Goal: Transaction & Acquisition: Purchase product/service

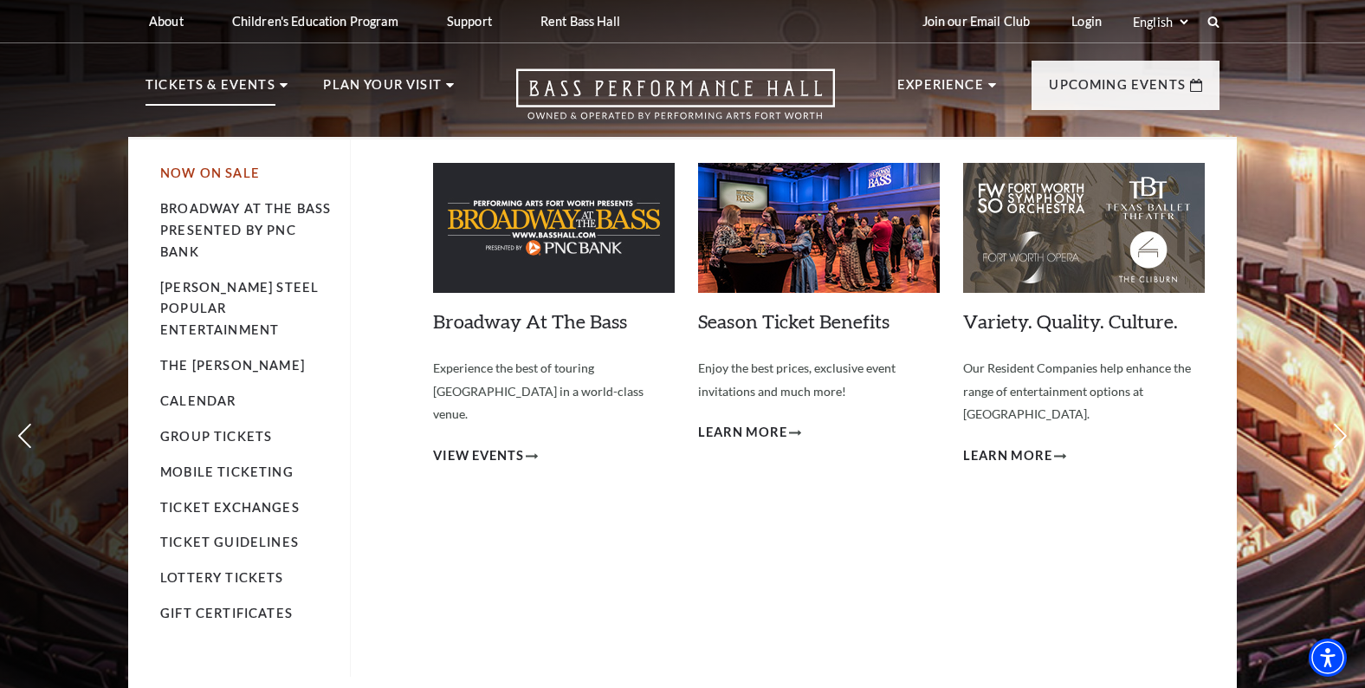
click at [183, 170] on link "Now On Sale" at bounding box center [210, 172] width 100 height 15
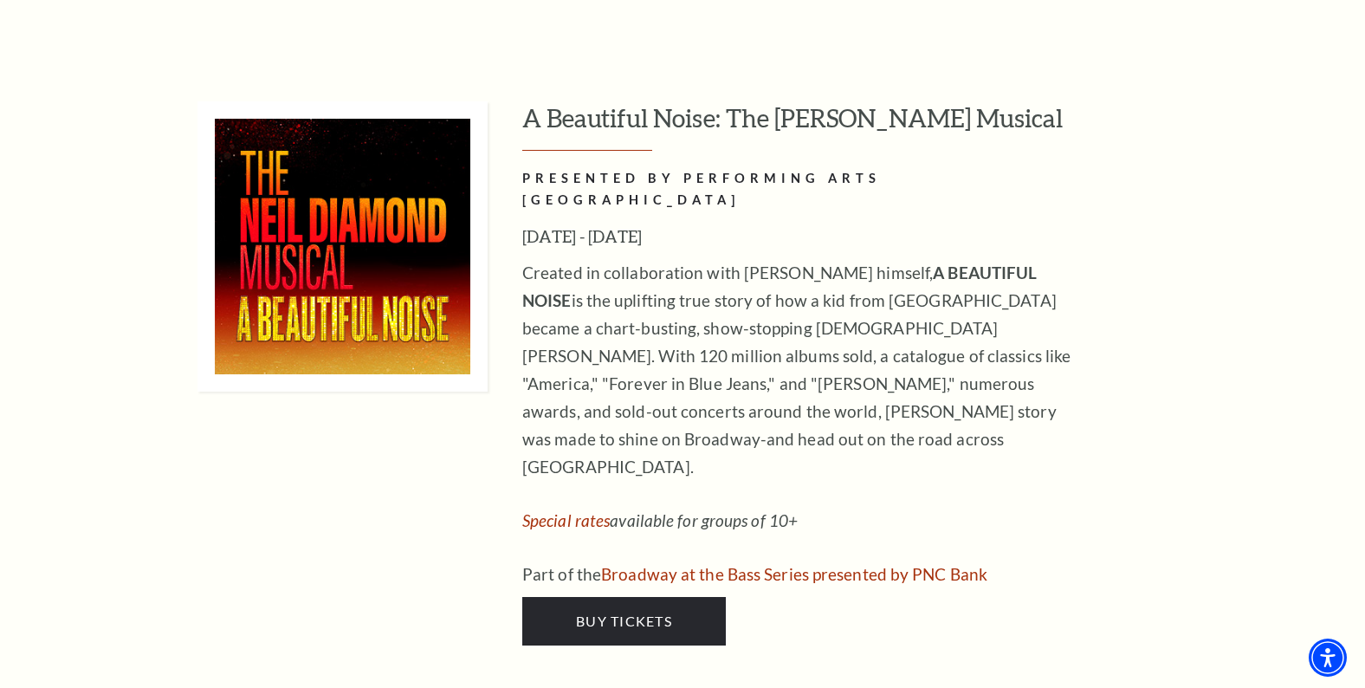
scroll to position [3395, 0]
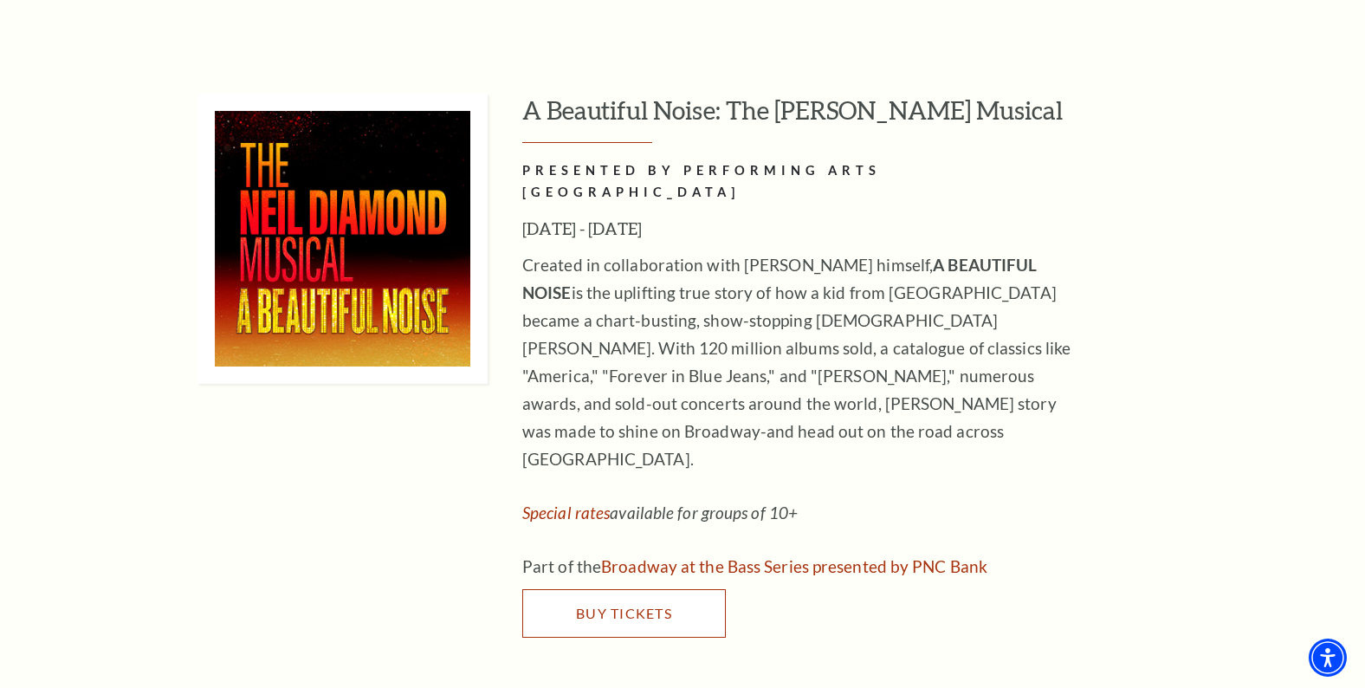
click at [605, 605] on span "Buy Tickets" at bounding box center [624, 613] width 96 height 16
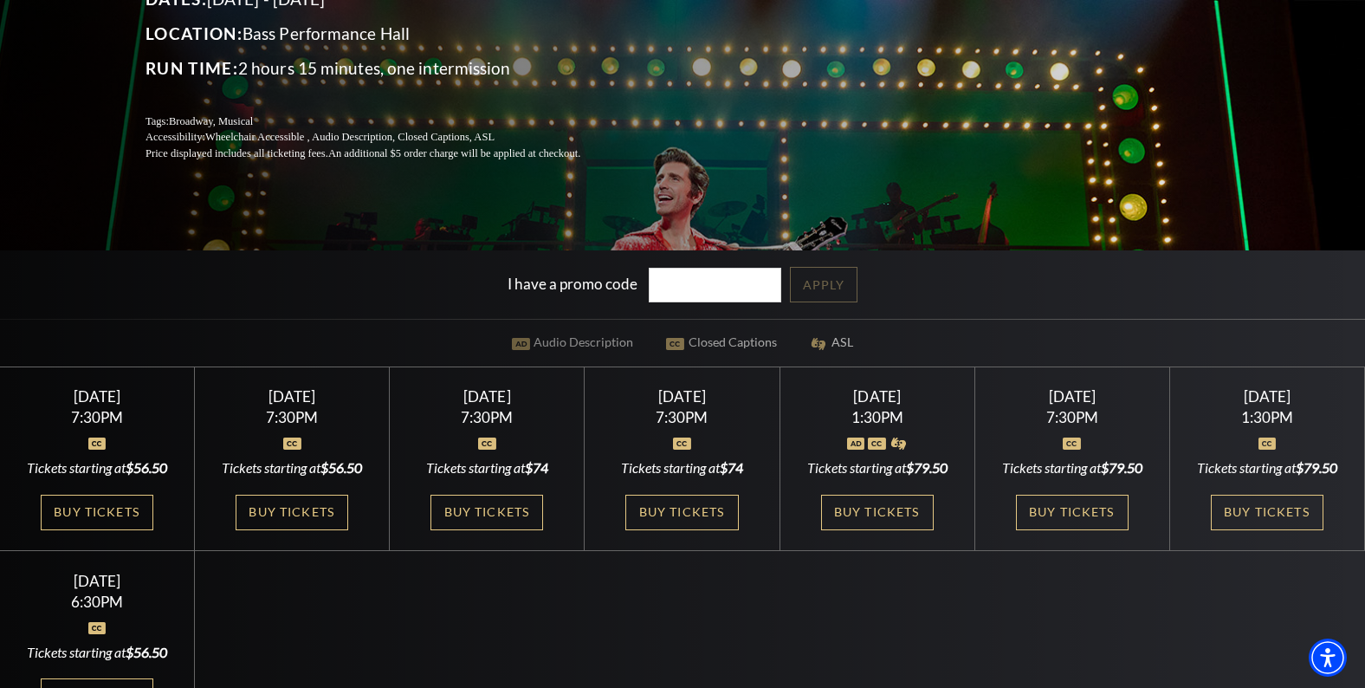
scroll to position [286, 0]
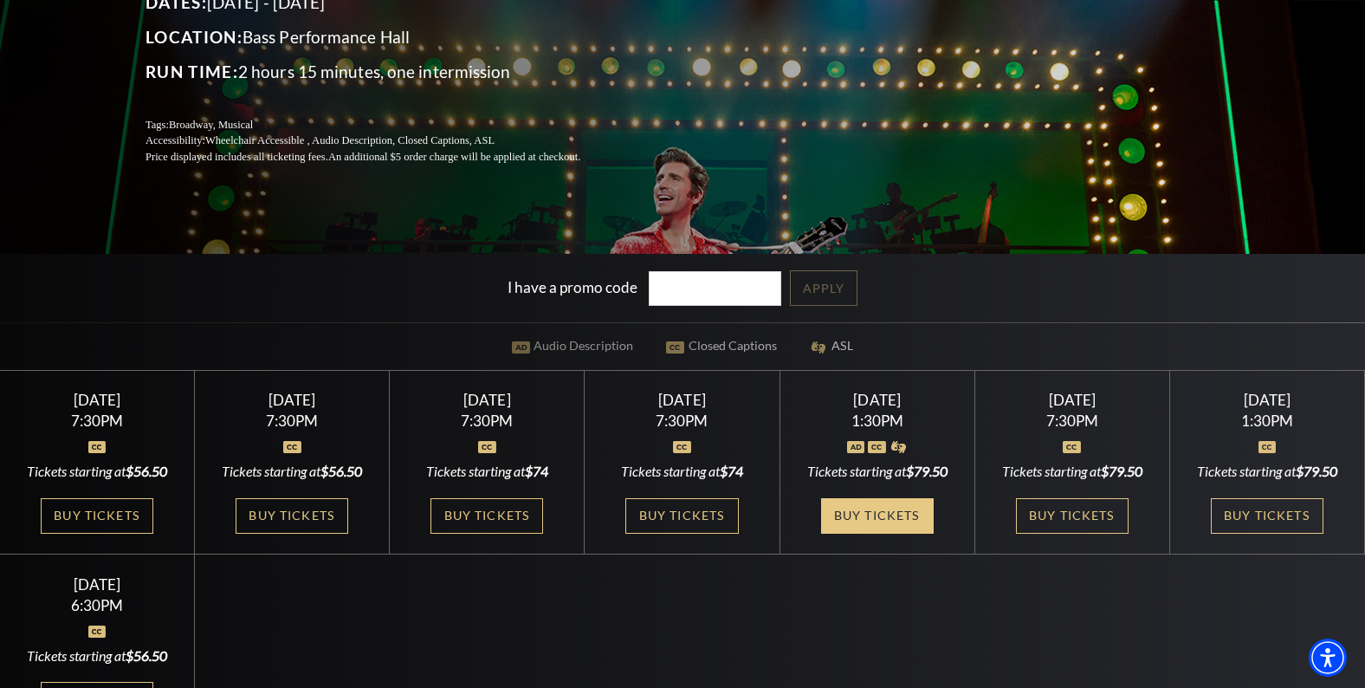
click at [870, 513] on link "Buy Tickets" at bounding box center [877, 516] width 113 height 36
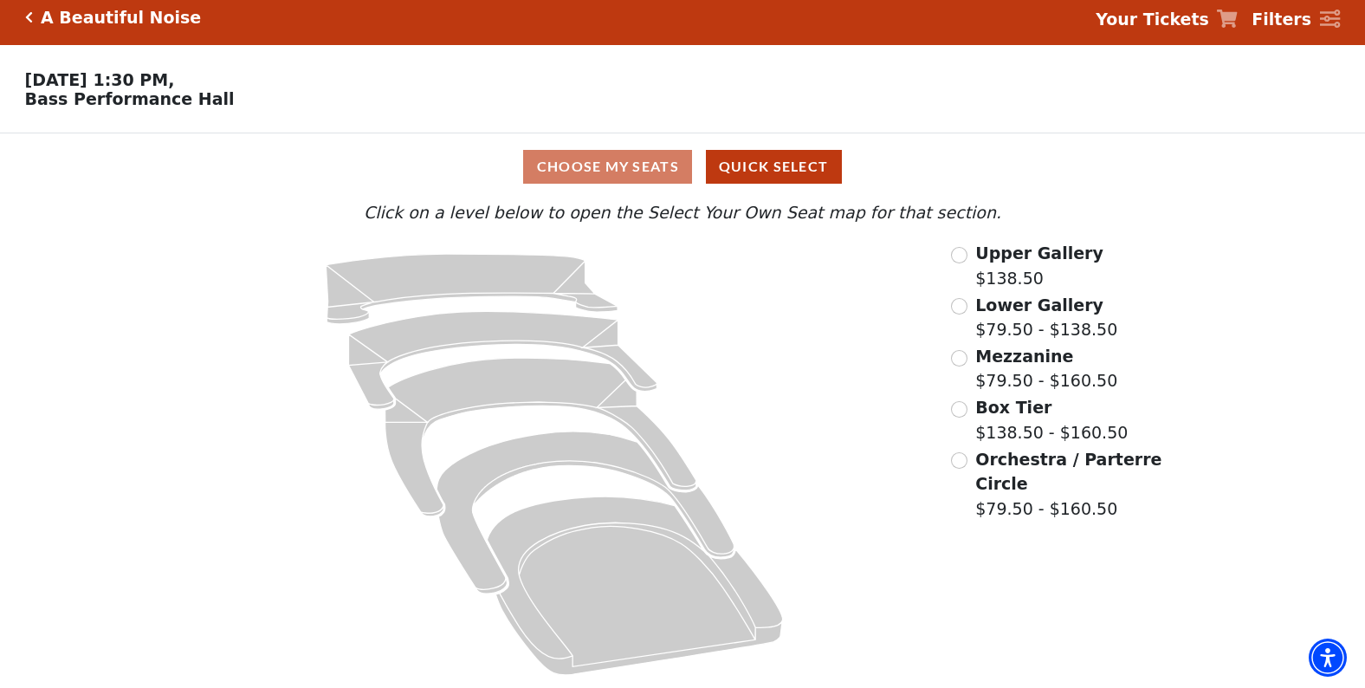
scroll to position [11, 0]
click at [963, 459] on input "Orchestra / Parterre Circle$79.50 - $160.50\a" at bounding box center [959, 460] width 16 height 16
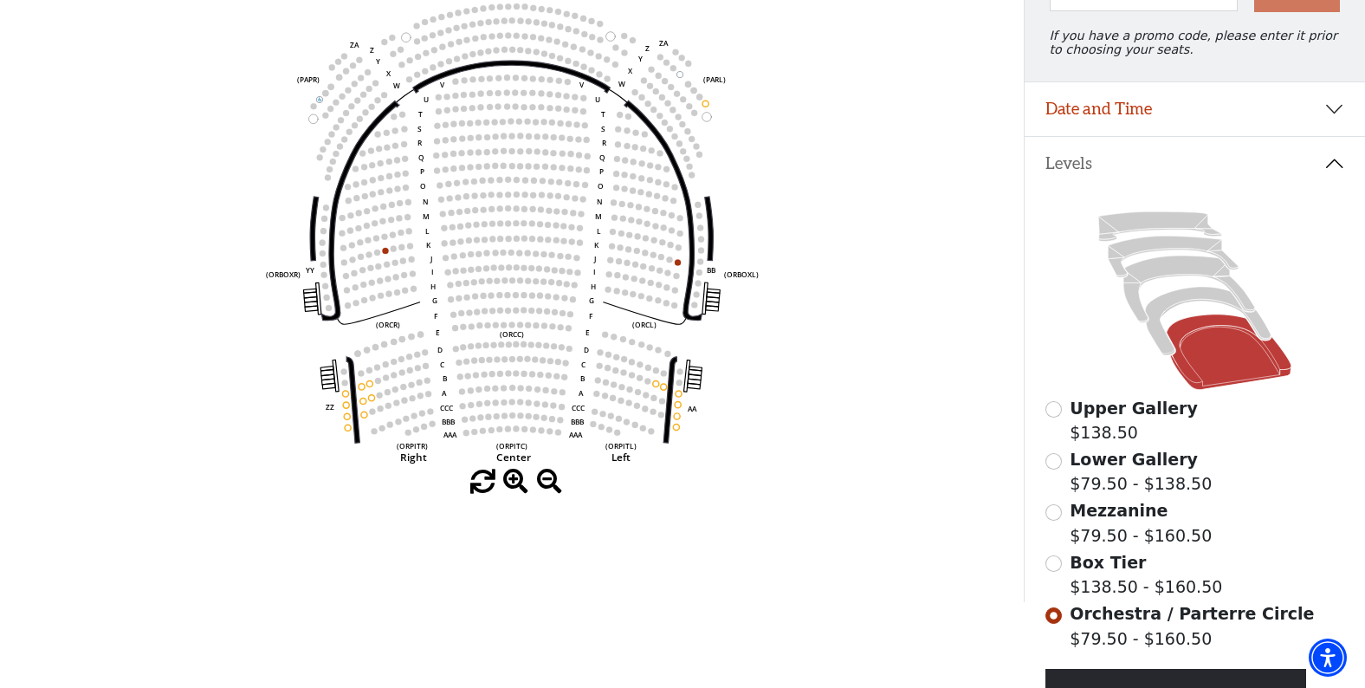
scroll to position [238, 0]
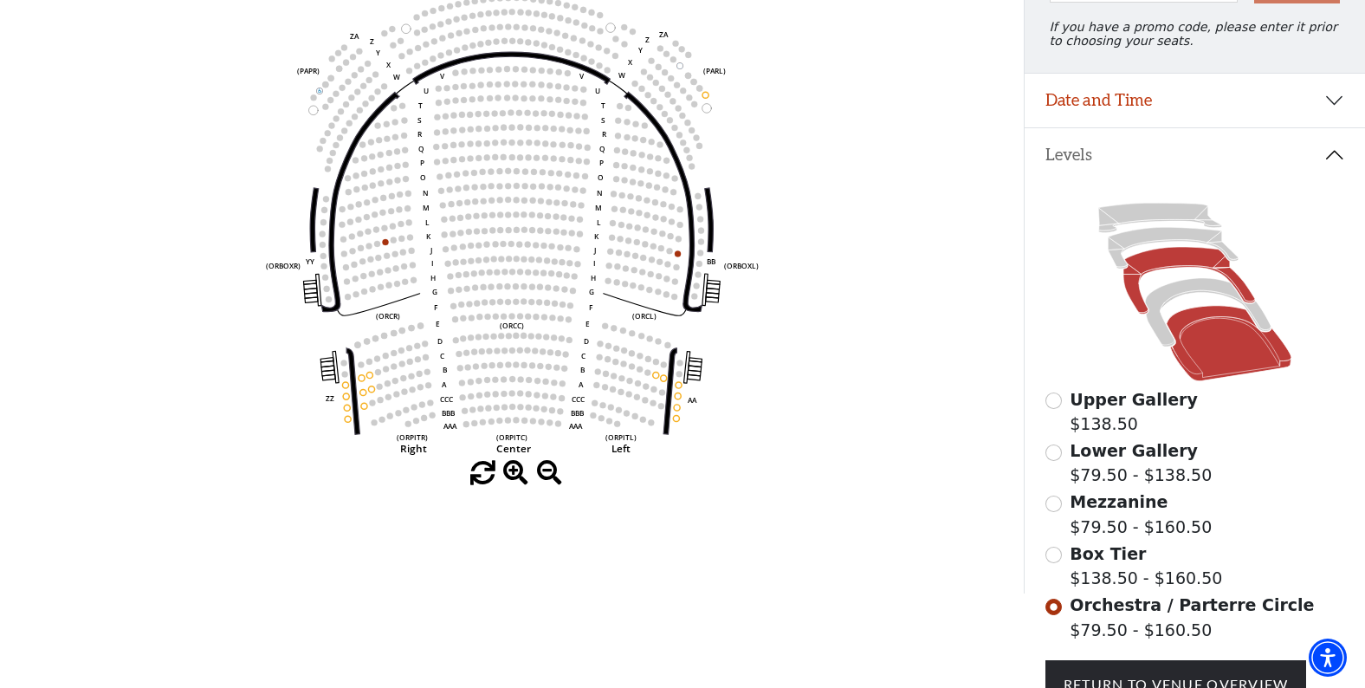
click at [1144, 310] on icon at bounding box center [1189, 281] width 132 height 67
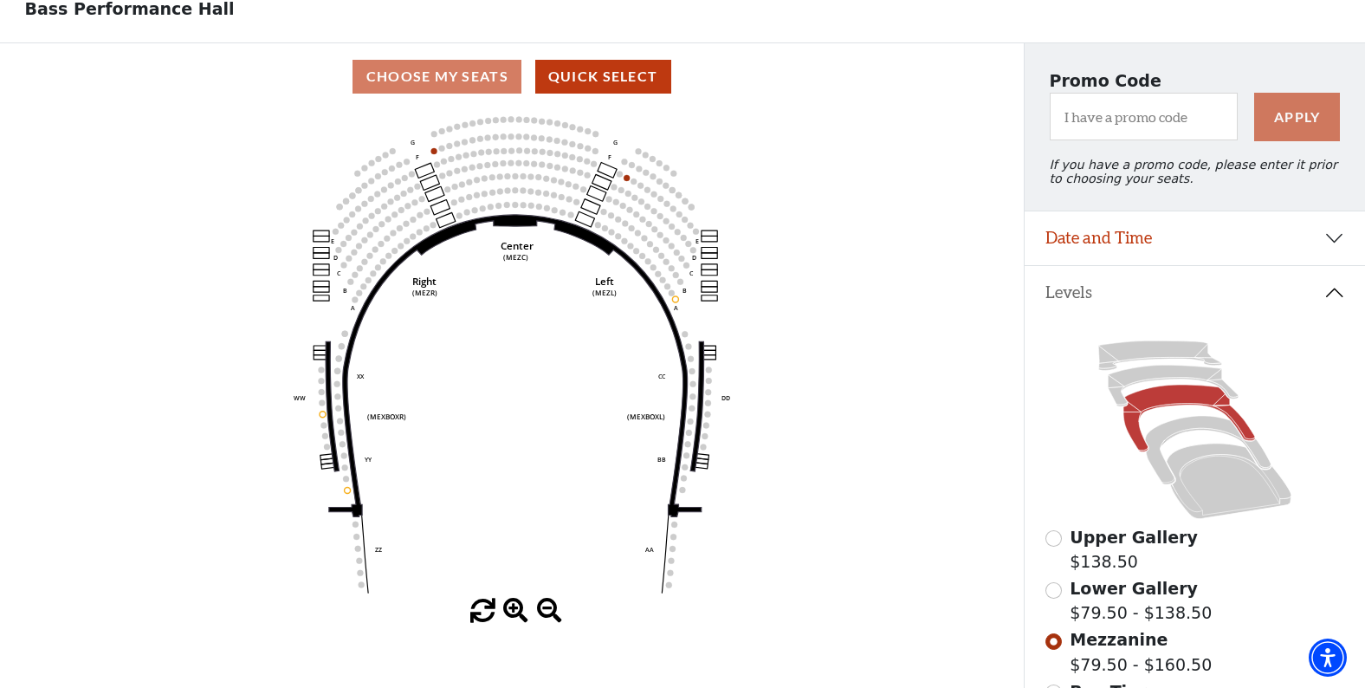
scroll to position [102, 0]
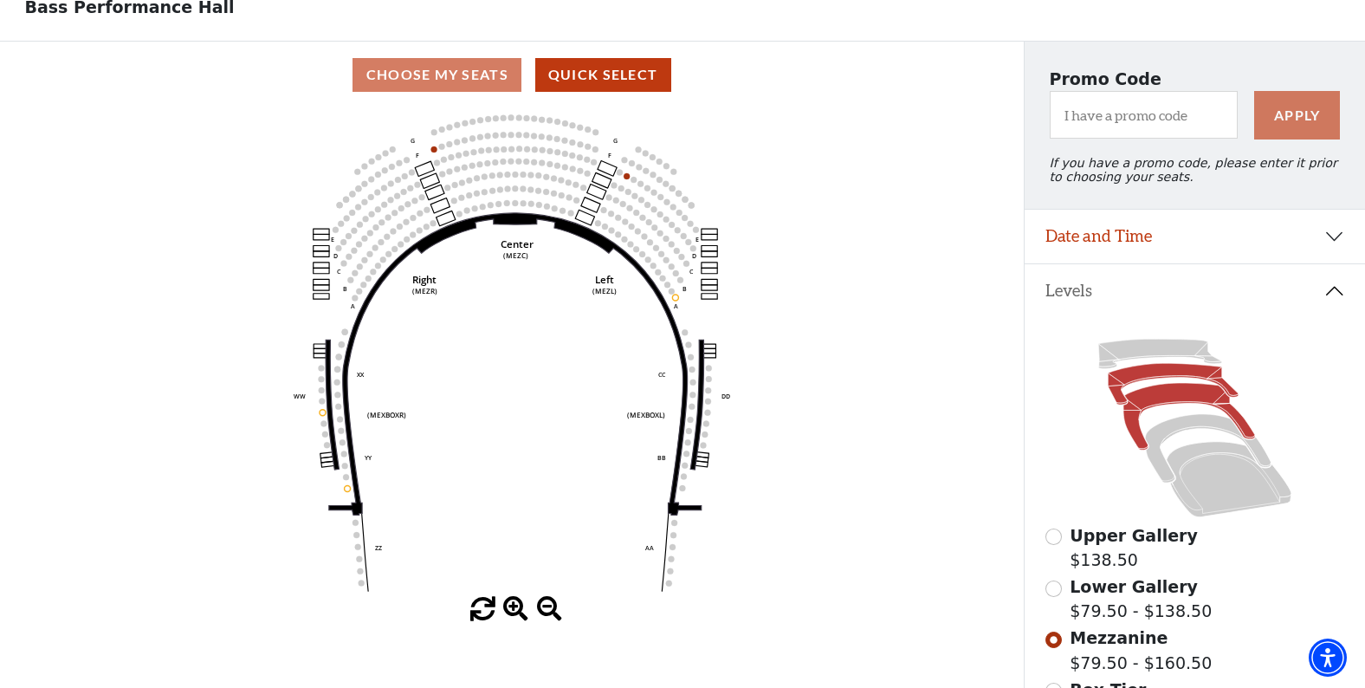
click at [1154, 372] on icon at bounding box center [1173, 385] width 131 height 42
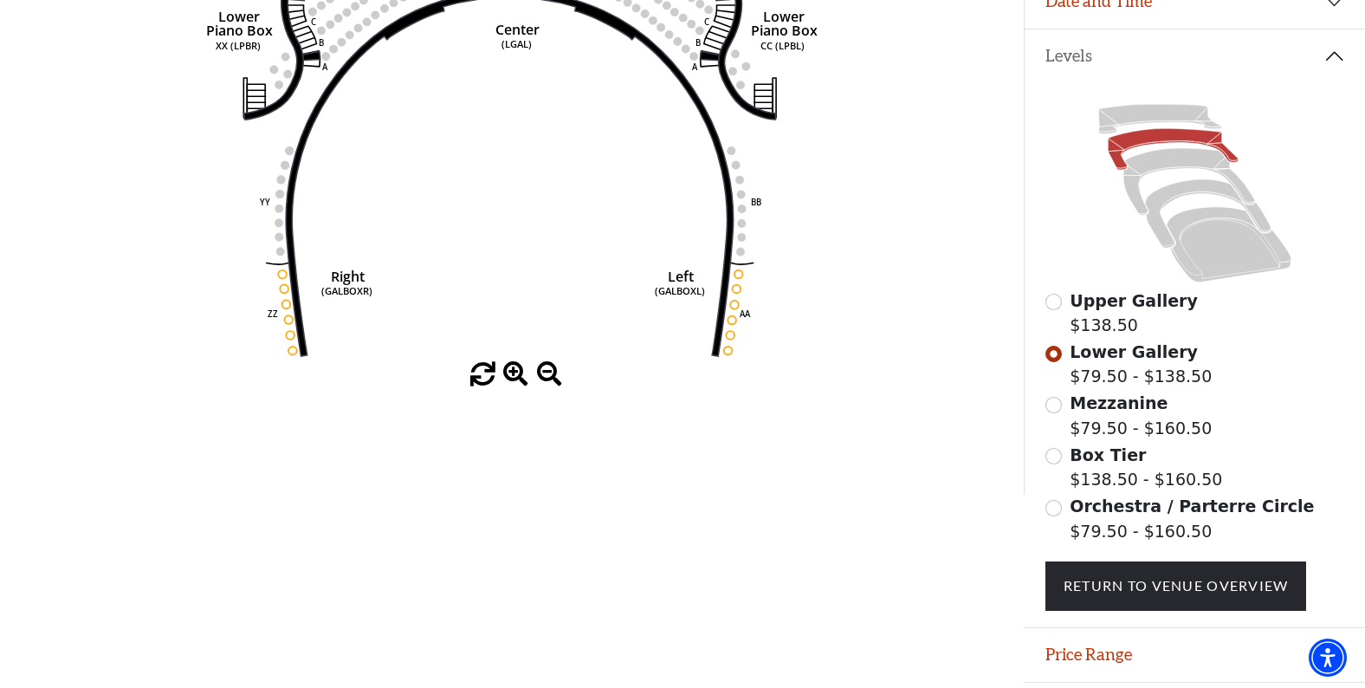
scroll to position [387, 0]
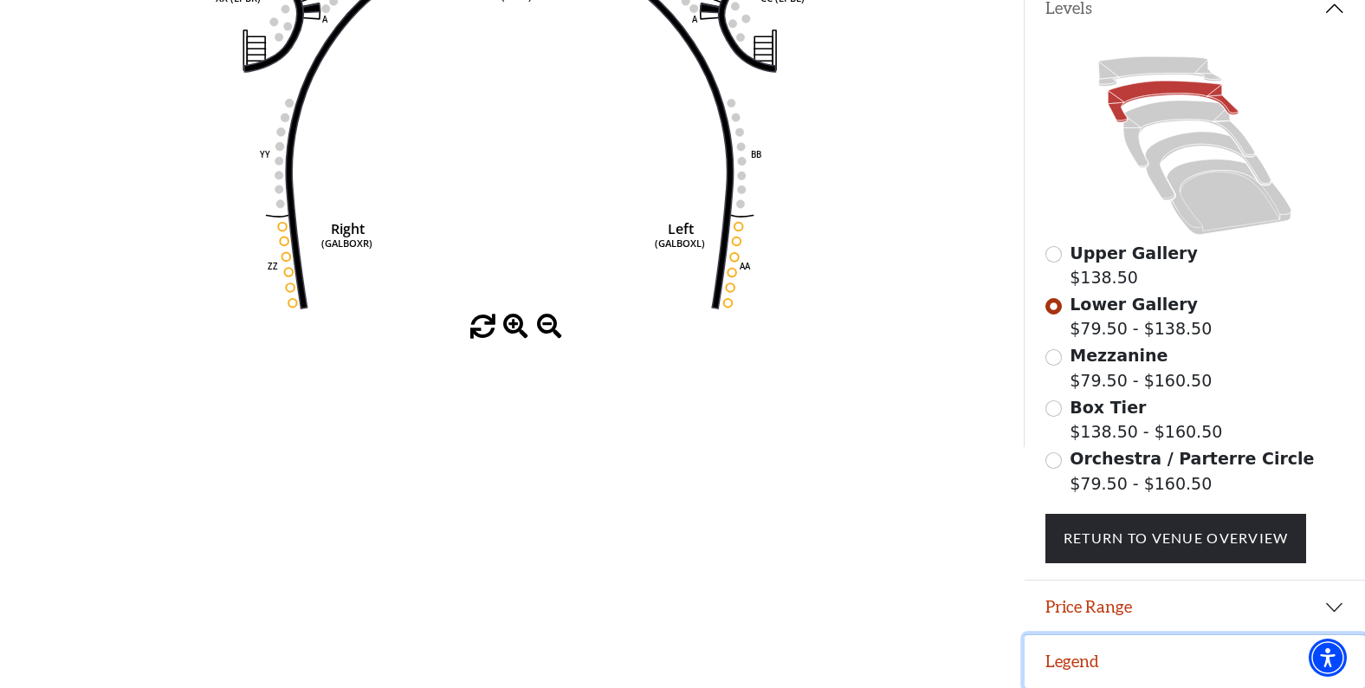
click at [1076, 652] on button "Legend" at bounding box center [1195, 662] width 340 height 54
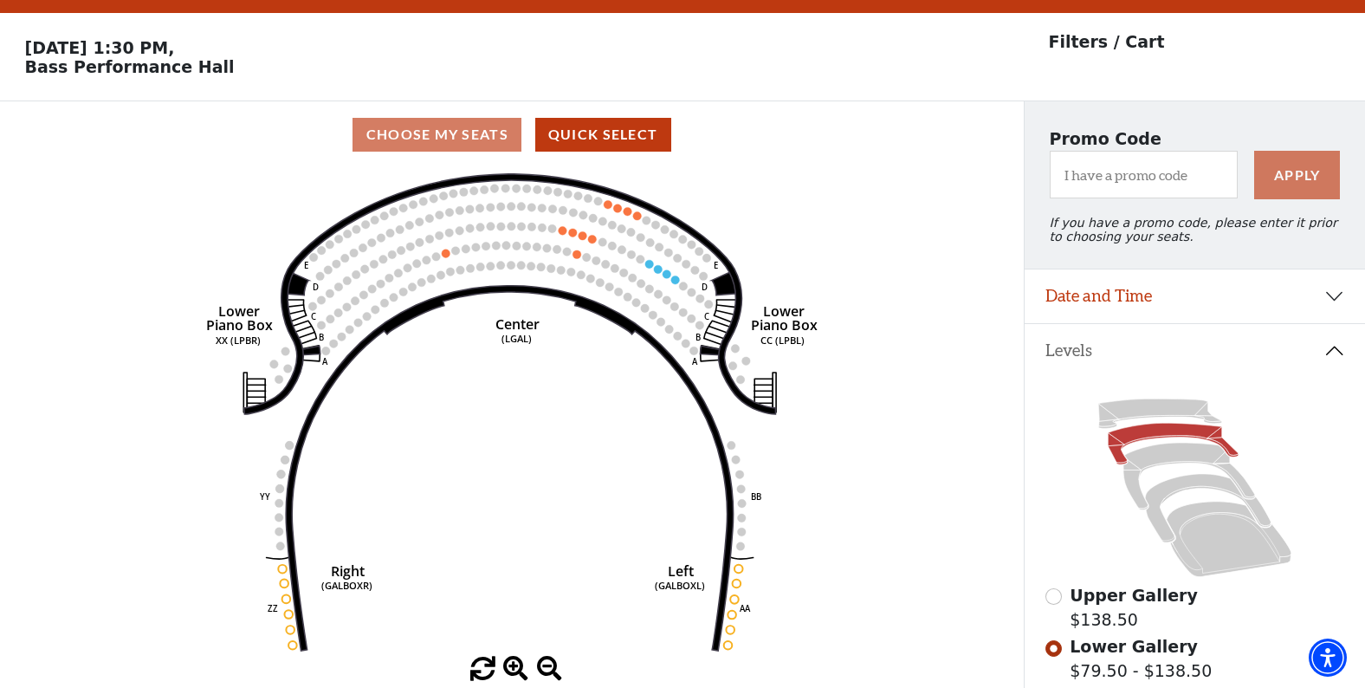
scroll to position [26, 0]
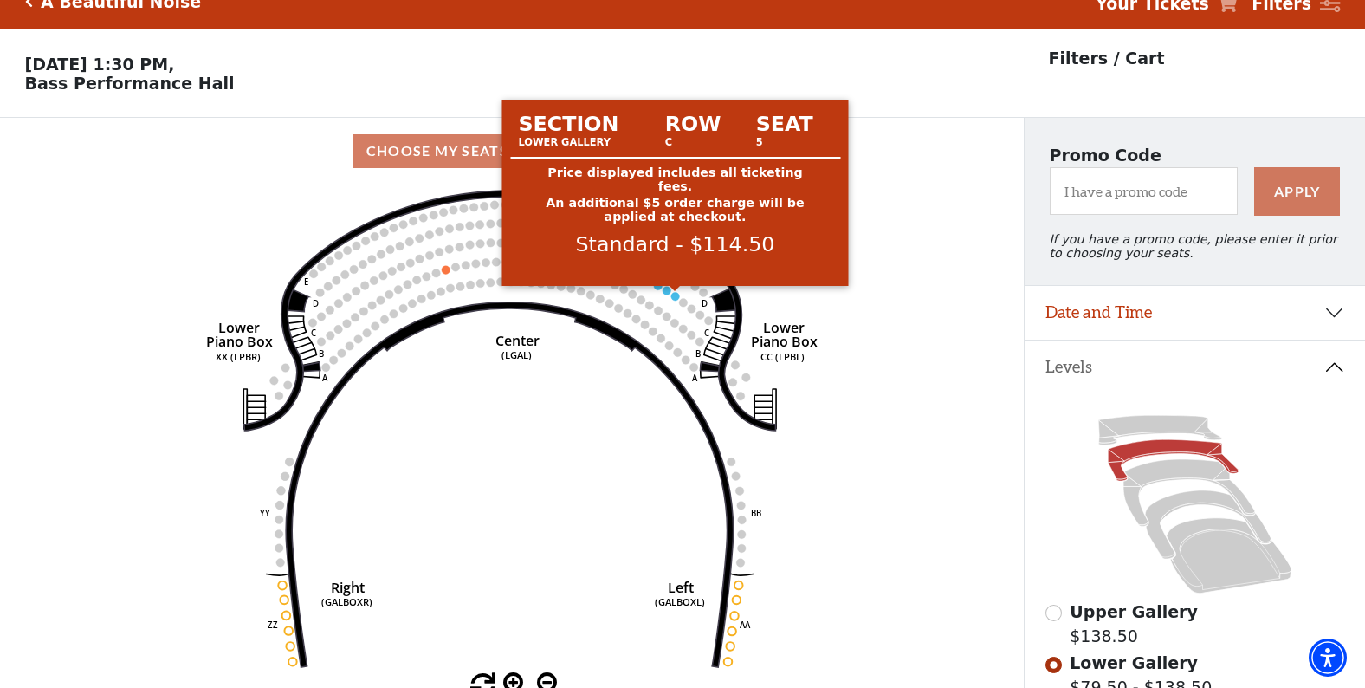
click at [675, 297] on circle at bounding box center [675, 296] width 9 height 9
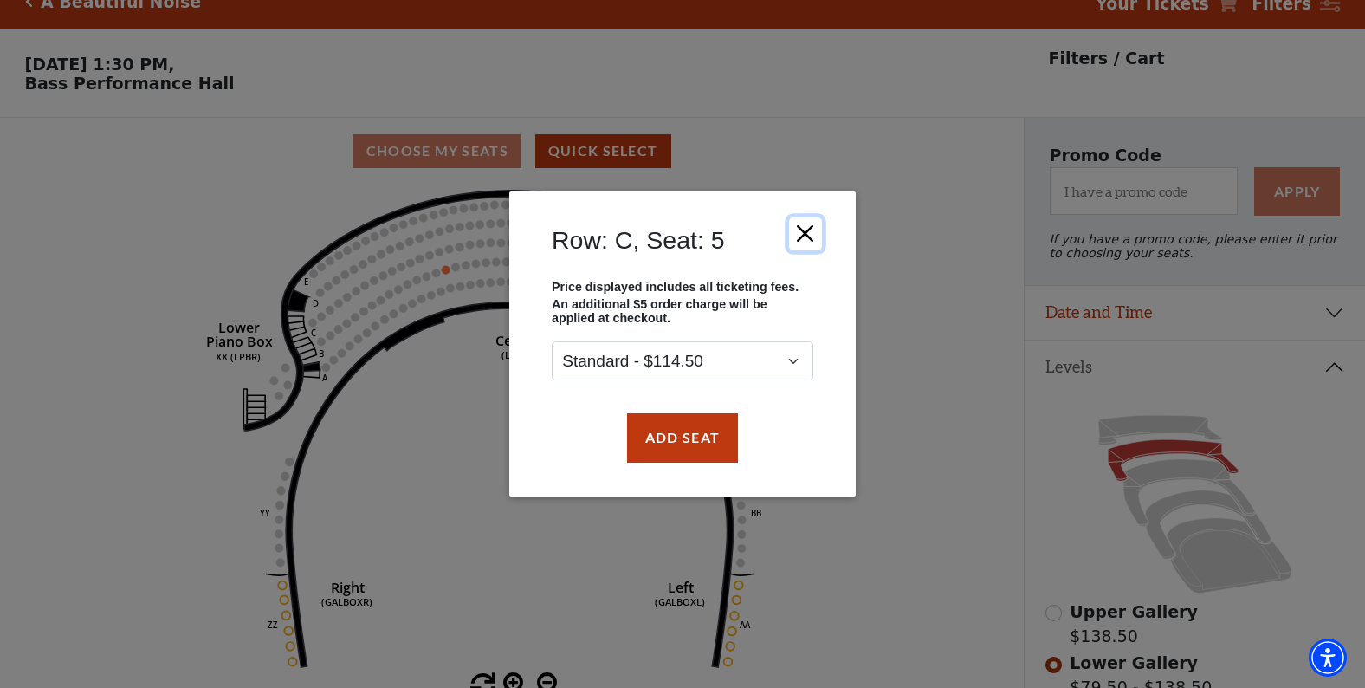
click at [803, 228] on button "Close" at bounding box center [805, 233] width 33 height 33
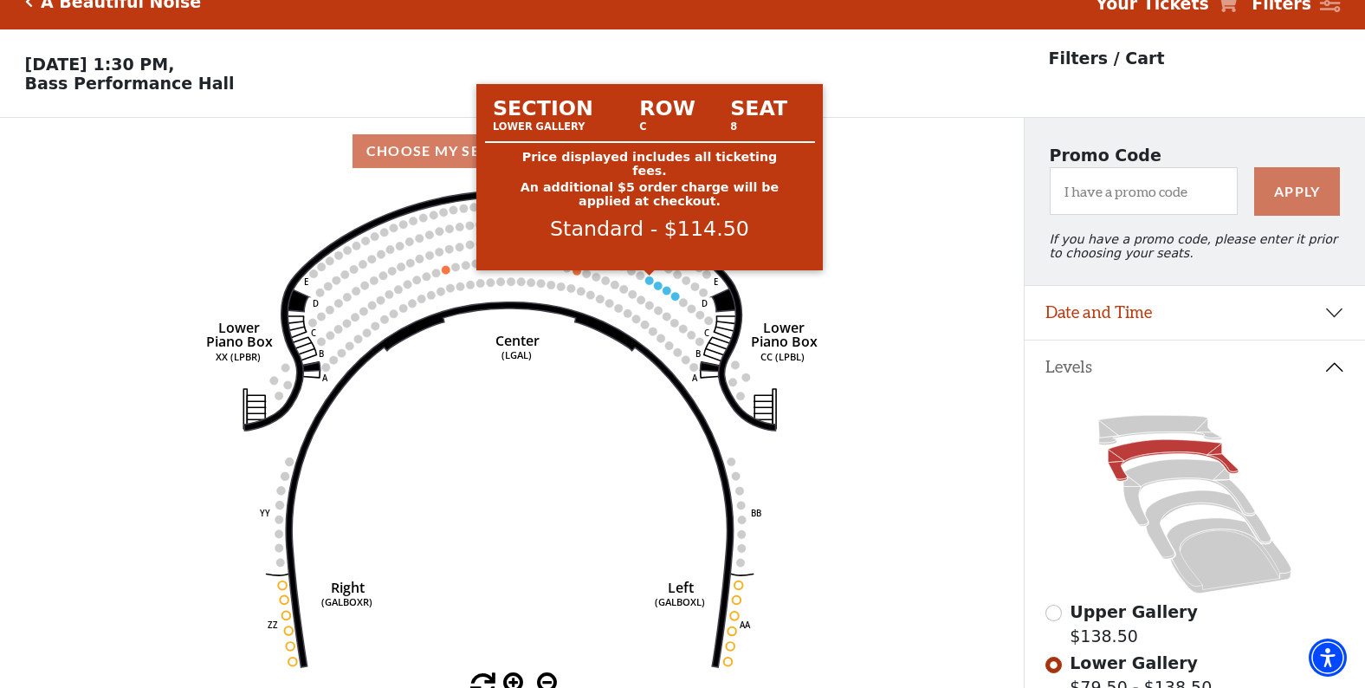
click at [649, 281] on circle at bounding box center [649, 280] width 9 height 9
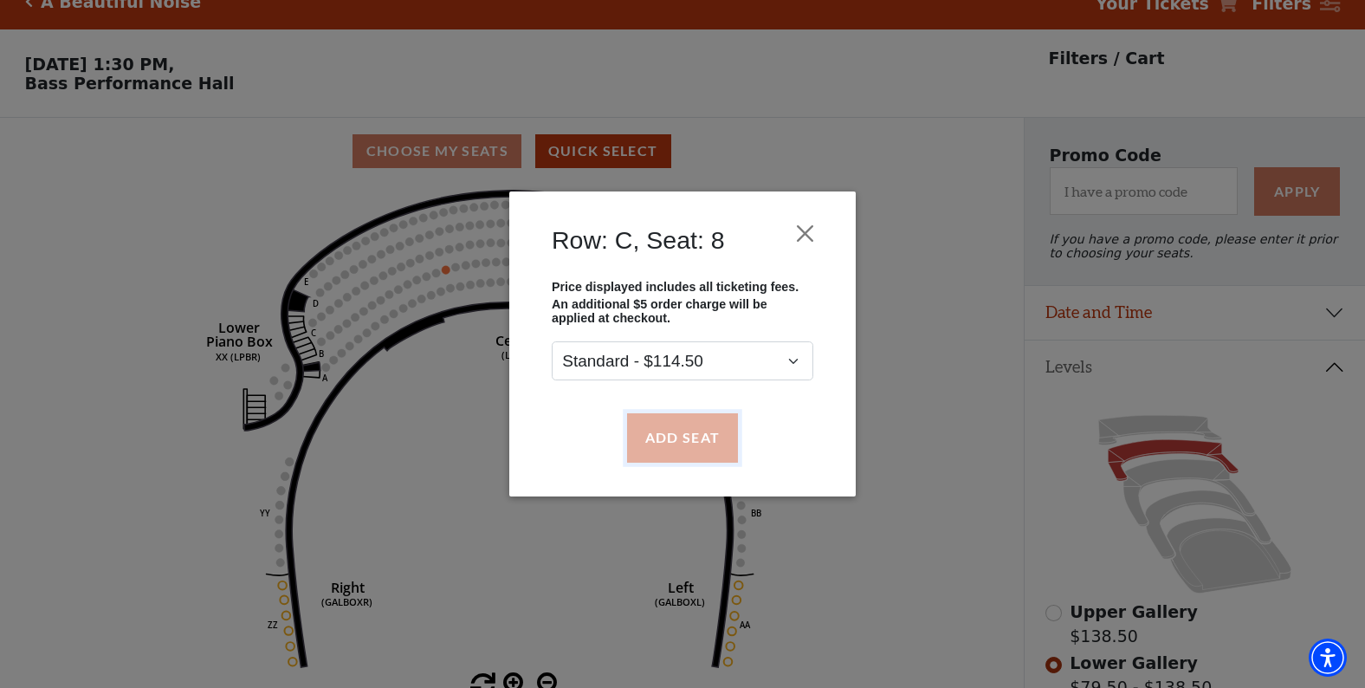
click at [668, 445] on button "Add Seat" at bounding box center [682, 437] width 111 height 49
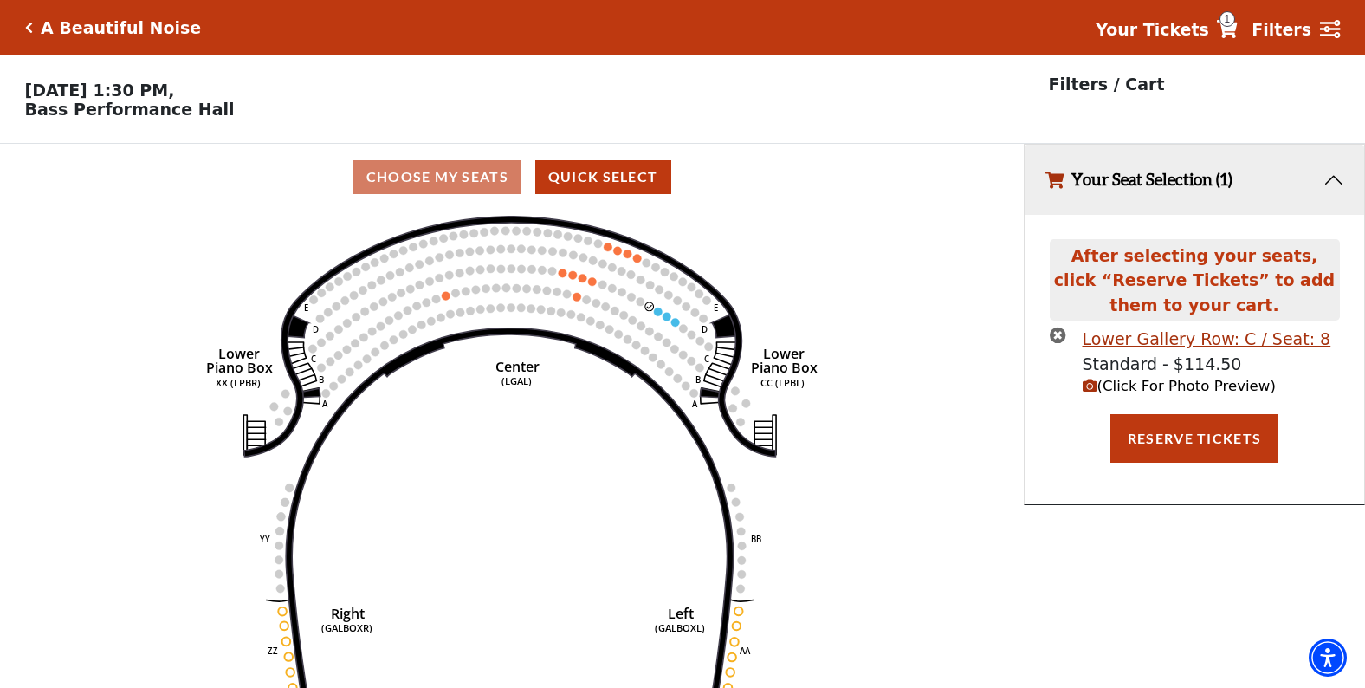
scroll to position [0, 0]
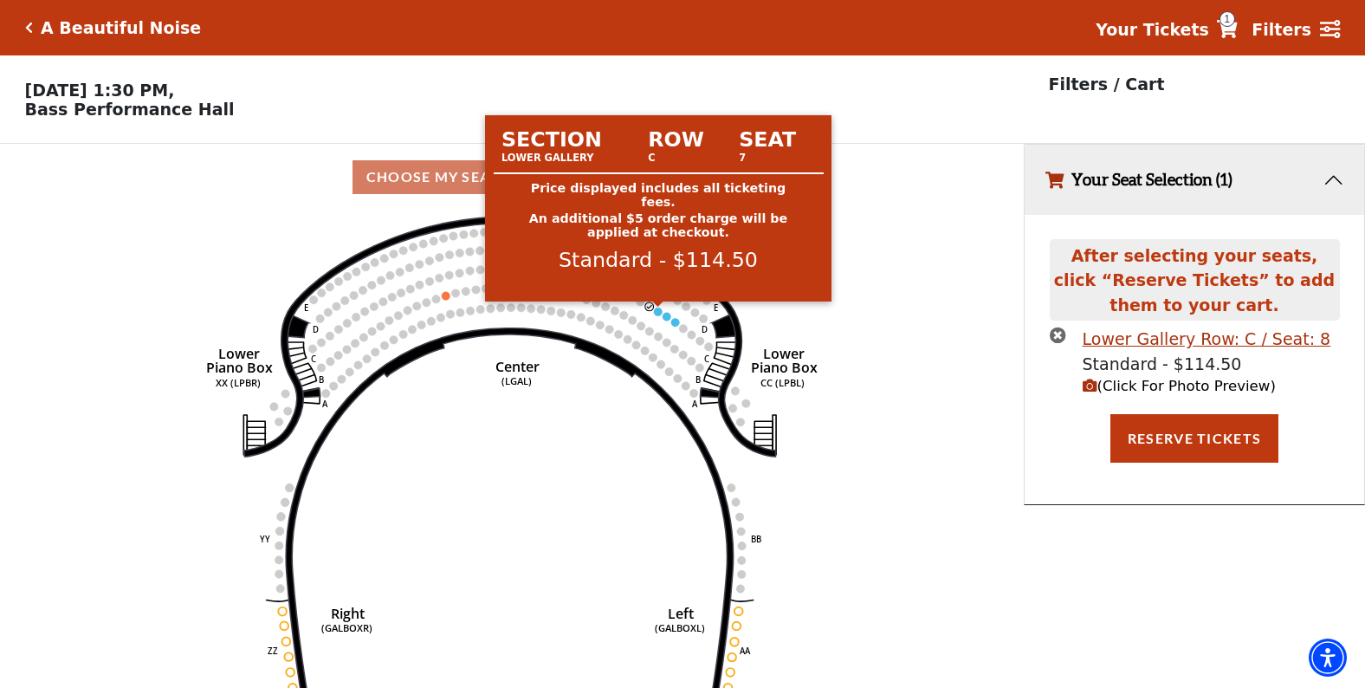
click at [658, 314] on circle at bounding box center [658, 311] width 9 height 9
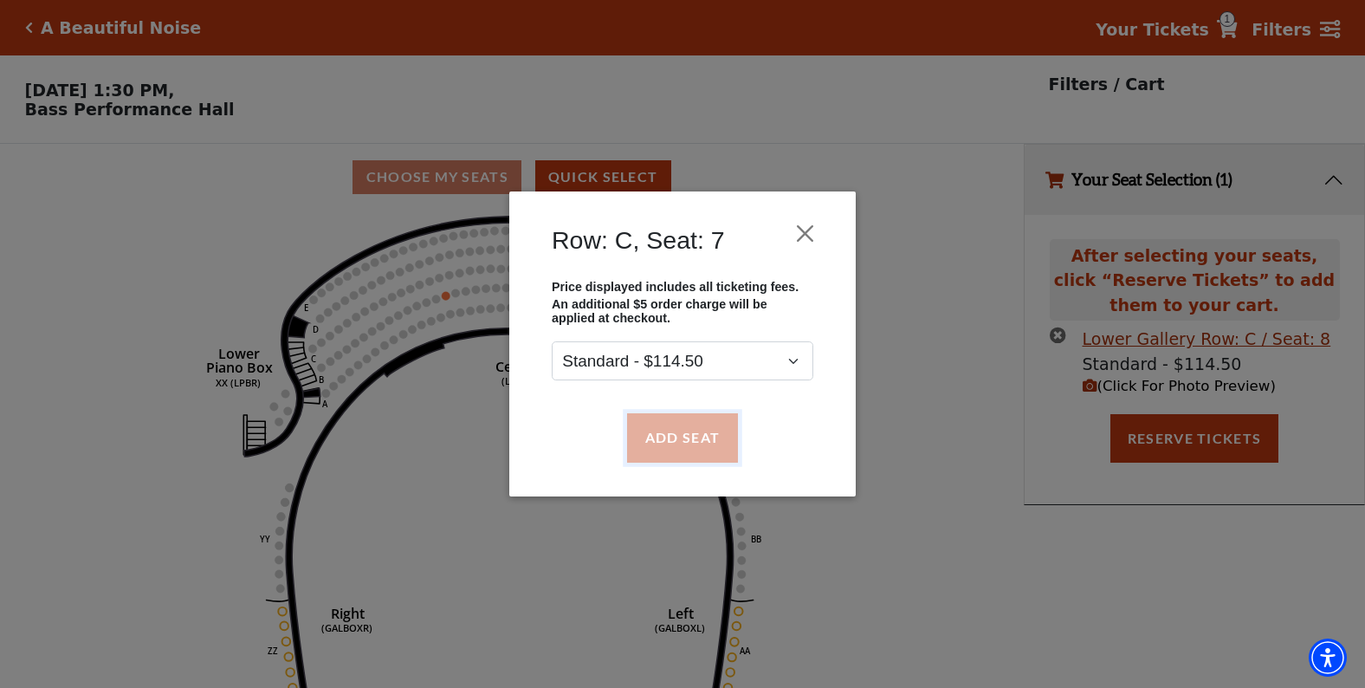
click at [664, 438] on button "Add Seat" at bounding box center [682, 437] width 111 height 49
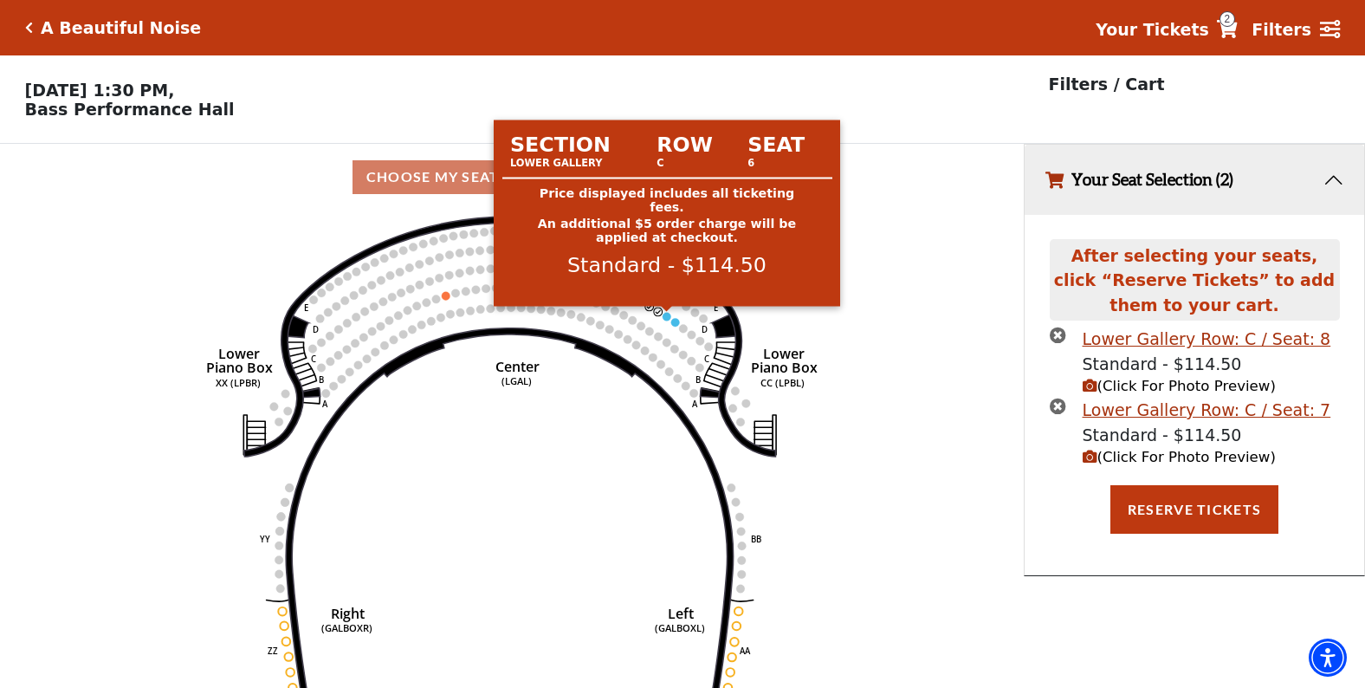
click at [665, 320] on circle at bounding box center [667, 316] width 9 height 9
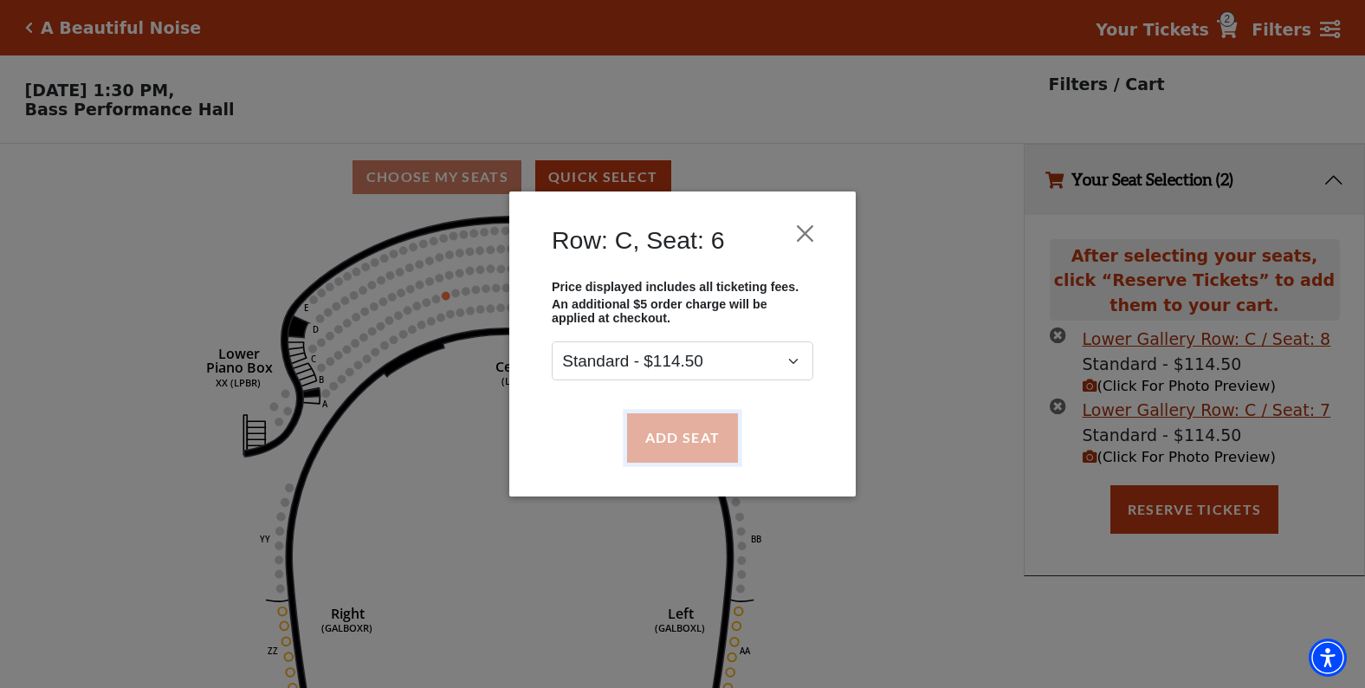
click at [663, 435] on button "Add Seat" at bounding box center [682, 437] width 111 height 49
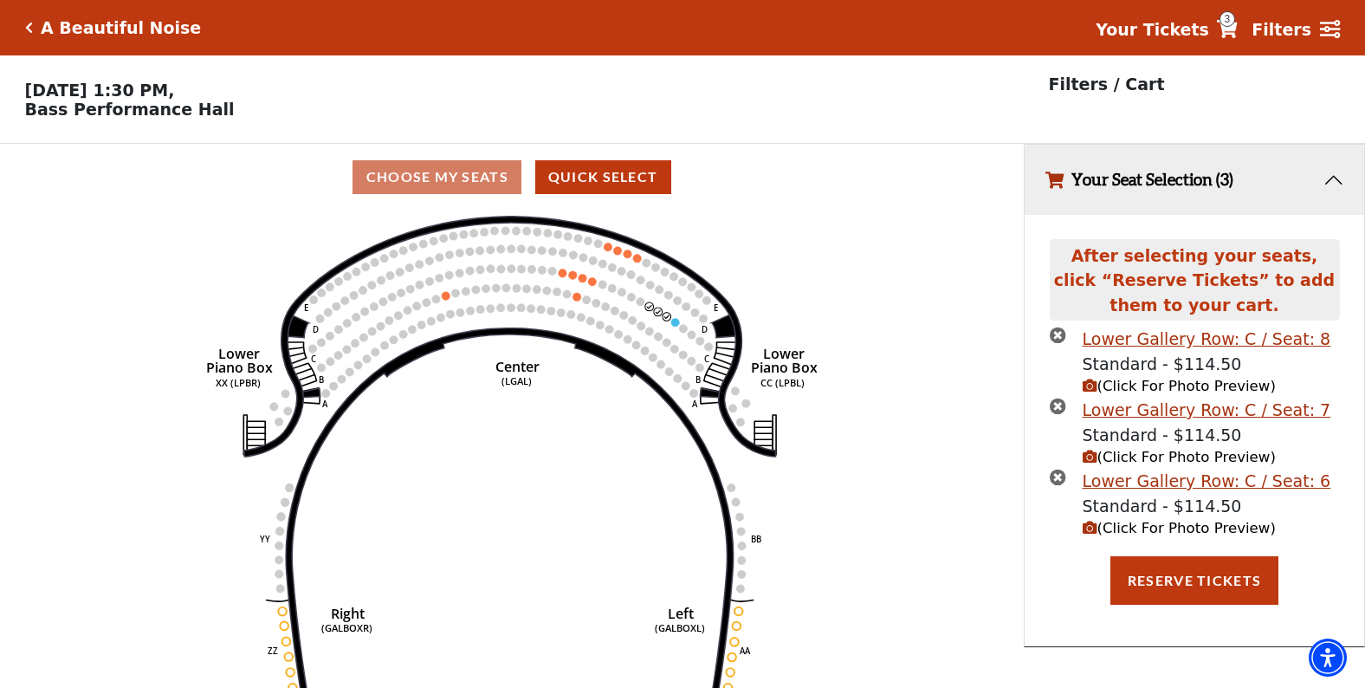
click at [957, 558] on icon "Right (GALBOXR) E D C B A E D C B A YY ZZ Left (GALBOXL) BB AA Center Lower Pia…" at bounding box center [512, 454] width 922 height 489
click at [1128, 572] on button "Reserve Tickets" at bounding box center [1194, 580] width 168 height 49
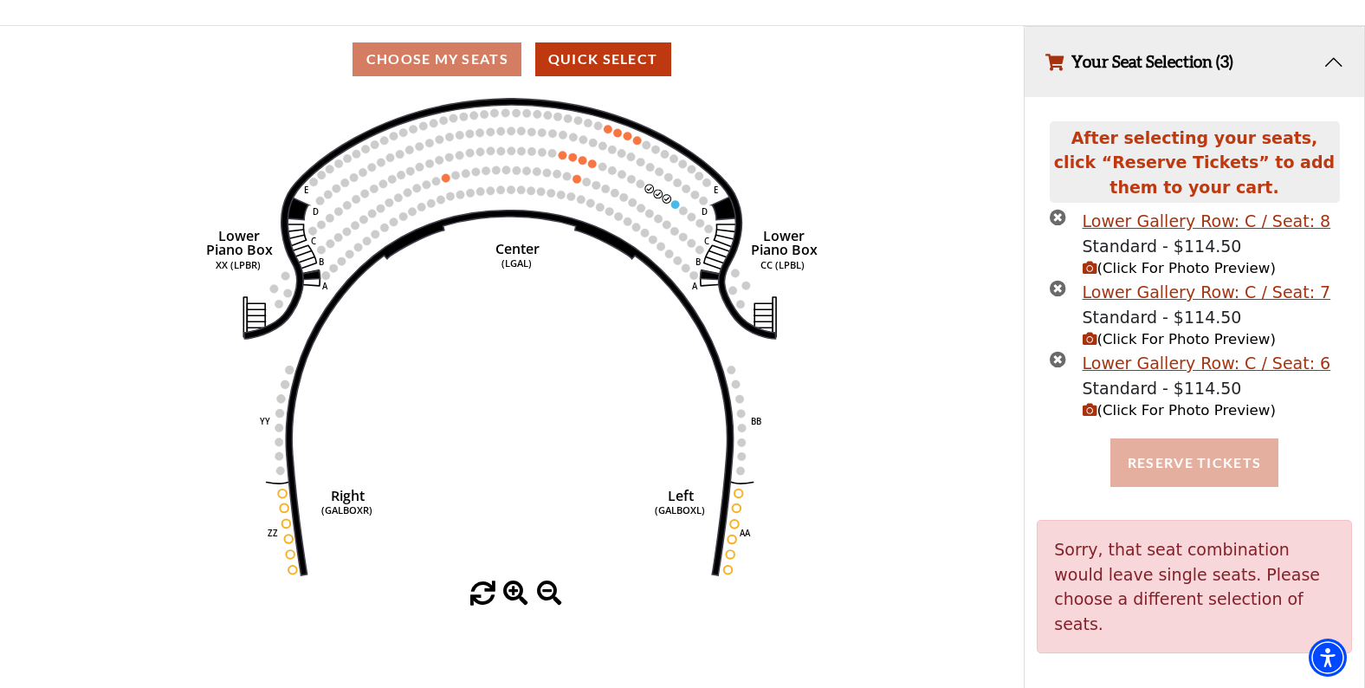
scroll to position [36, 0]
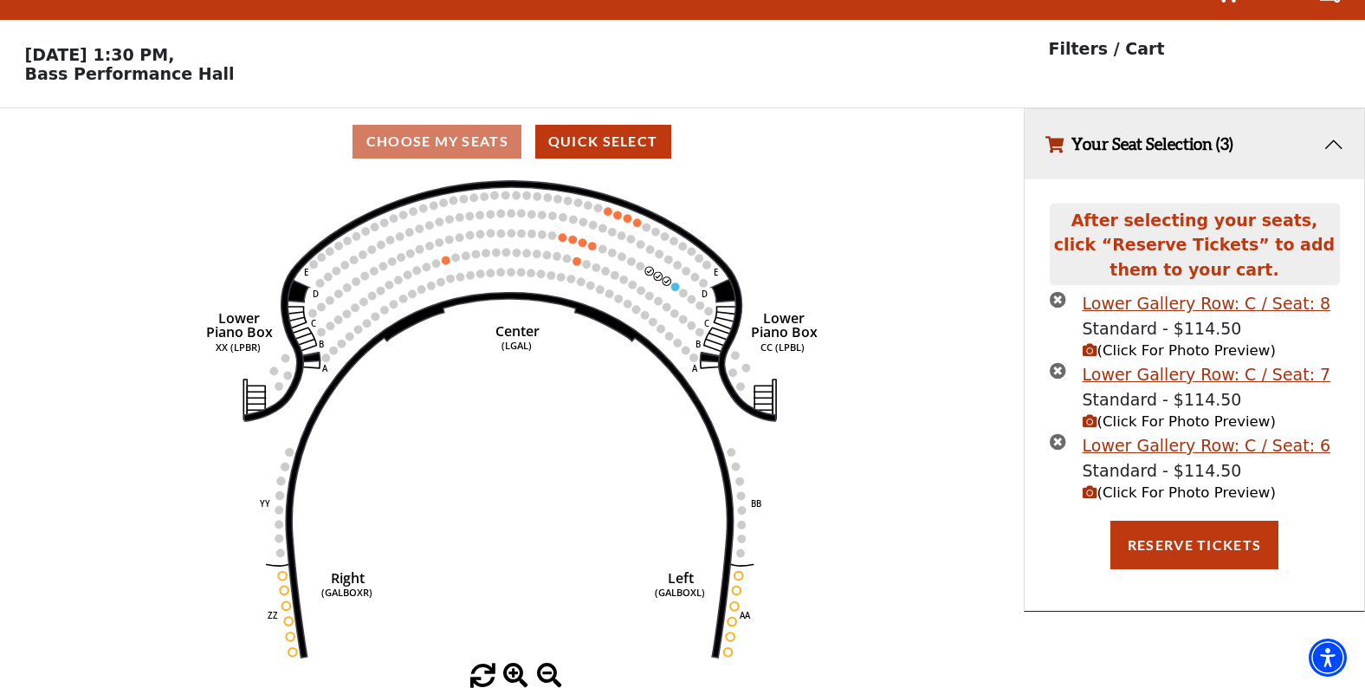
click at [1092, 489] on icon "(Click For Photo Preview)" at bounding box center [1090, 492] width 15 height 15
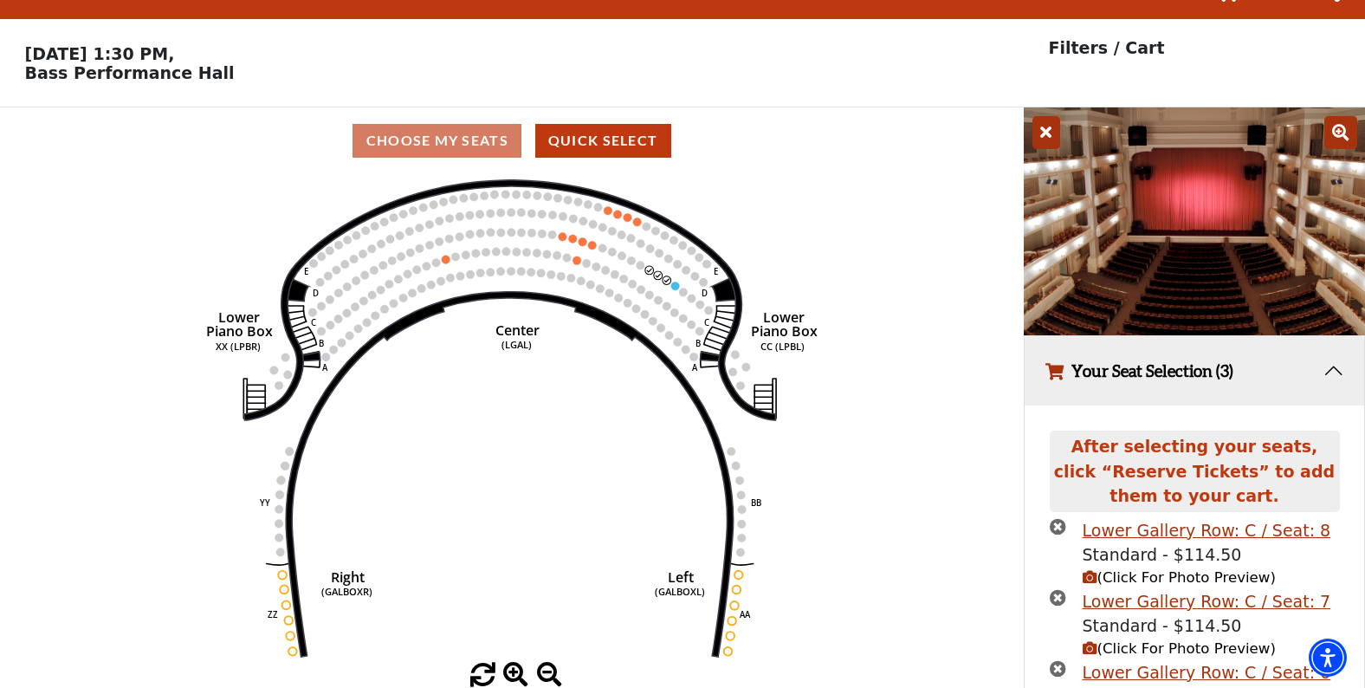
click at [940, 519] on icon "Right (GALBOXR) E D C B A E D C B A YY ZZ Left (GALBOXL) BB AA Center Lower Pia…" at bounding box center [512, 418] width 922 height 489
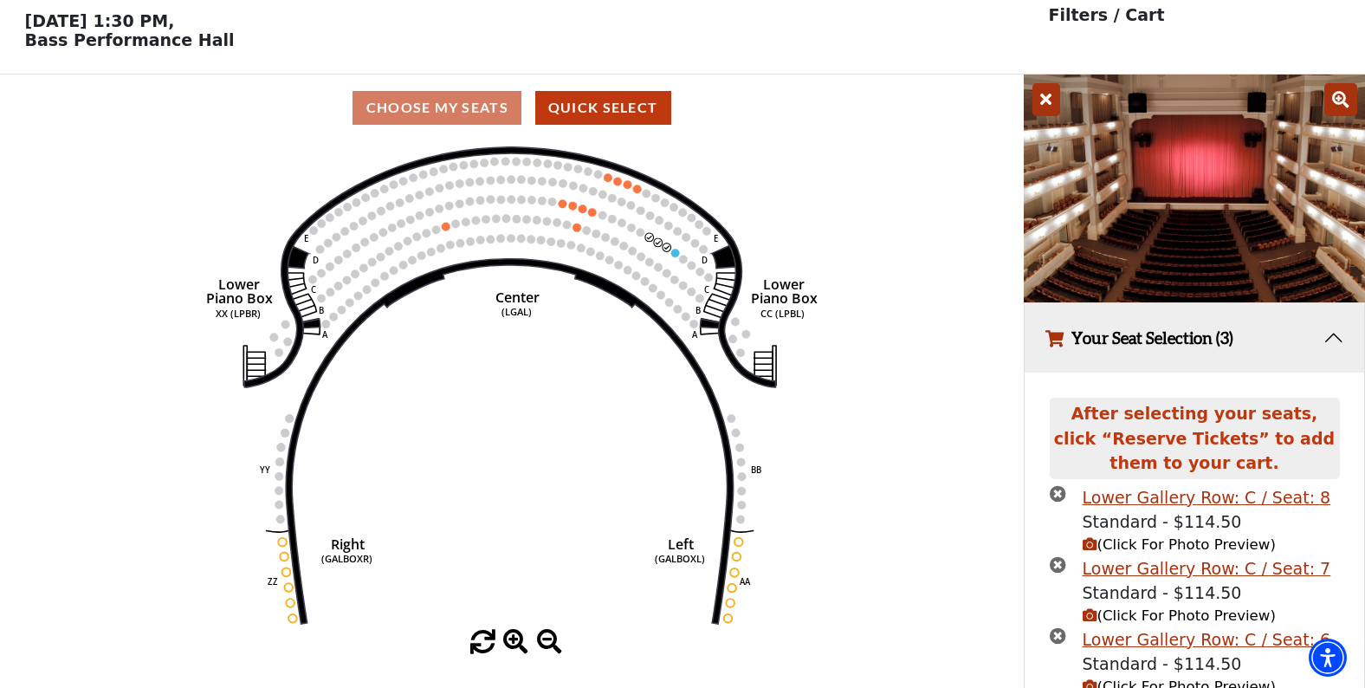
scroll to position [77, 0]
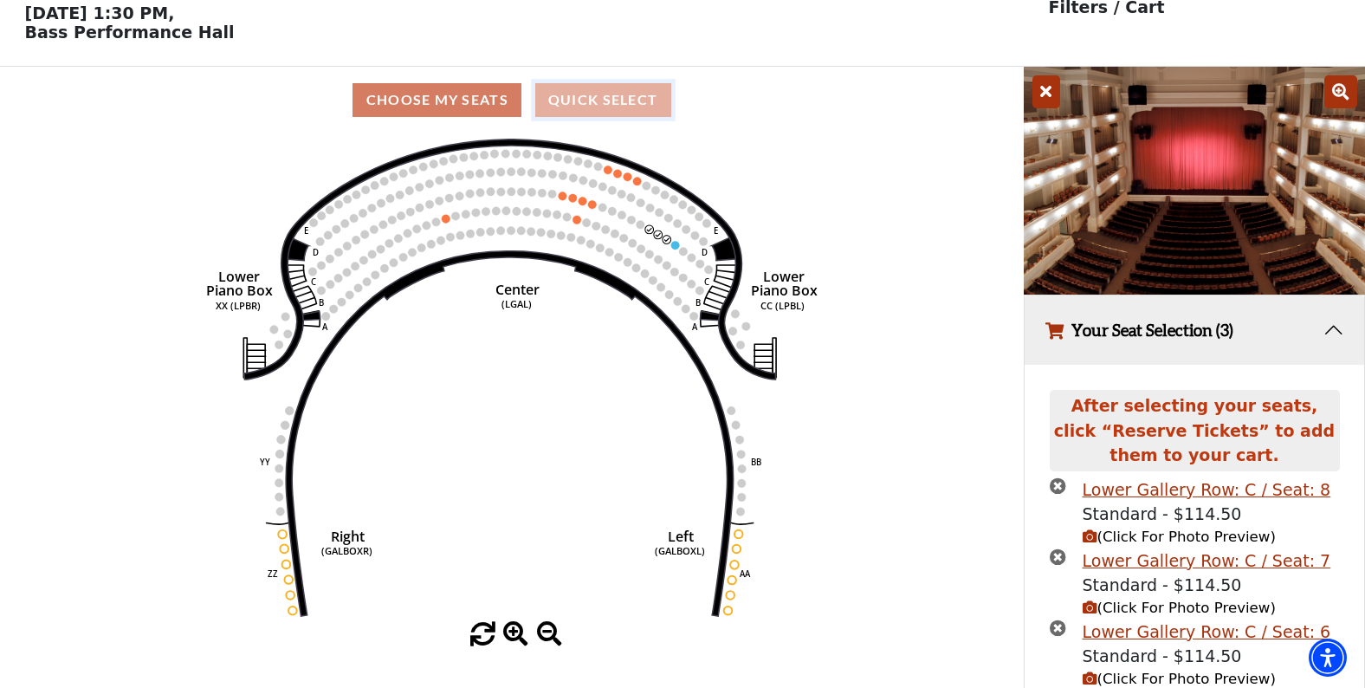
click at [615, 110] on button "Quick Select" at bounding box center [603, 100] width 136 height 34
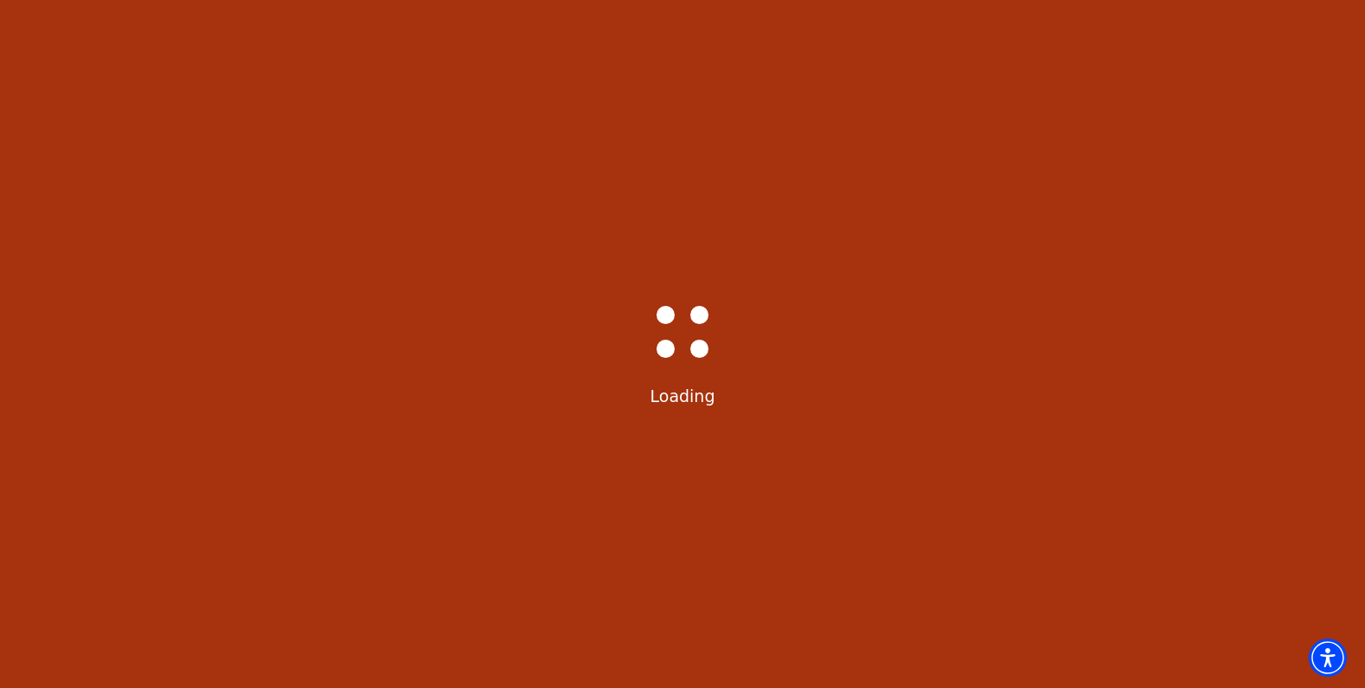
select select "6224"
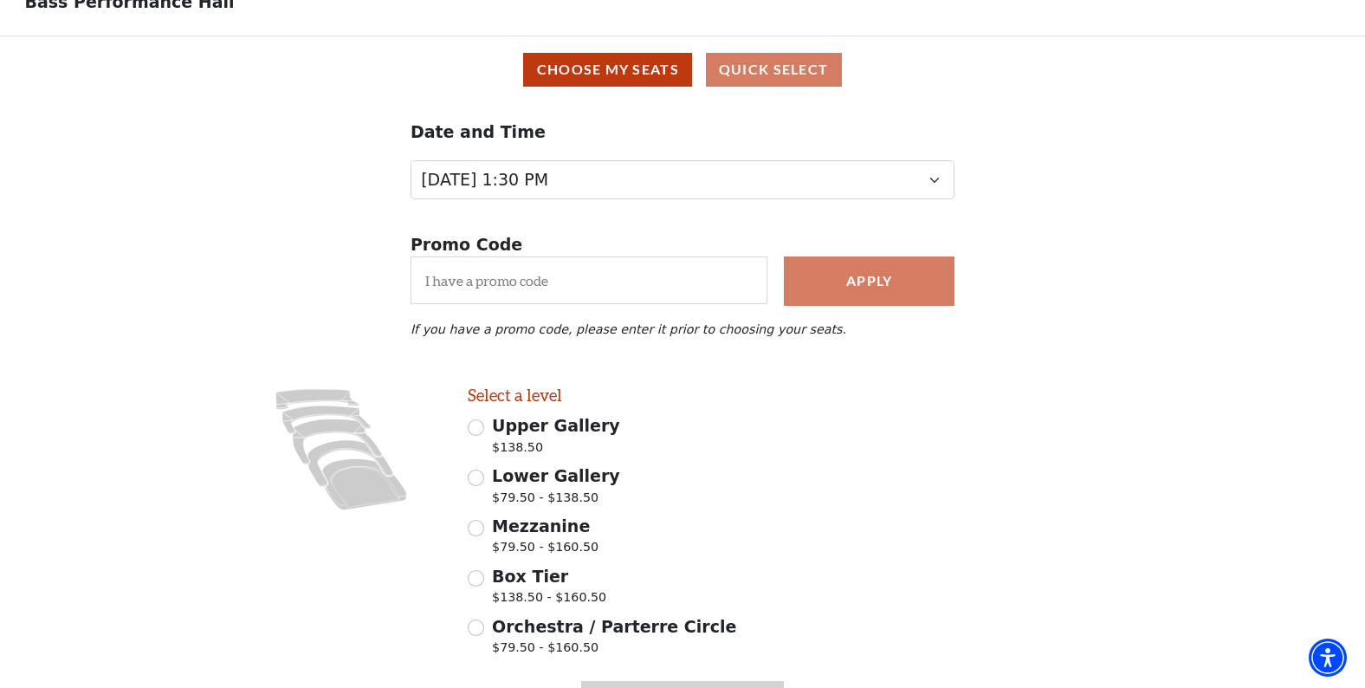
scroll to position [106, 0]
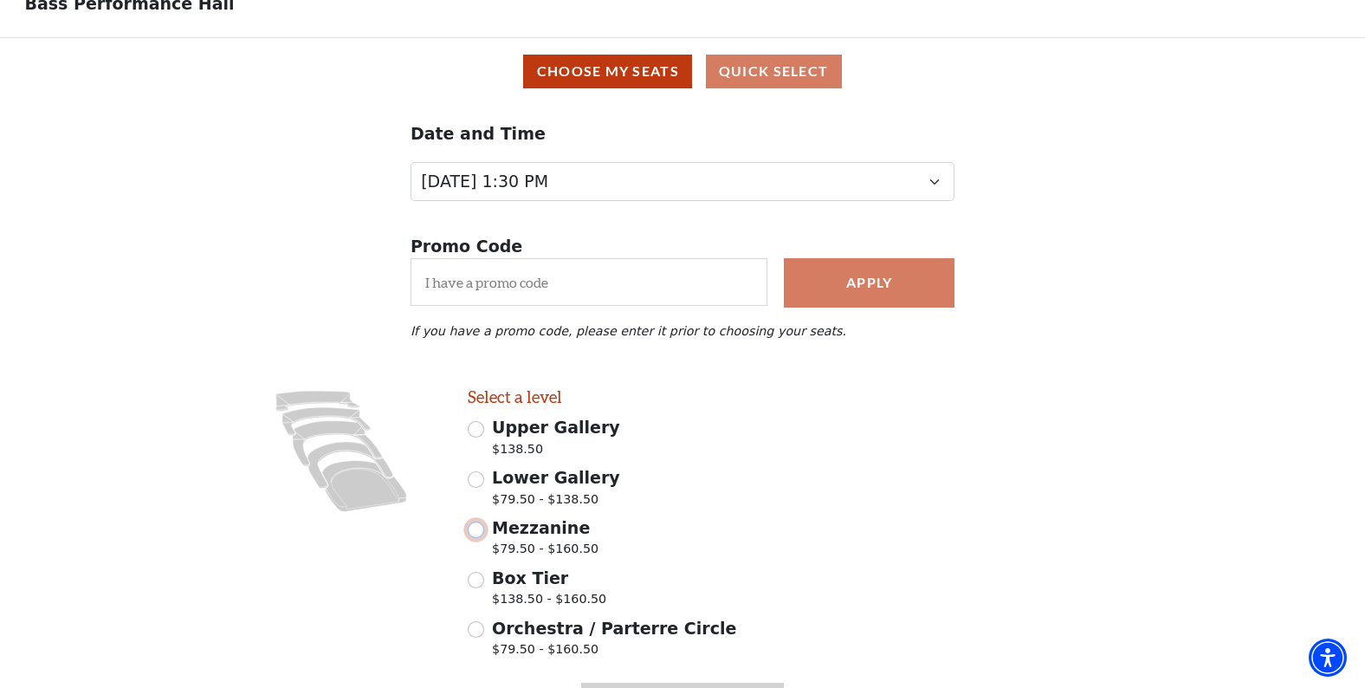
click at [477, 534] on input "Mezzanine $79.50 - $160.50" at bounding box center [476, 529] width 16 height 16
radio input "true"
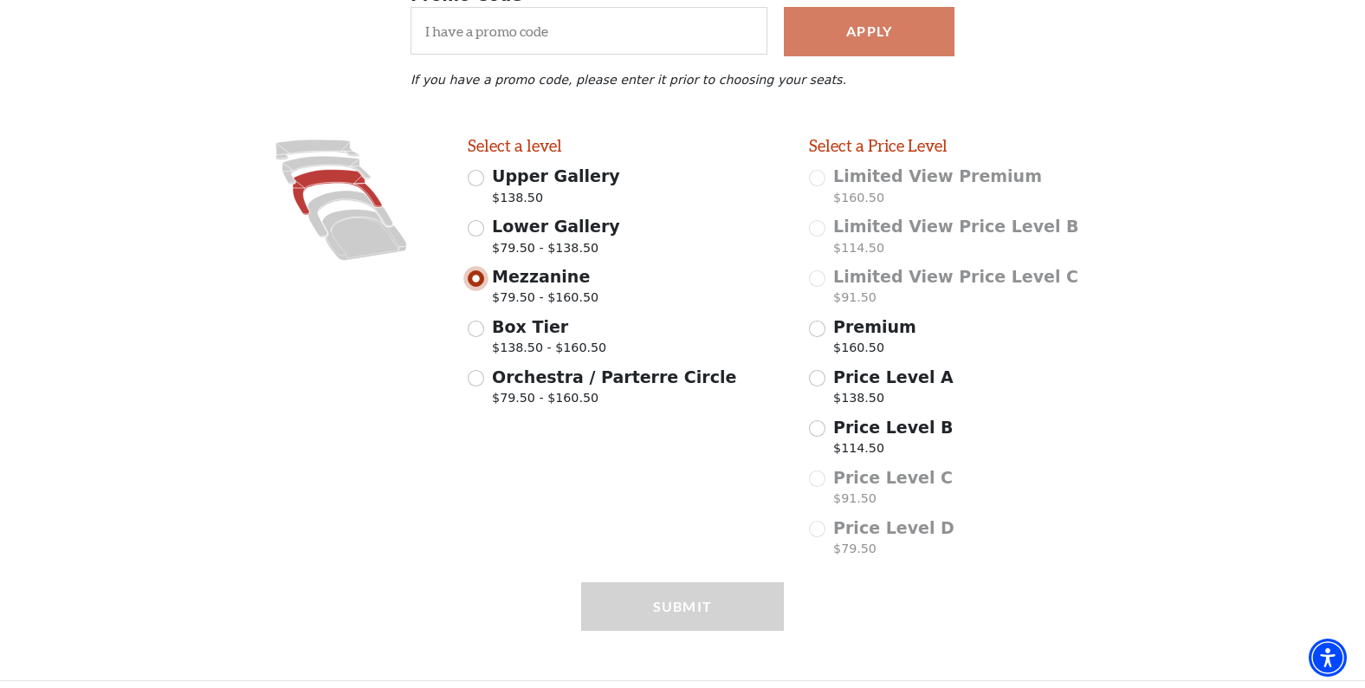
scroll to position [368, 0]
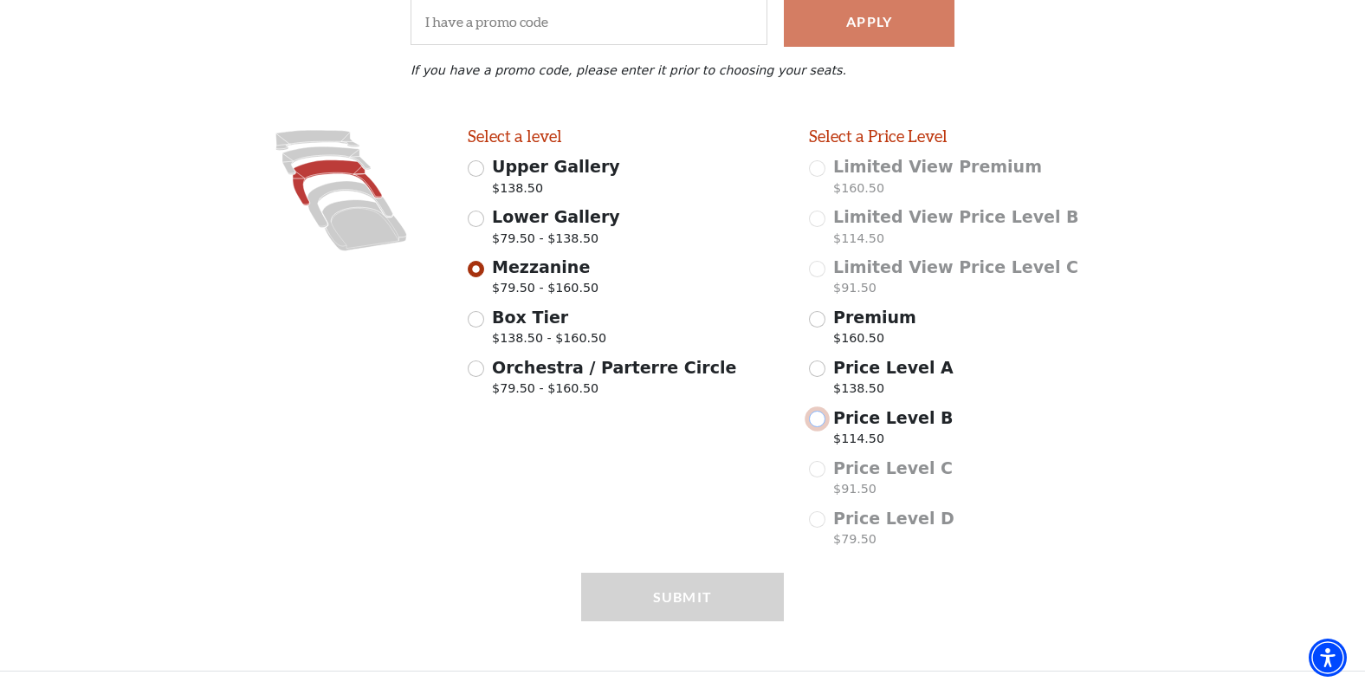
click at [817, 417] on input "Price Level B $114.50" at bounding box center [817, 419] width 16 height 16
radio input "true"
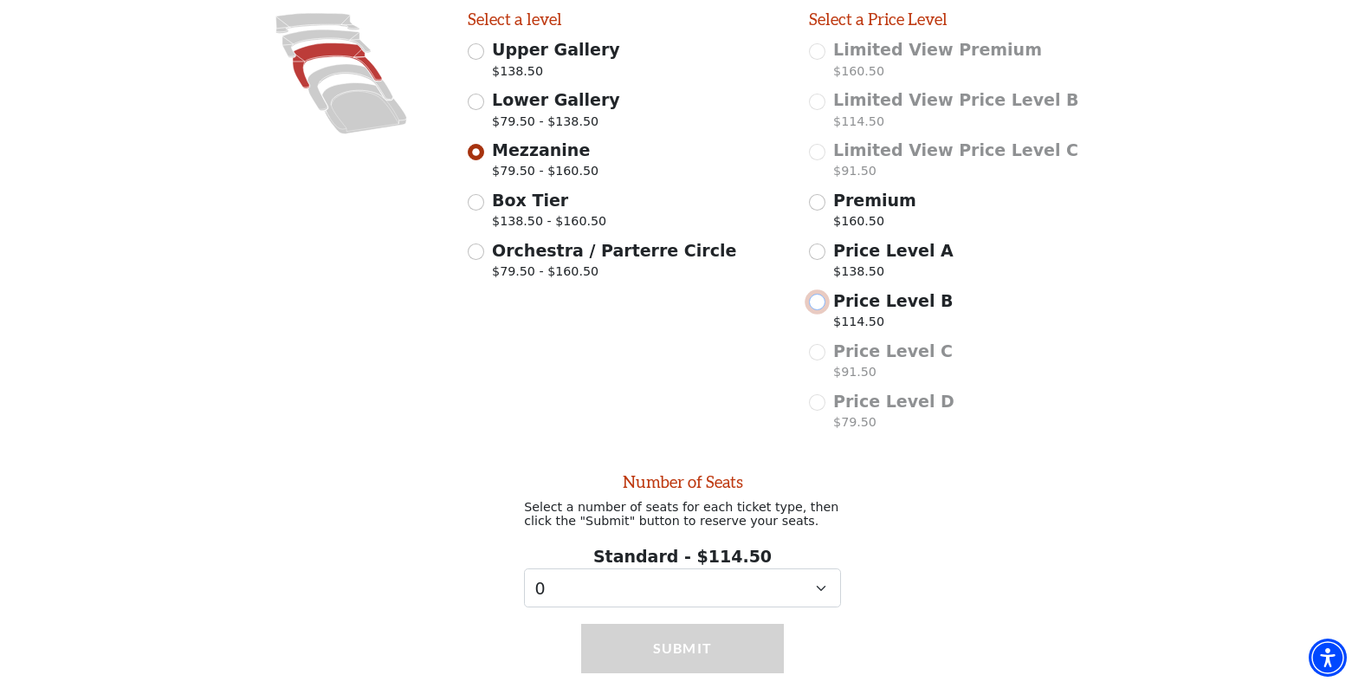
scroll to position [538, 0]
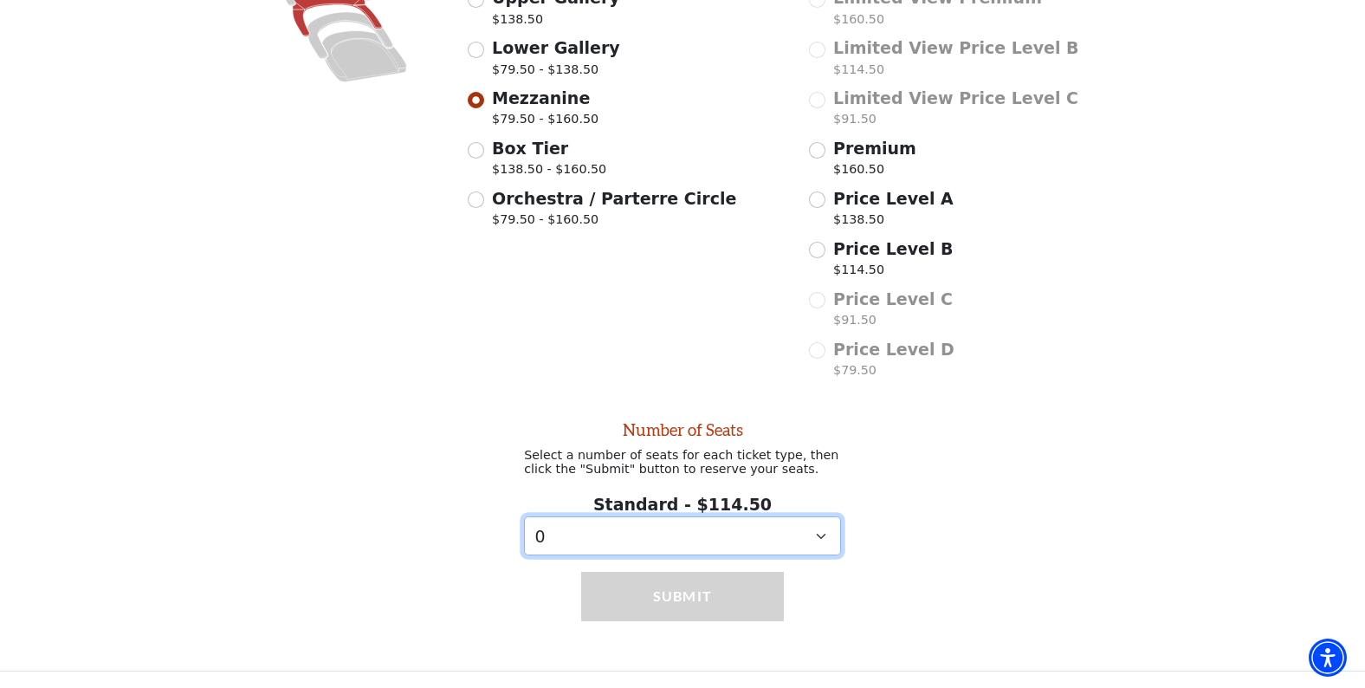
click at [819, 538] on select "0 1 2 3 4" at bounding box center [682, 535] width 317 height 39
select select "3"
click at [524, 516] on select "0 1 2 3 4" at bounding box center [682, 535] width 317 height 39
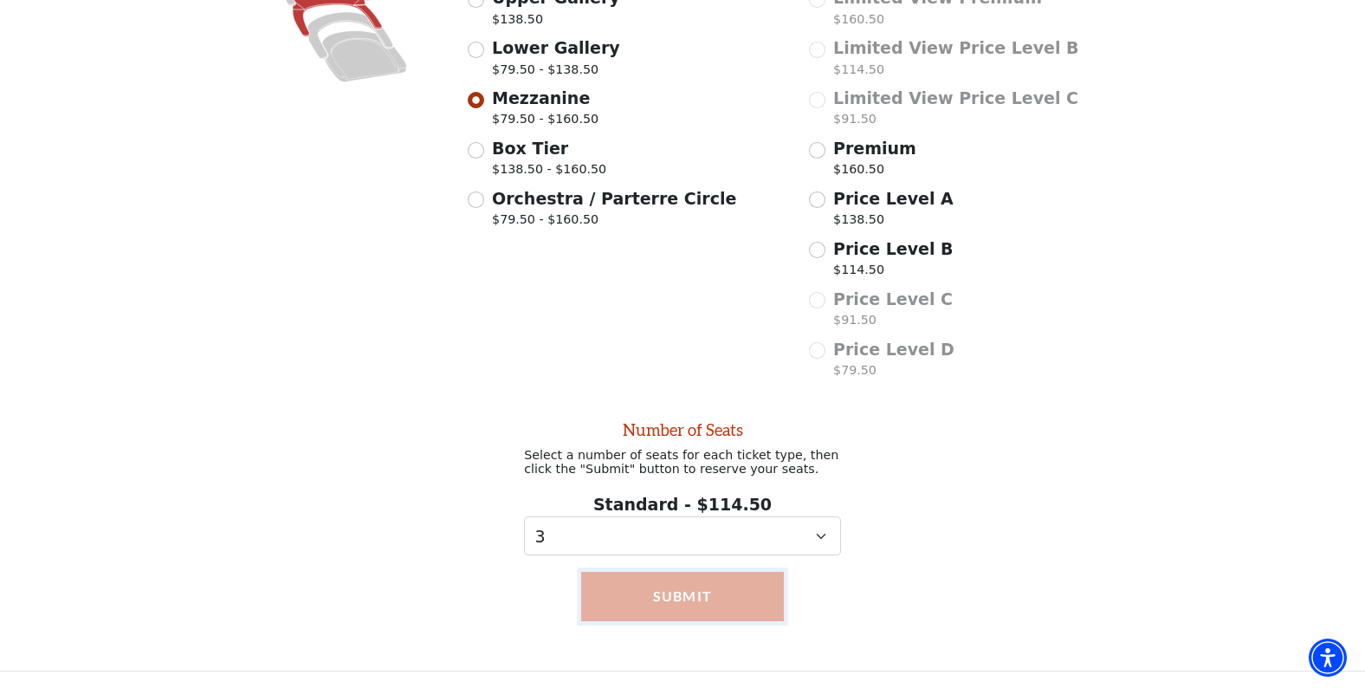
click at [660, 600] on button "Submit" at bounding box center [682, 596] width 203 height 49
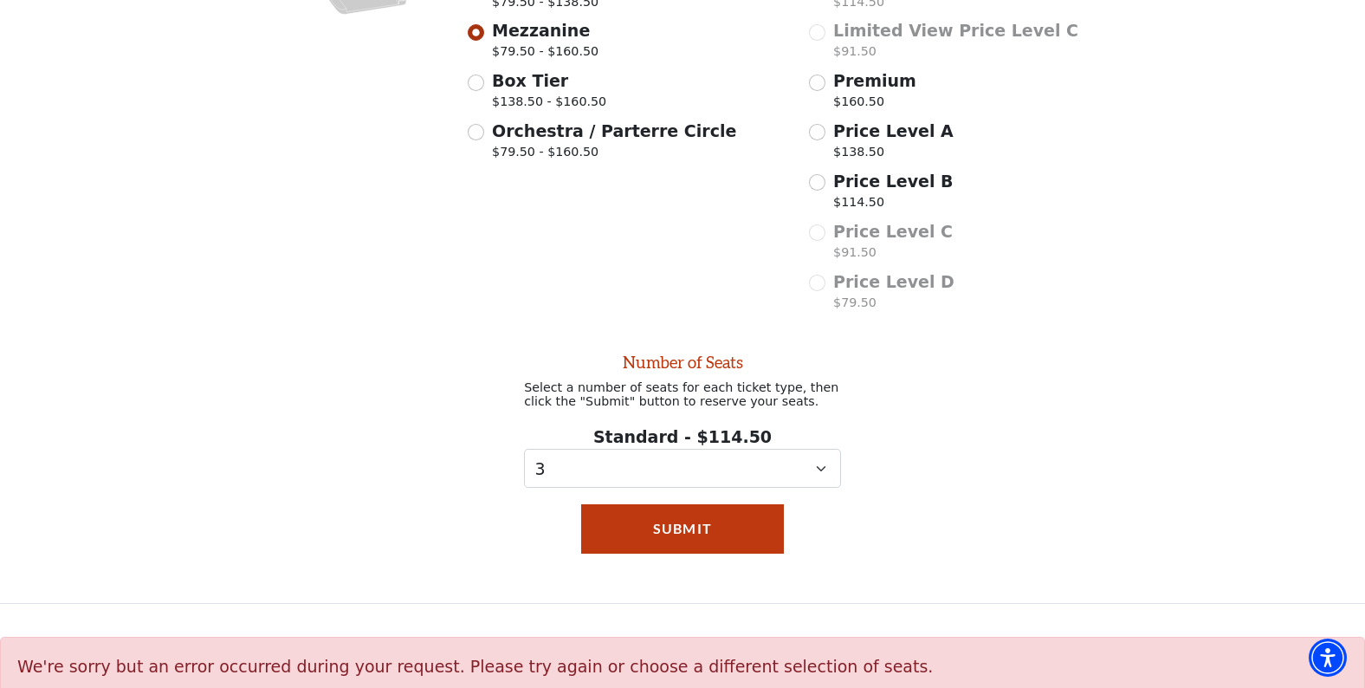
scroll to position [631, 0]
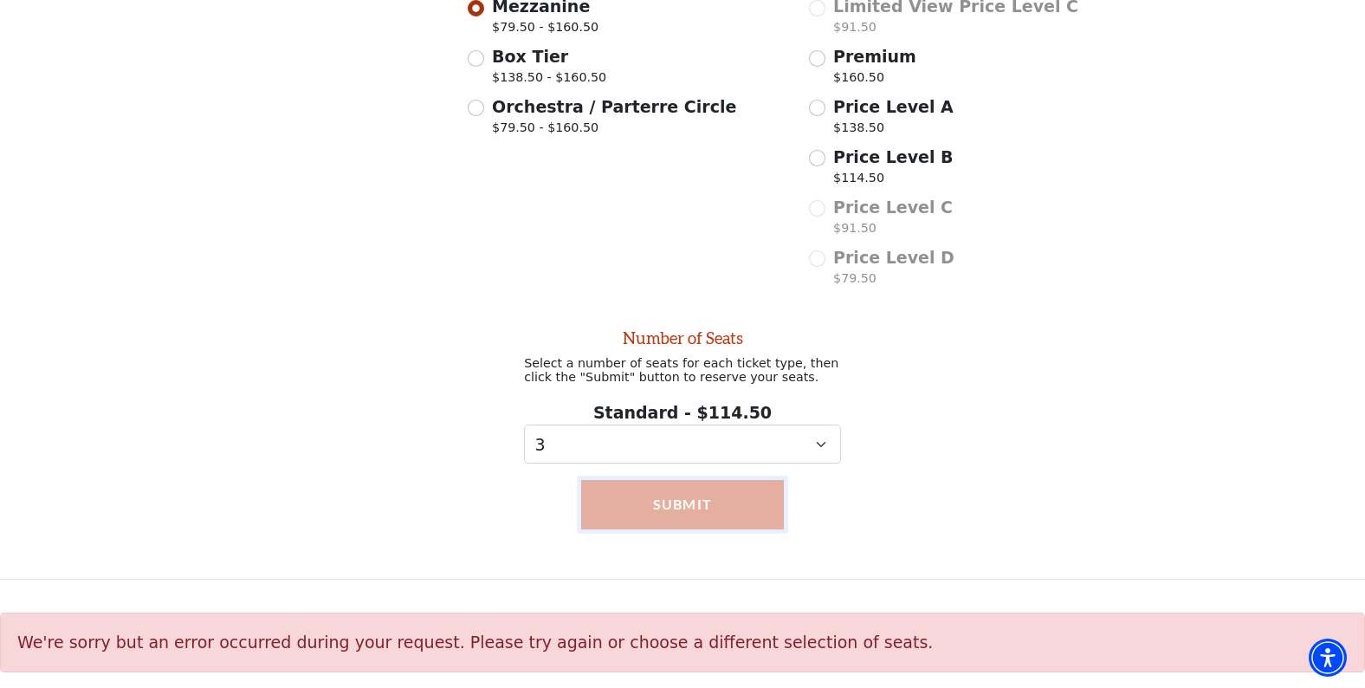
click at [654, 507] on button "Submit" at bounding box center [682, 504] width 203 height 49
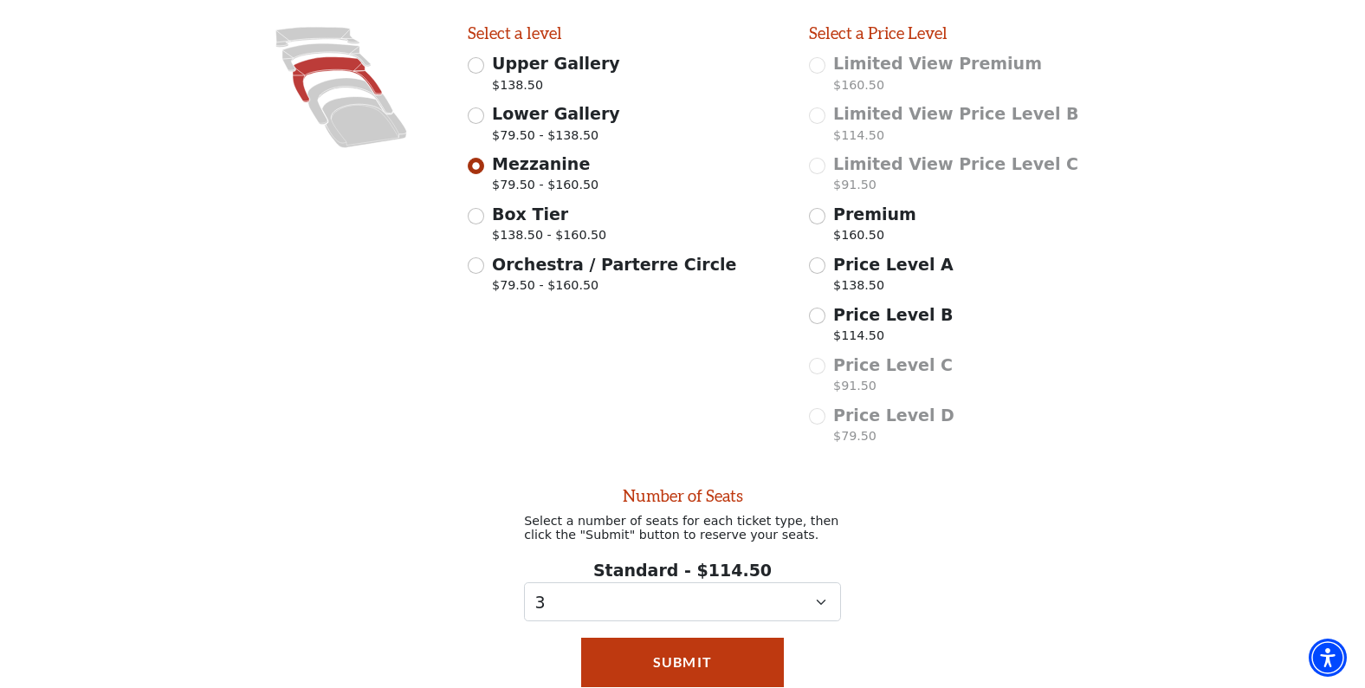
scroll to position [459, 0]
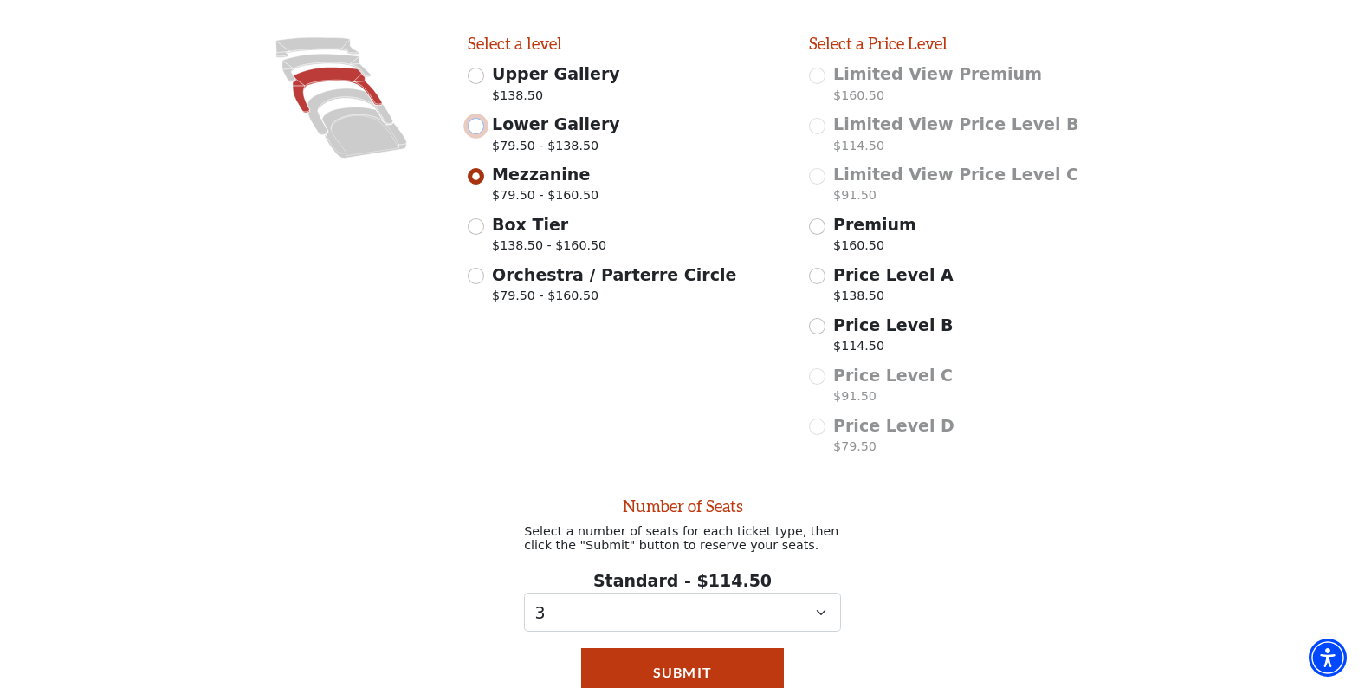
click at [475, 126] on input "Lower Gallery $79.50 - $138.50" at bounding box center [476, 126] width 16 height 16
radio input "true"
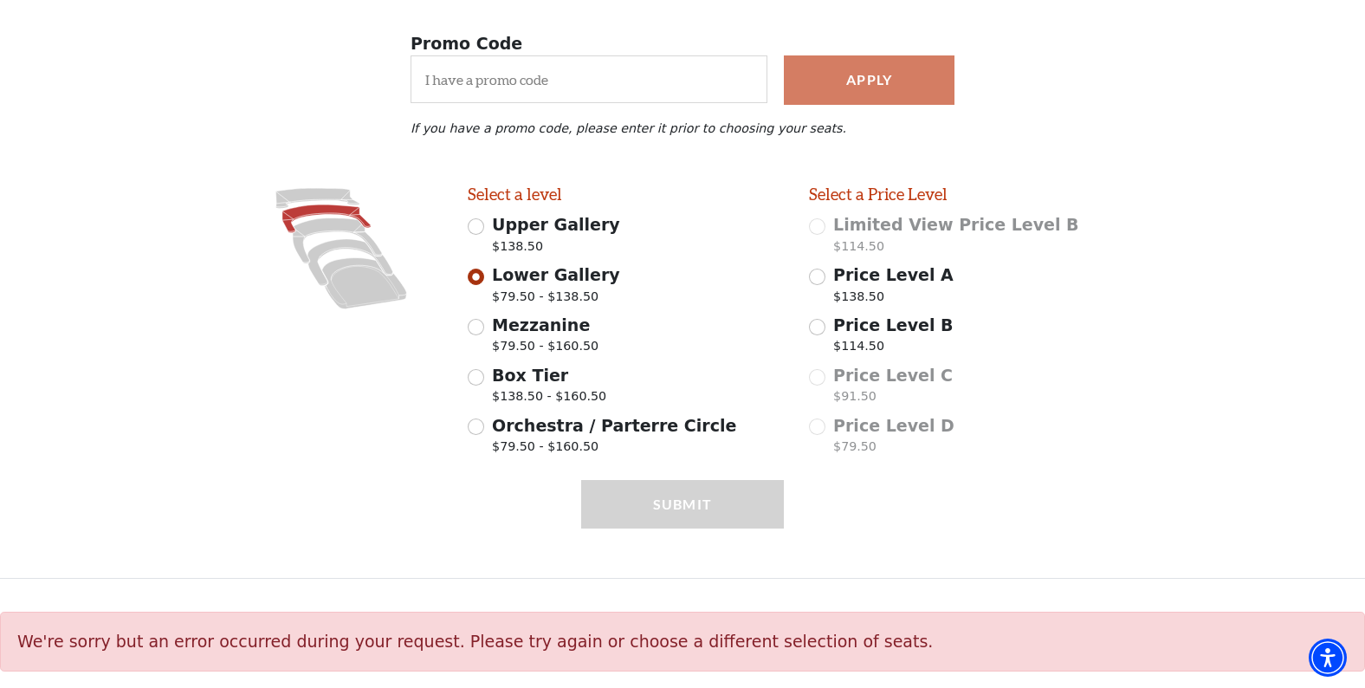
click at [852, 512] on div "Submit" at bounding box center [682, 520] width 1365 height 115
click at [814, 329] on input "Price Level B $114.50" at bounding box center [817, 327] width 16 height 16
radio input "true"
select select "3"
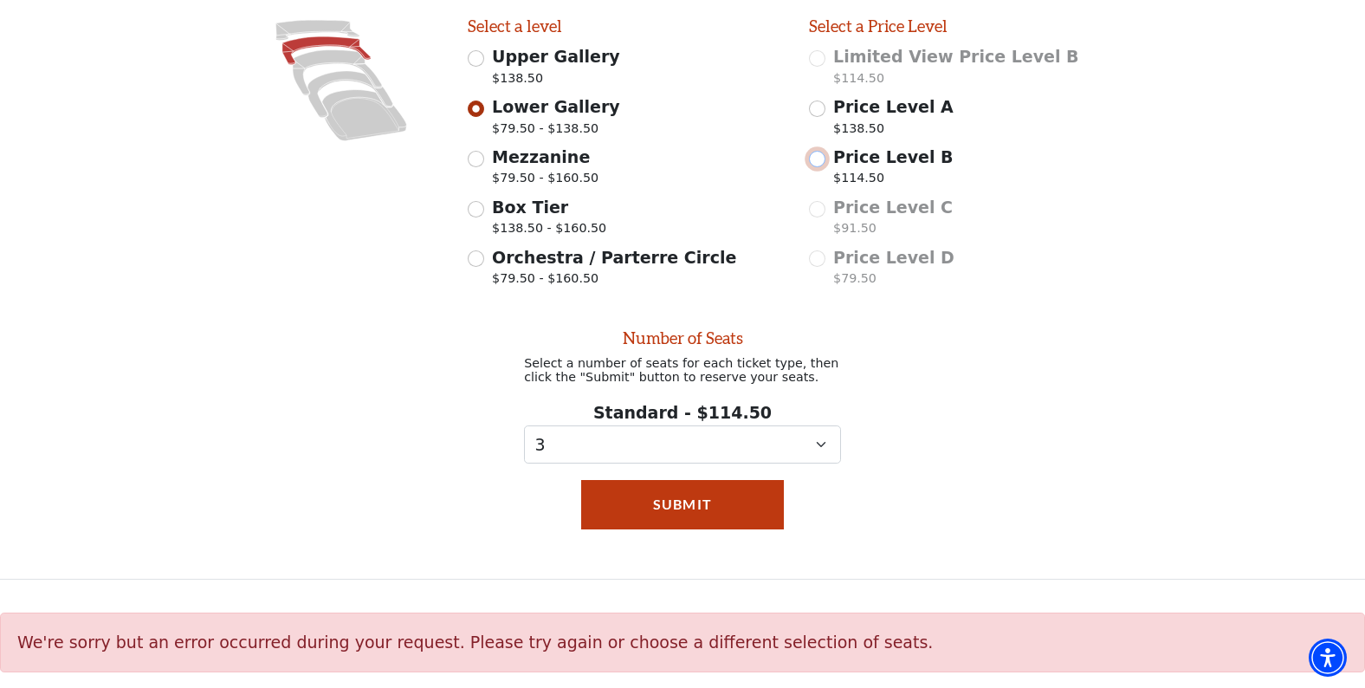
scroll to position [480, 0]
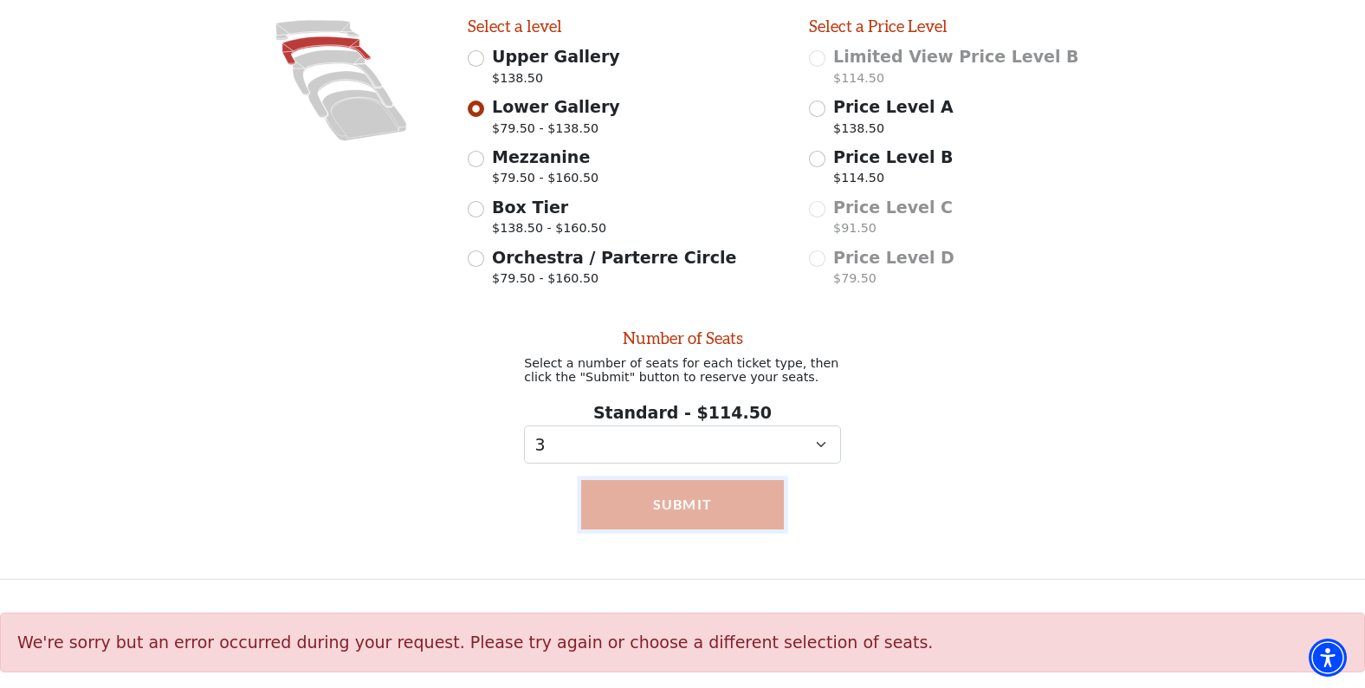
click at [690, 495] on button "Submit" at bounding box center [682, 504] width 203 height 49
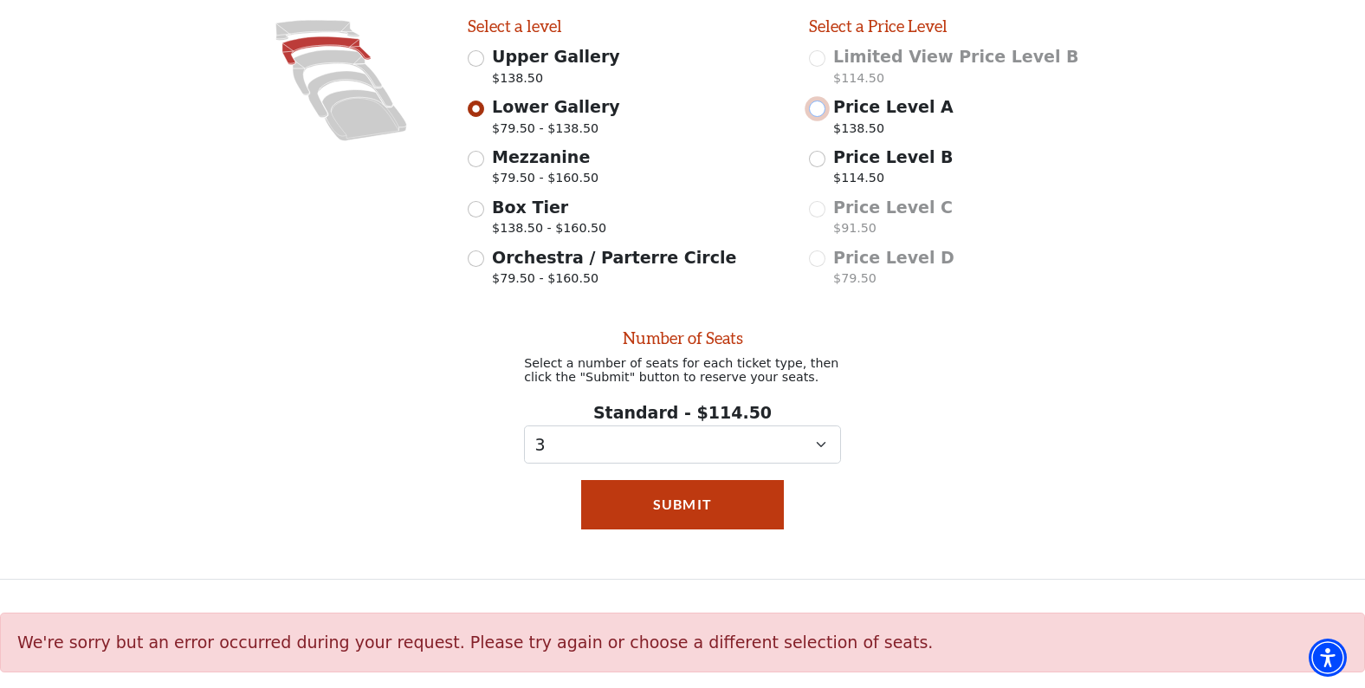
click at [819, 109] on input "Price Level A $138.50" at bounding box center [817, 108] width 16 height 16
radio input "true"
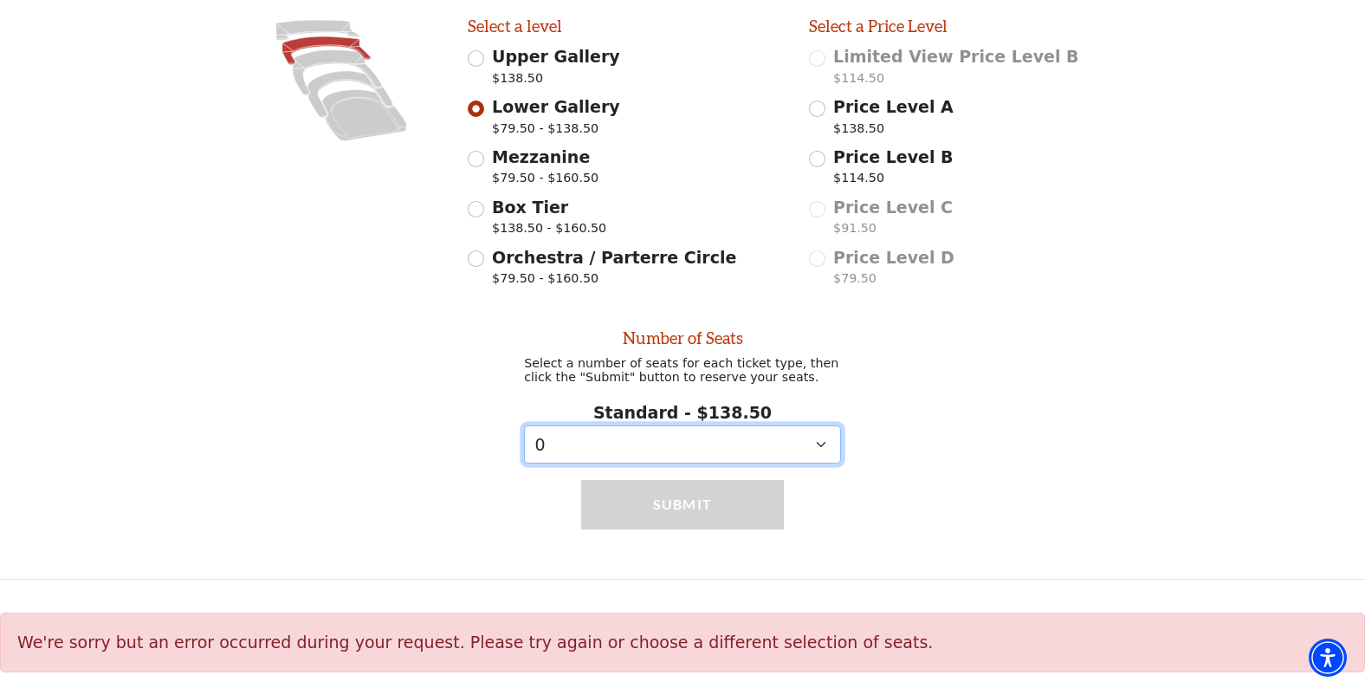
click at [819, 450] on select "0 1 2 3 4 5 6 7 8 9" at bounding box center [682, 444] width 317 height 39
select select "3"
click at [524, 425] on select "0 1 2 3 4 5 6 7 8 9" at bounding box center [682, 444] width 317 height 39
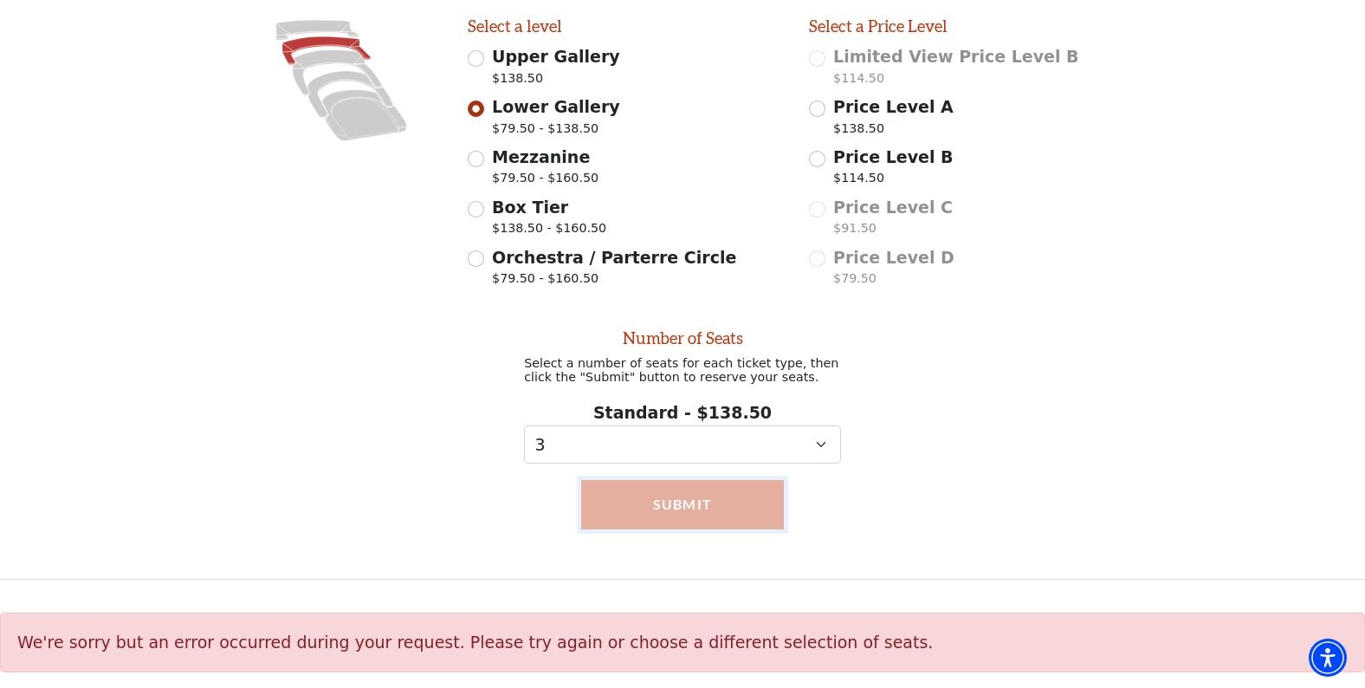
click at [677, 504] on button "Submit" at bounding box center [682, 504] width 203 height 49
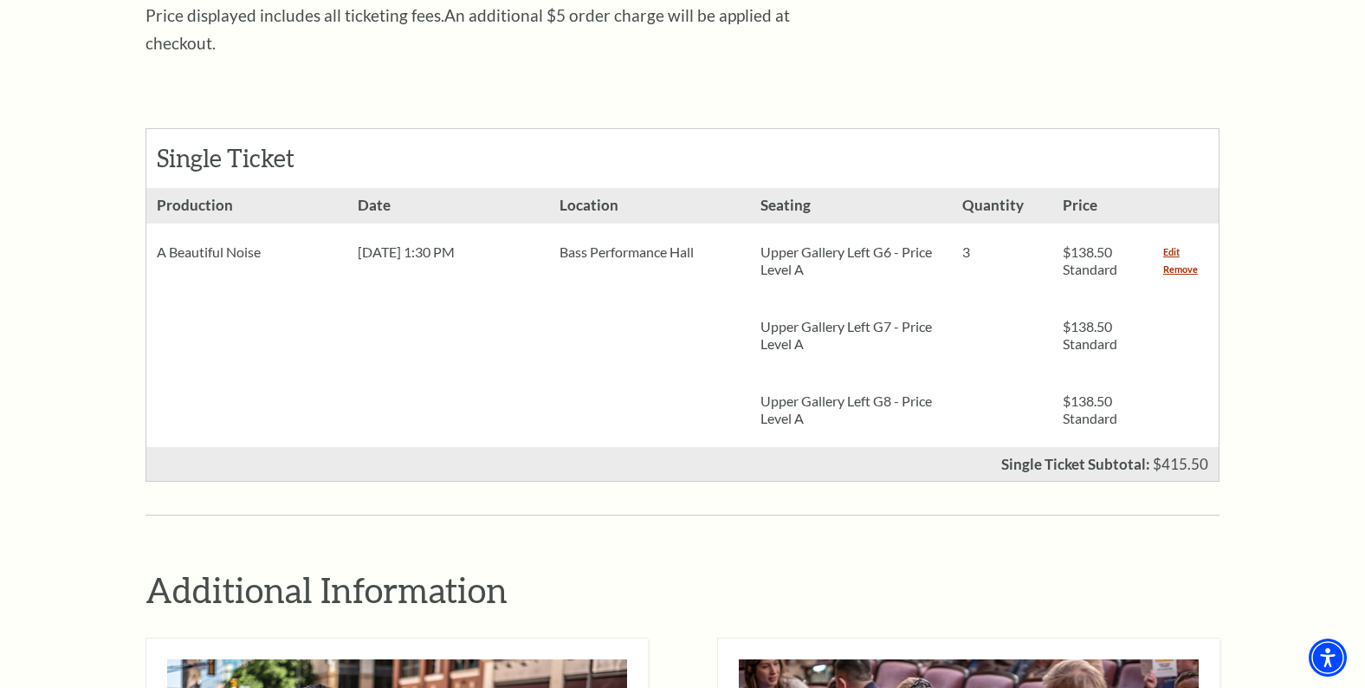
scroll to position [698, 0]
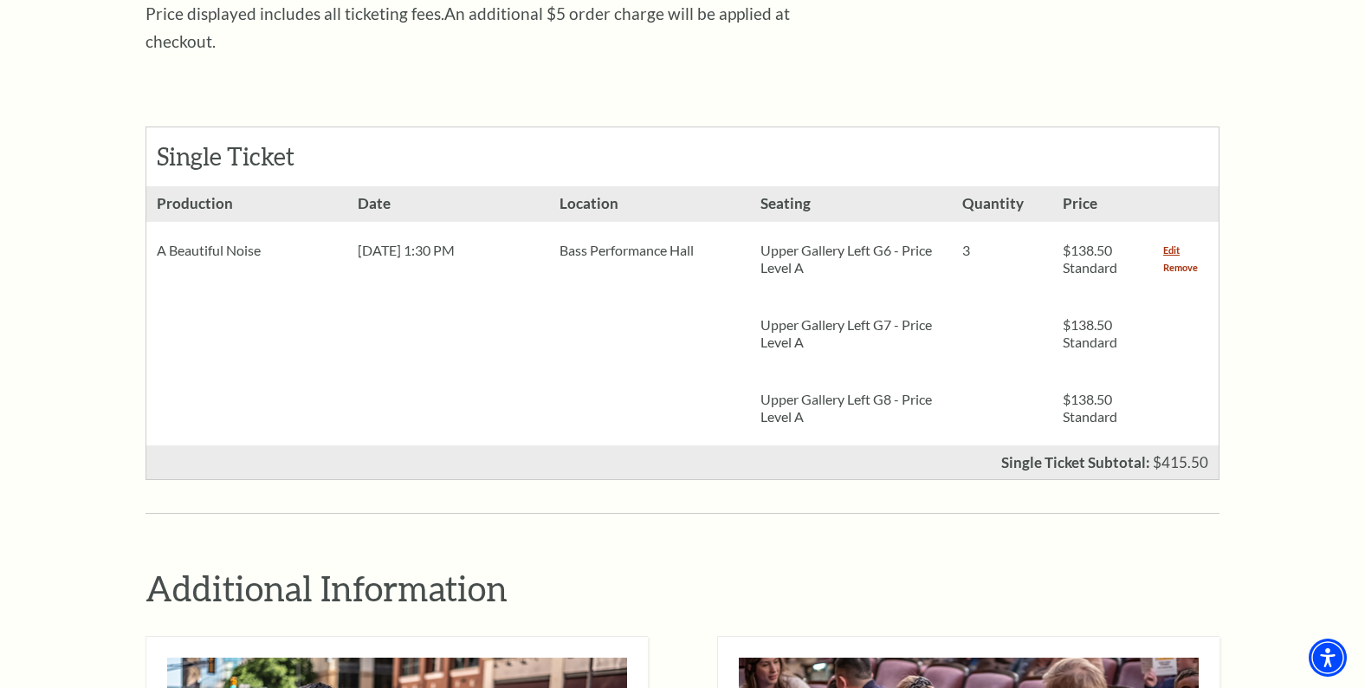
click at [1171, 259] on link "Remove" at bounding box center [1180, 267] width 35 height 17
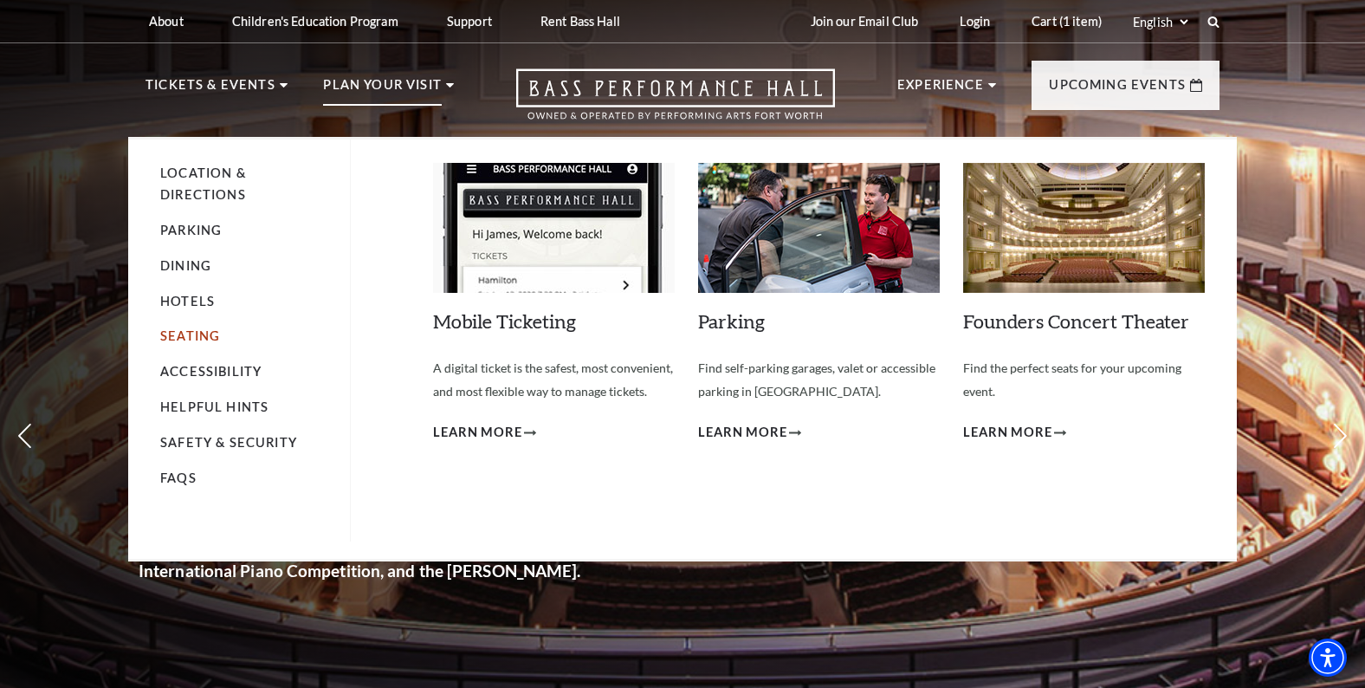
click at [178, 343] on link "Seating" at bounding box center [190, 335] width 60 height 15
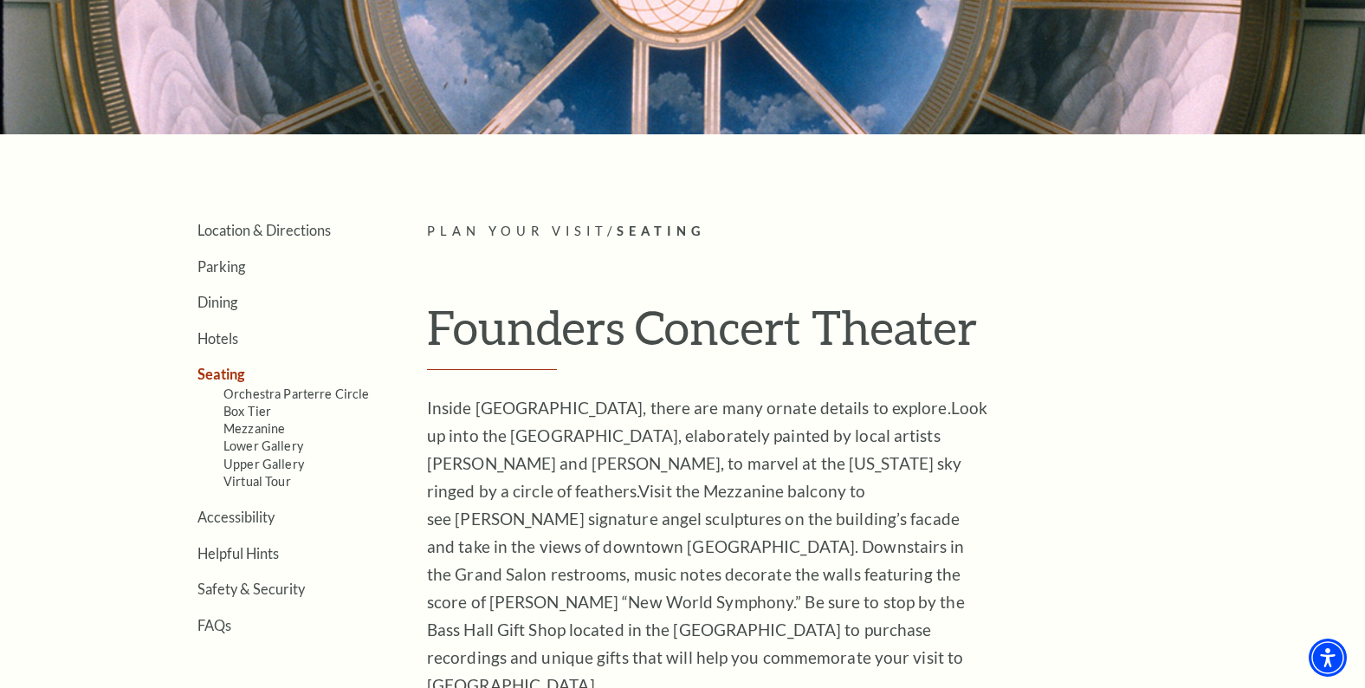
scroll to position [277, 0]
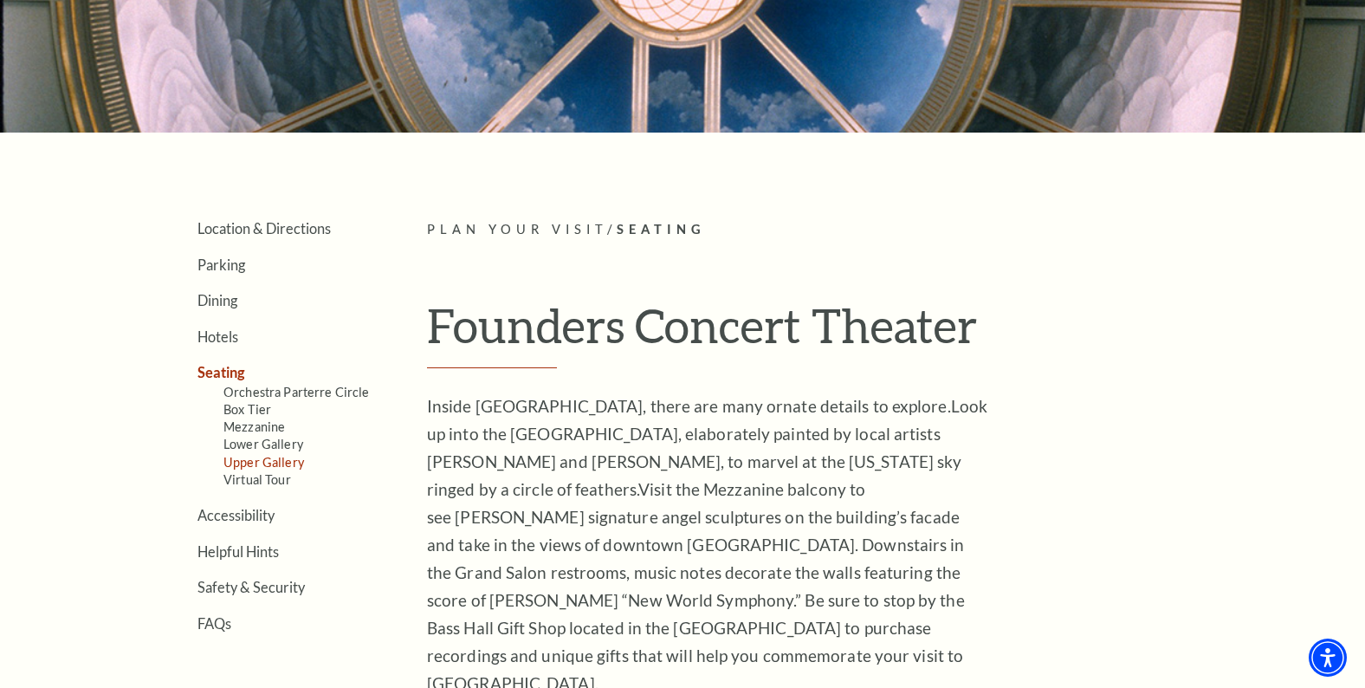
click at [258, 463] on link "Upper Gallery" at bounding box center [263, 462] width 81 height 15
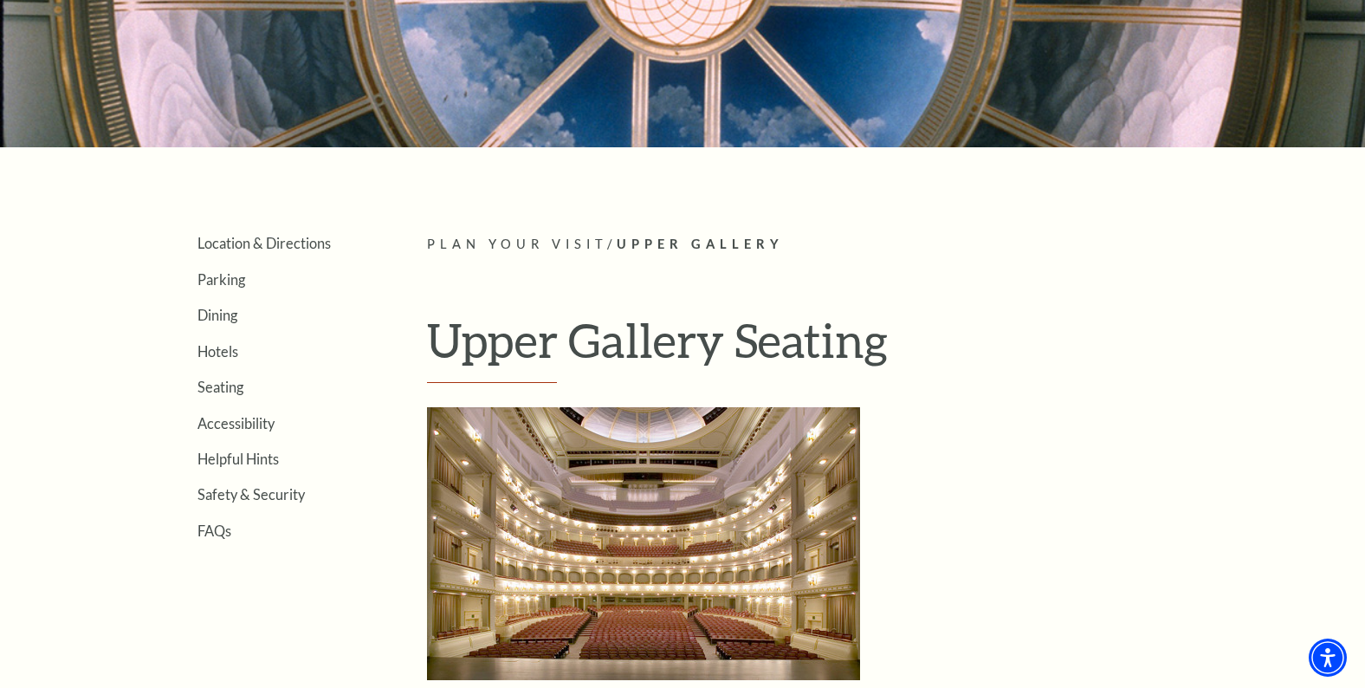
scroll to position [488, 0]
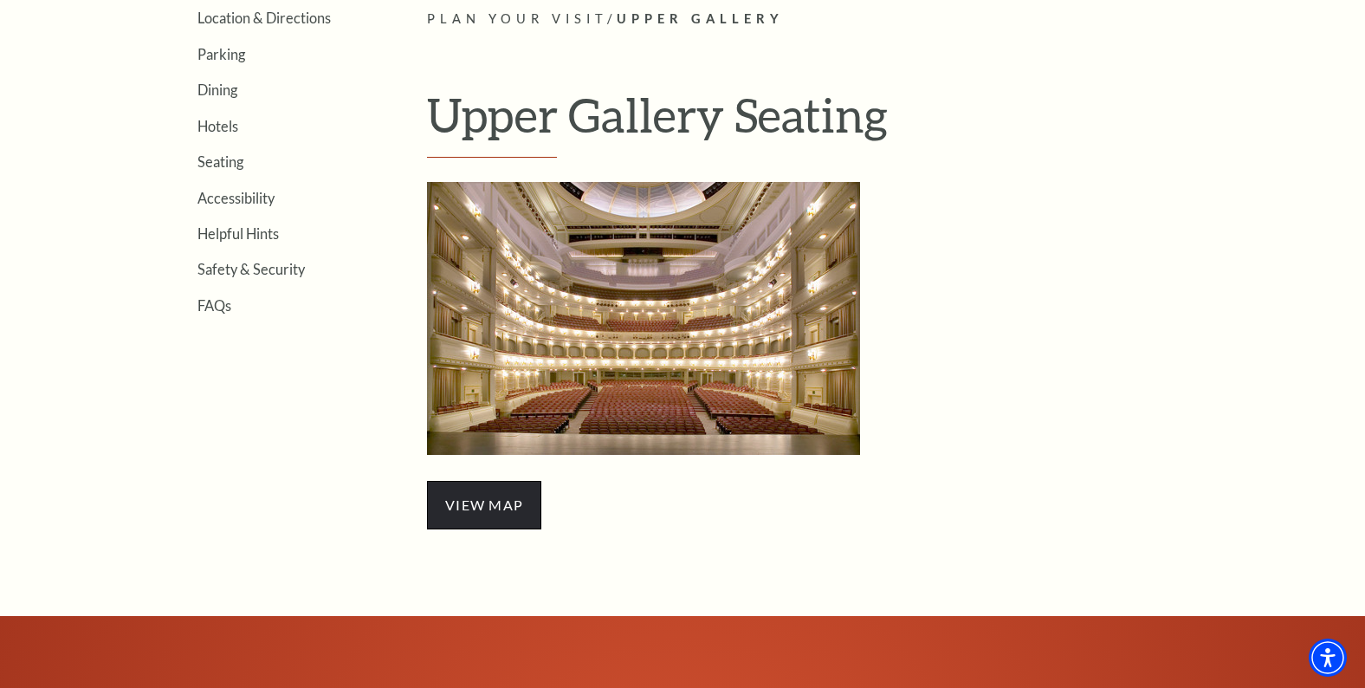
click at [463, 502] on span "view map" at bounding box center [484, 505] width 114 height 49
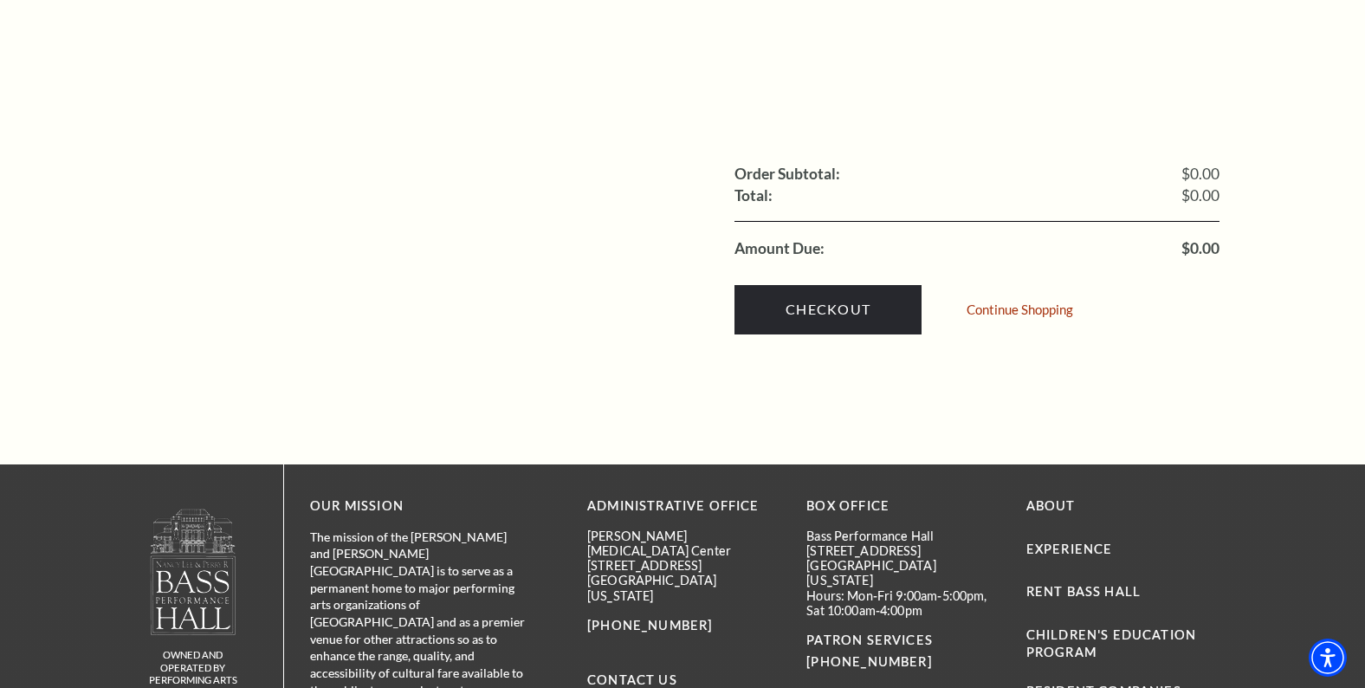
scroll to position [632, 0]
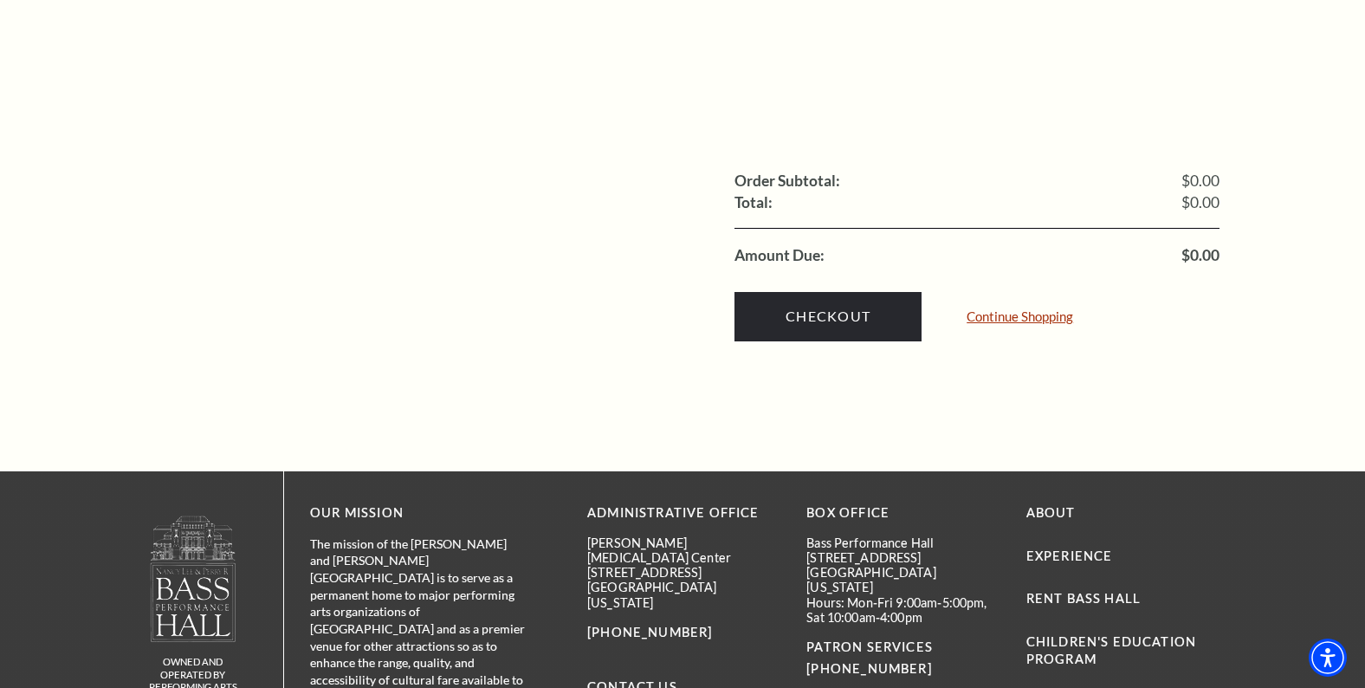
click at [1003, 310] on link "Continue Shopping" at bounding box center [1020, 316] width 107 height 13
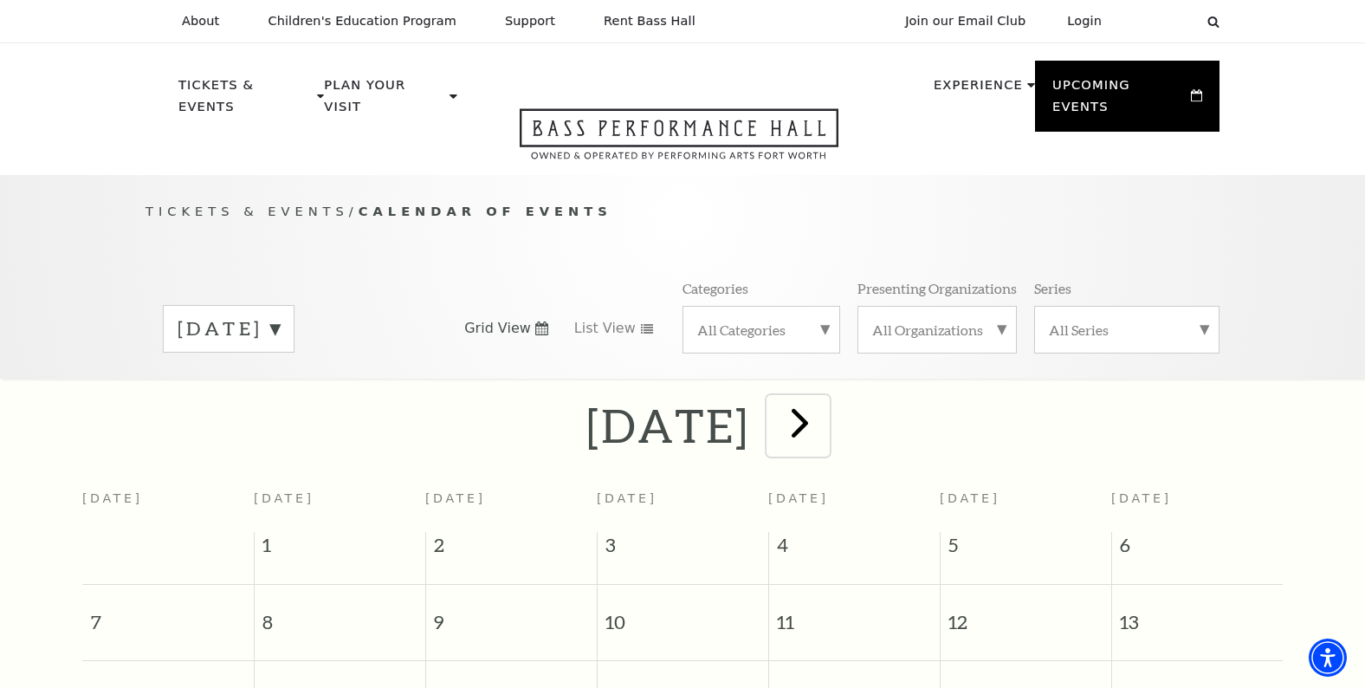
click at [825, 404] on span "next" at bounding box center [799, 422] width 49 height 49
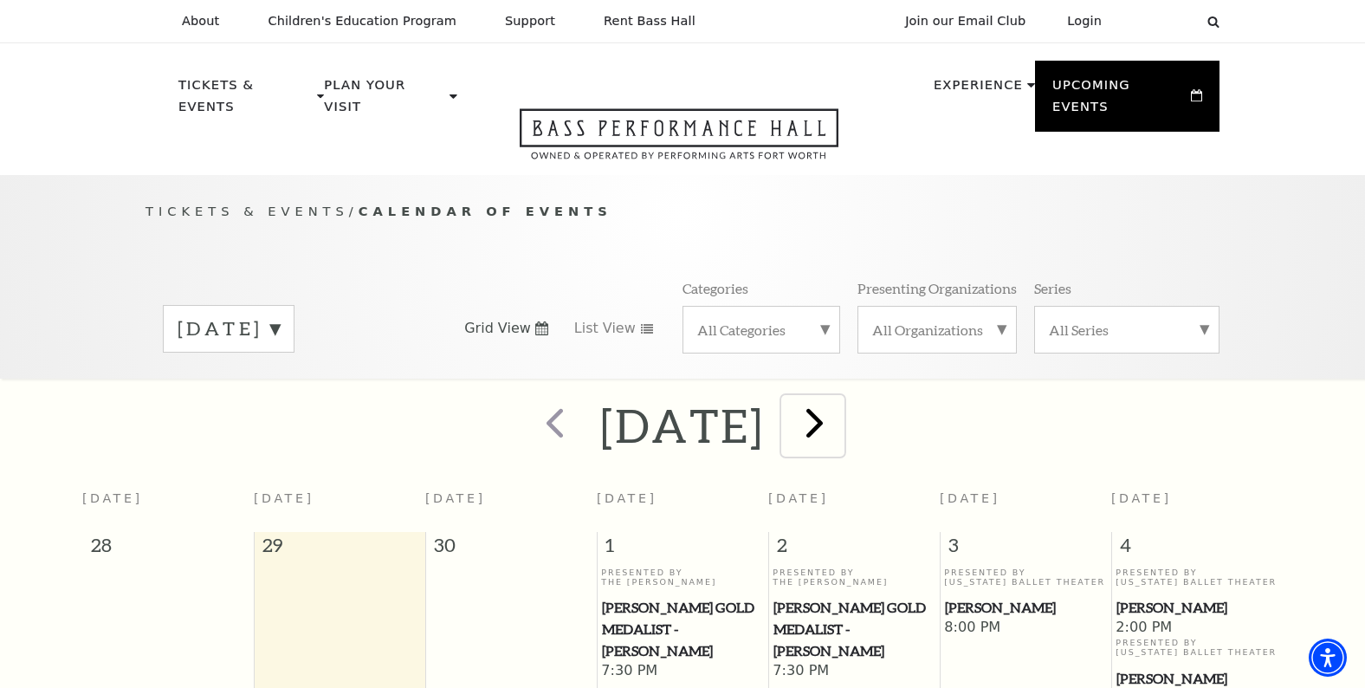
click at [839, 402] on span "next" at bounding box center [814, 422] width 49 height 49
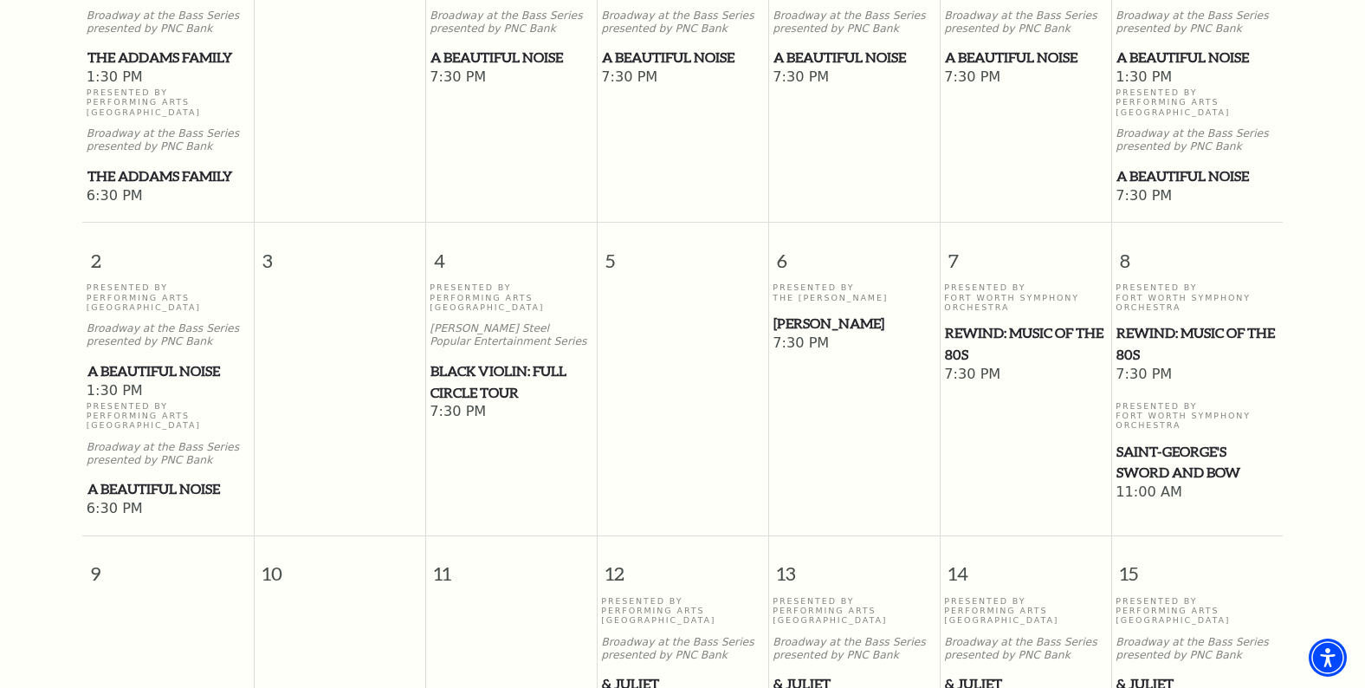
scroll to position [600, 0]
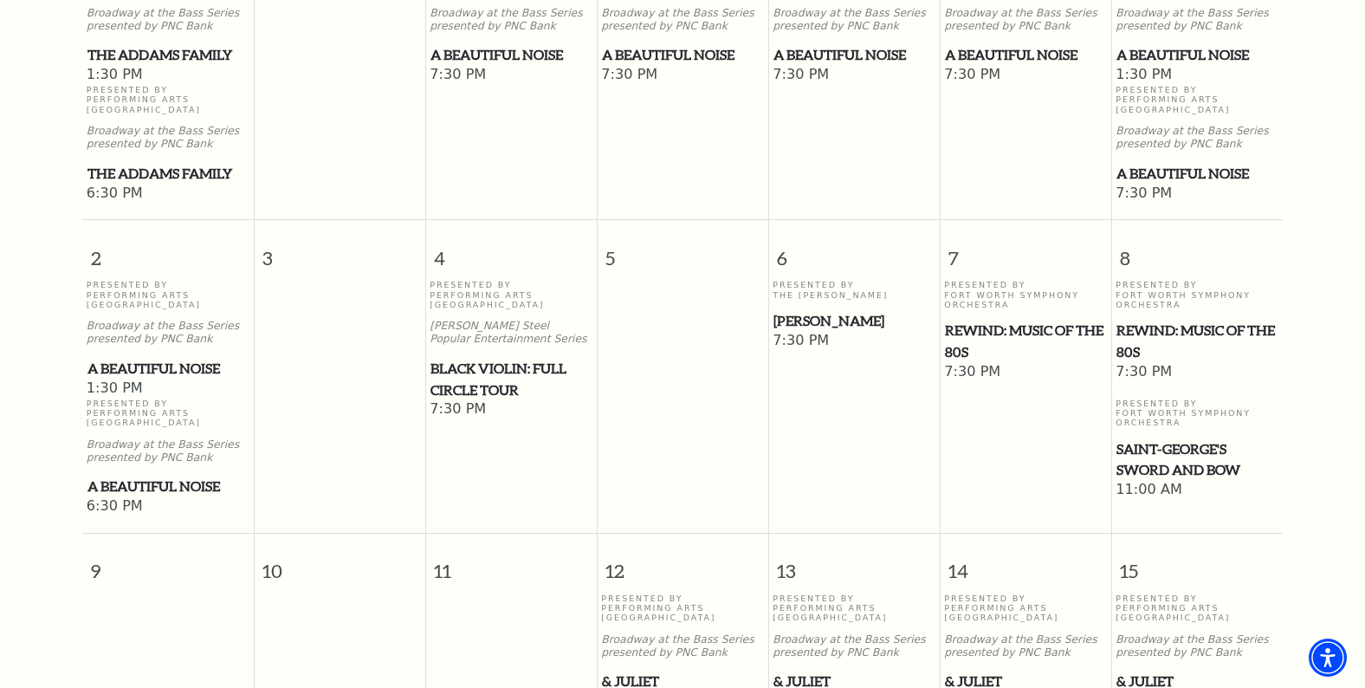
click at [103, 398] on p "Presented By Performing Arts Fort Worth" at bounding box center [168, 412] width 163 height 29
click at [99, 476] on span "A Beautiful Noise" at bounding box center [167, 487] width 161 height 22
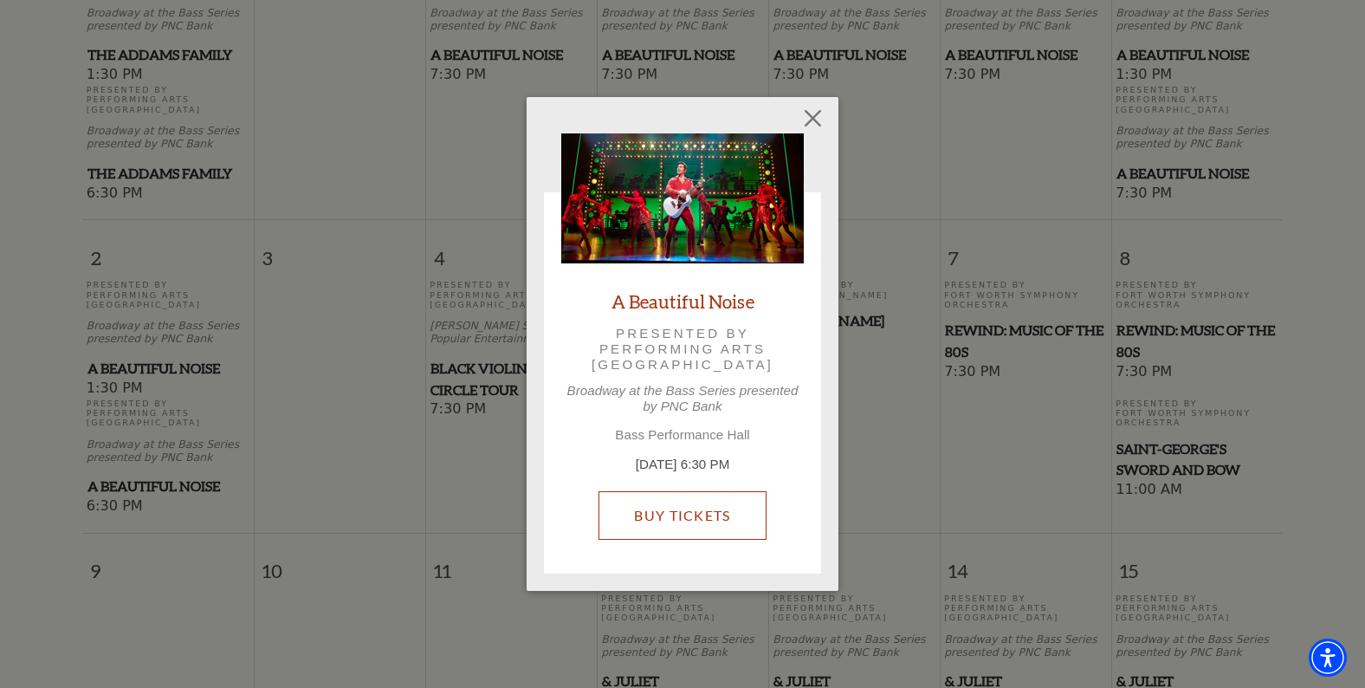
click at [674, 516] on link "Buy Tickets" at bounding box center [682, 515] width 167 height 49
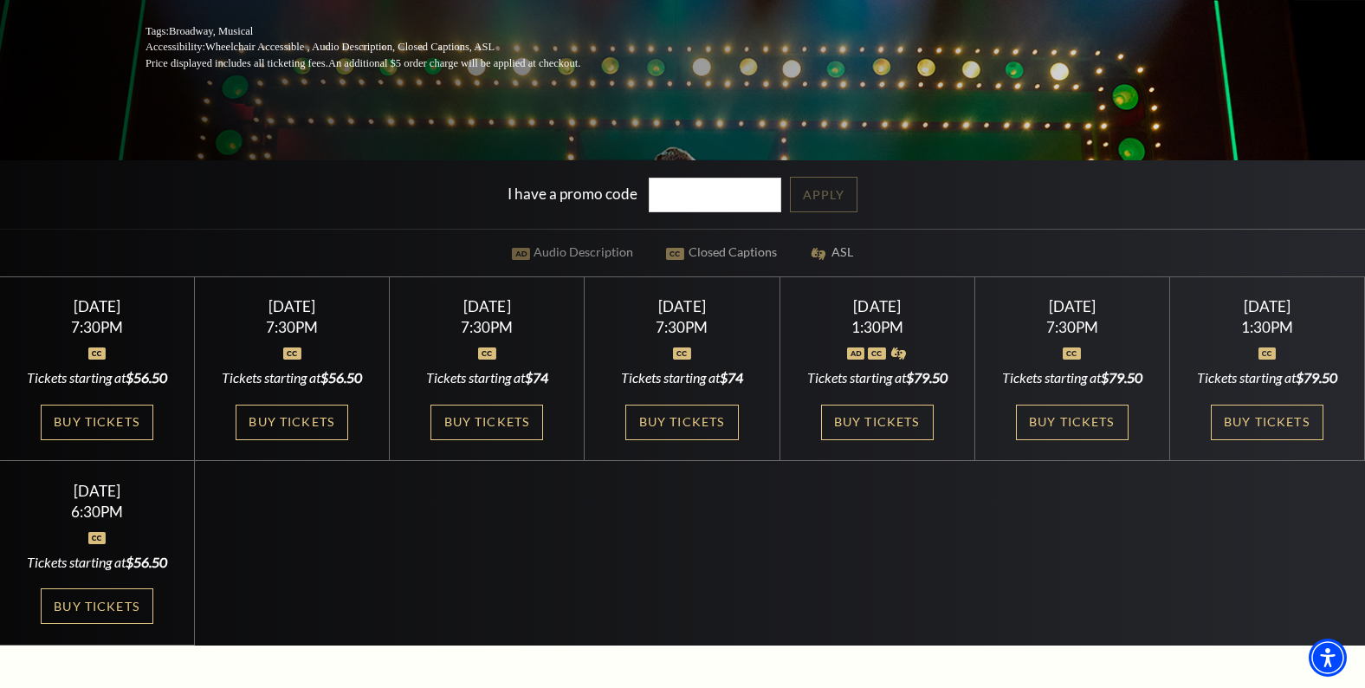
scroll to position [382, 0]
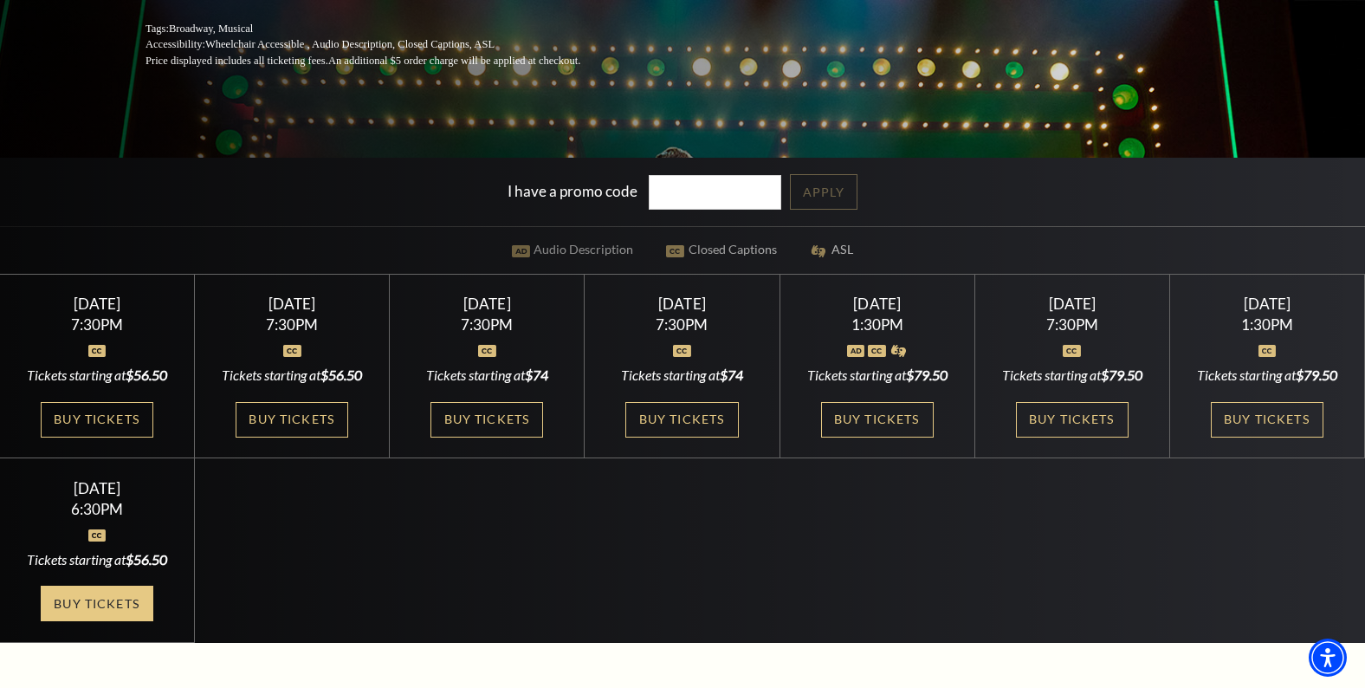
click at [80, 621] on link "Buy Tickets" at bounding box center [97, 604] width 113 height 36
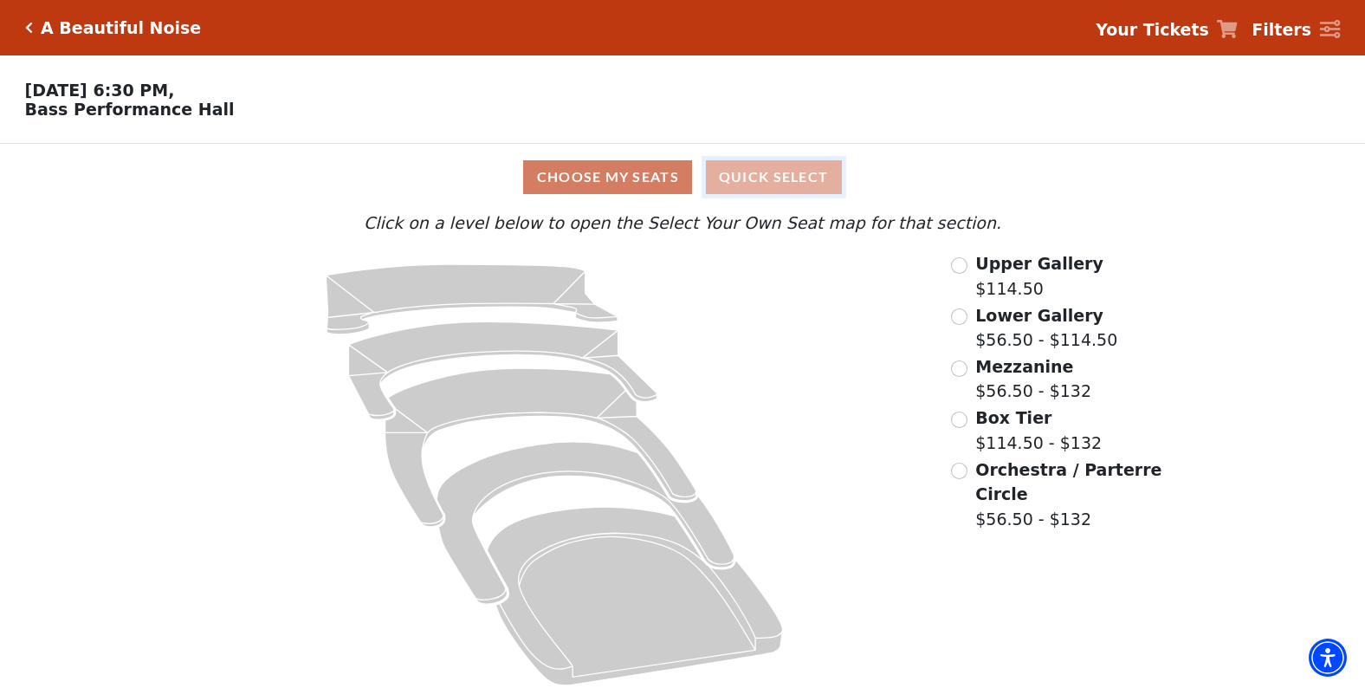
click at [790, 176] on button "Quick Select" at bounding box center [774, 177] width 136 height 34
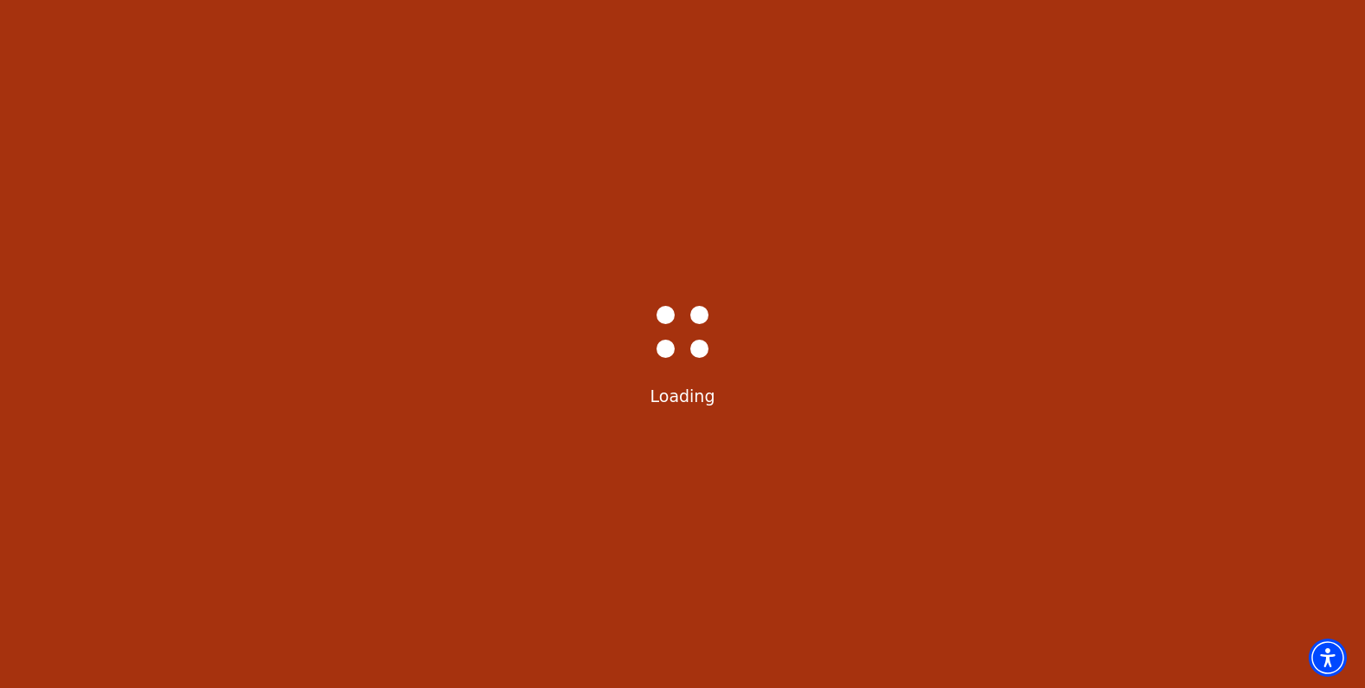
select select "6227"
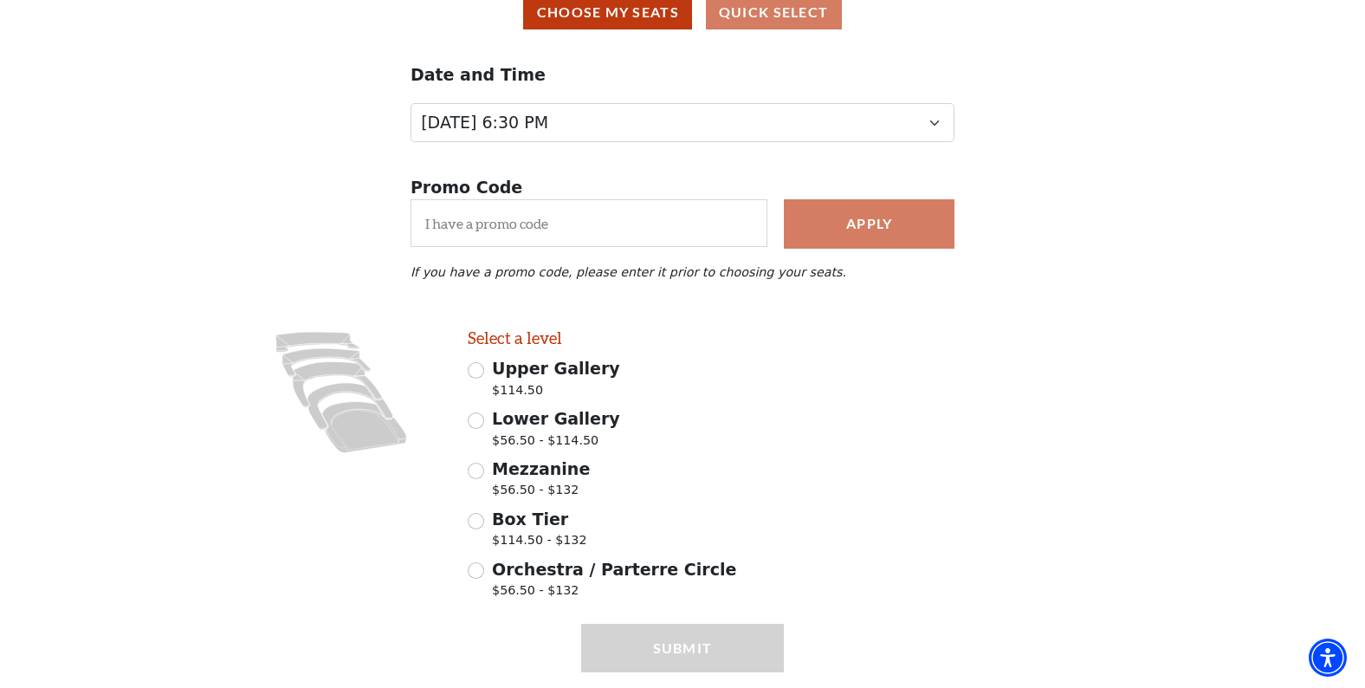
scroll to position [165, 0]
click at [475, 474] on input "Mezzanine $56.50 - $132" at bounding box center [476, 470] width 16 height 16
radio input "true"
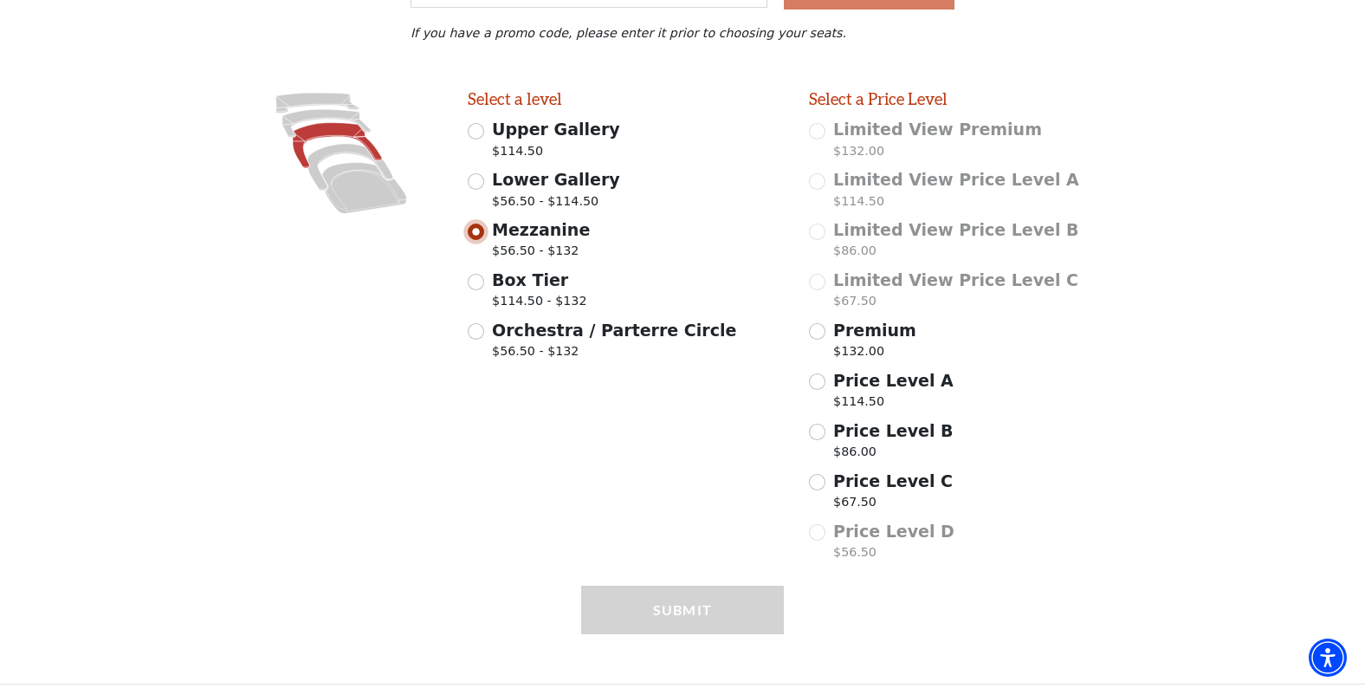
scroll to position [418, 0]
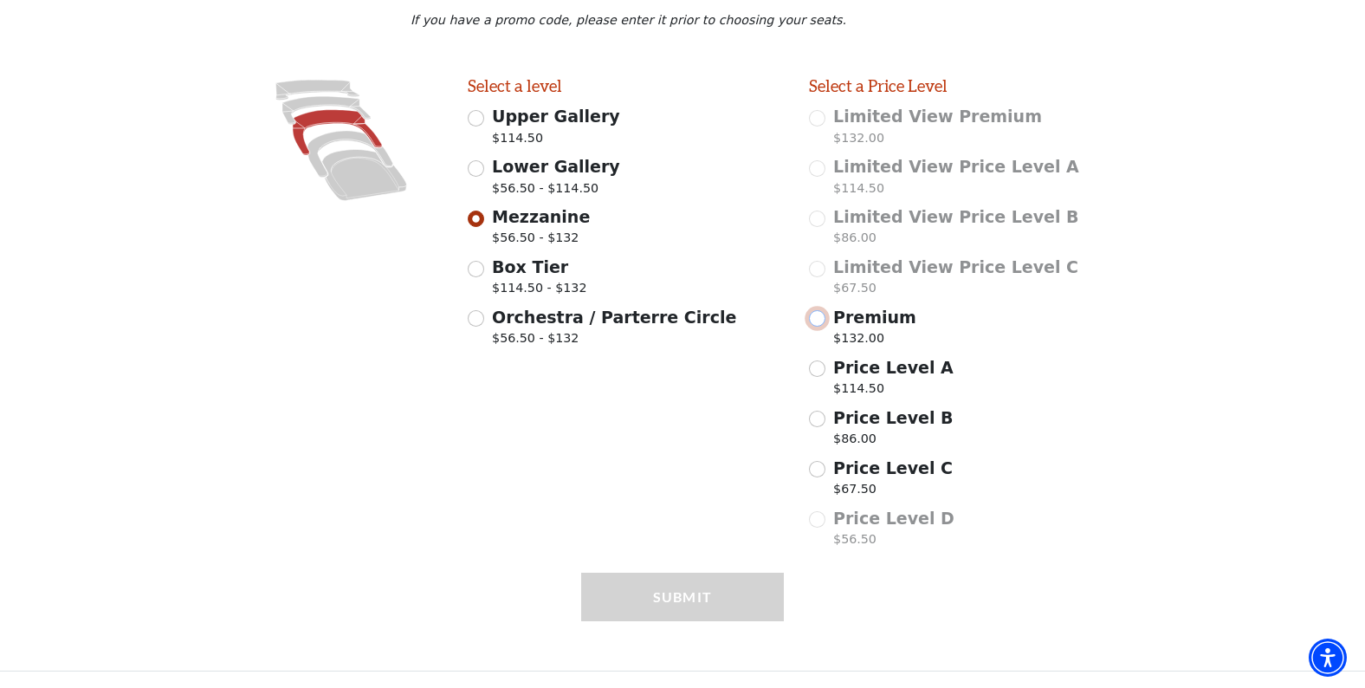
click at [814, 319] on input "Premium $132.00" at bounding box center [817, 318] width 16 height 16
radio input "true"
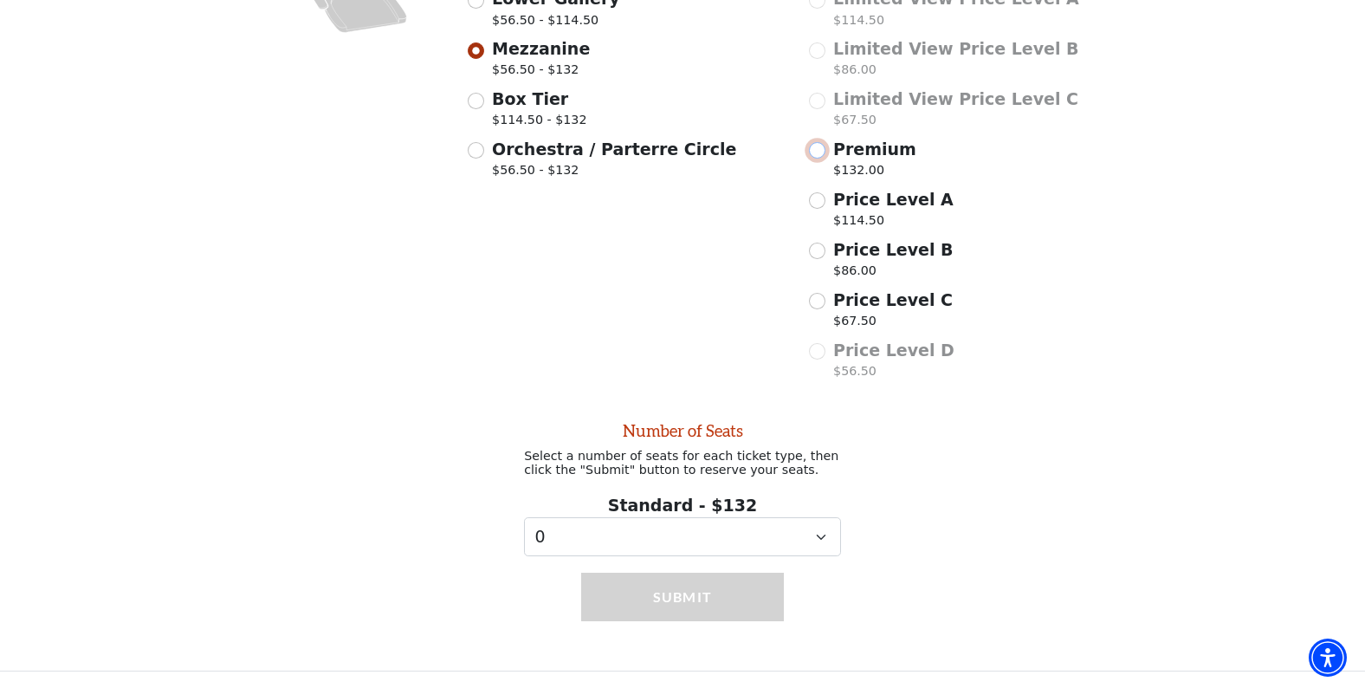
scroll to position [588, 0]
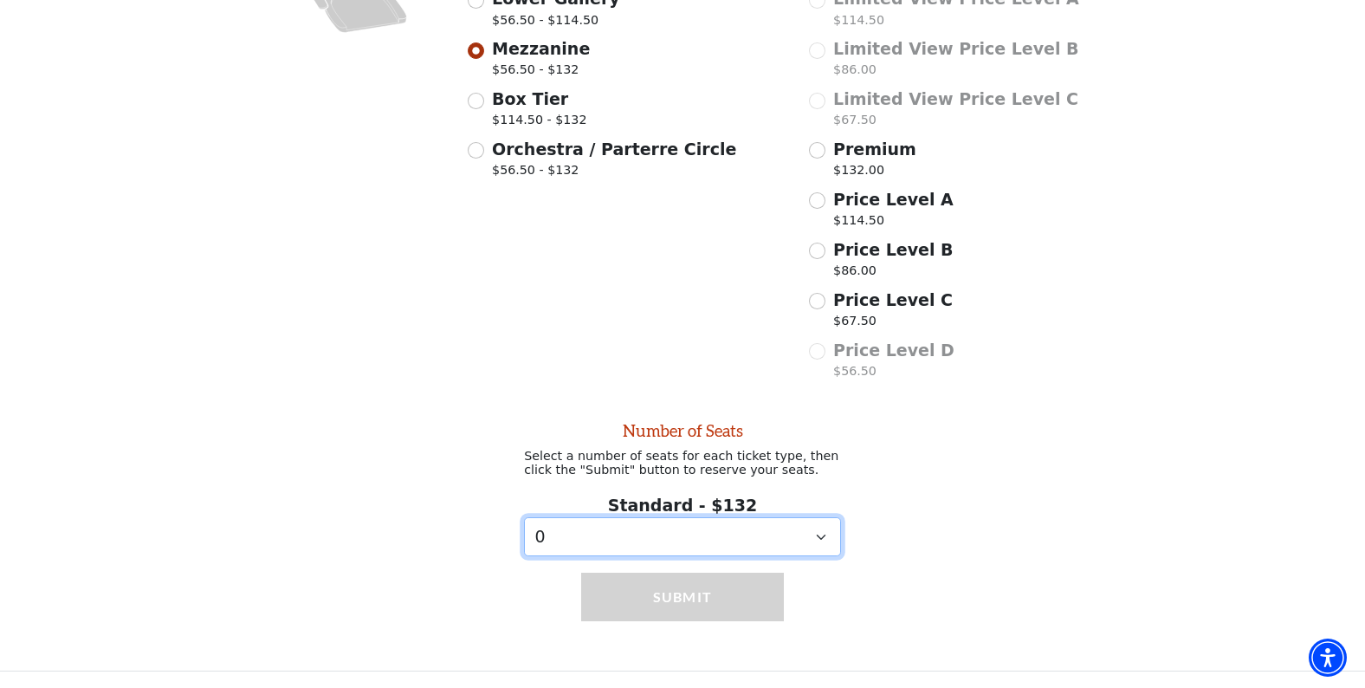
click at [821, 537] on select "0 1 2 3 4 5" at bounding box center [682, 536] width 317 height 39
select select "3"
click at [524, 517] on select "0 1 2 3 4 5" at bounding box center [682, 536] width 317 height 39
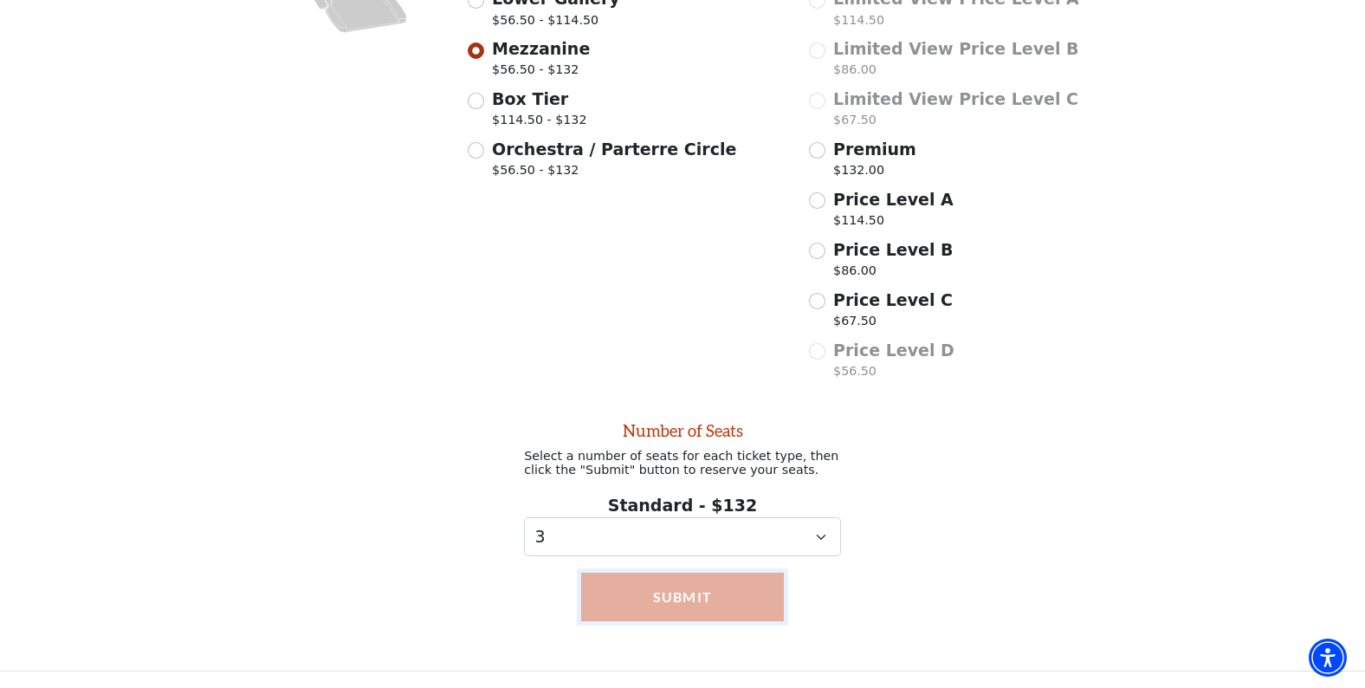
click at [725, 611] on button "Submit" at bounding box center [682, 597] width 203 height 49
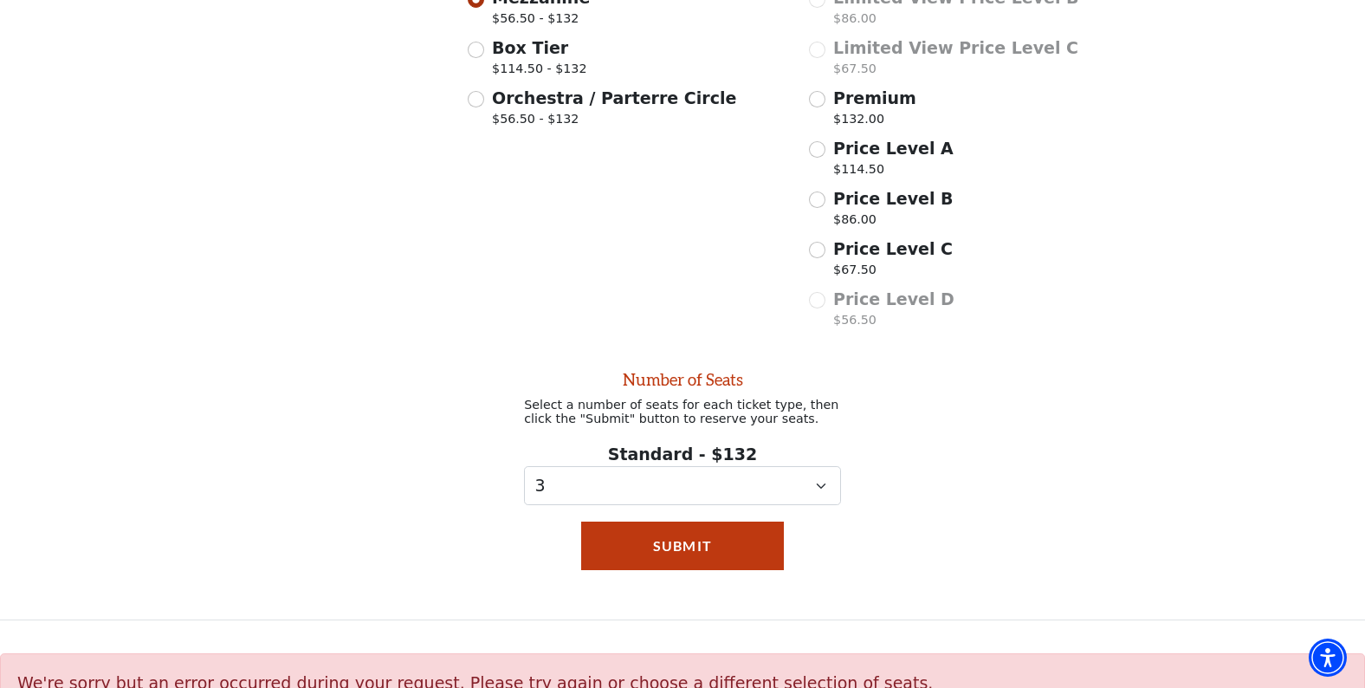
scroll to position [610, 0]
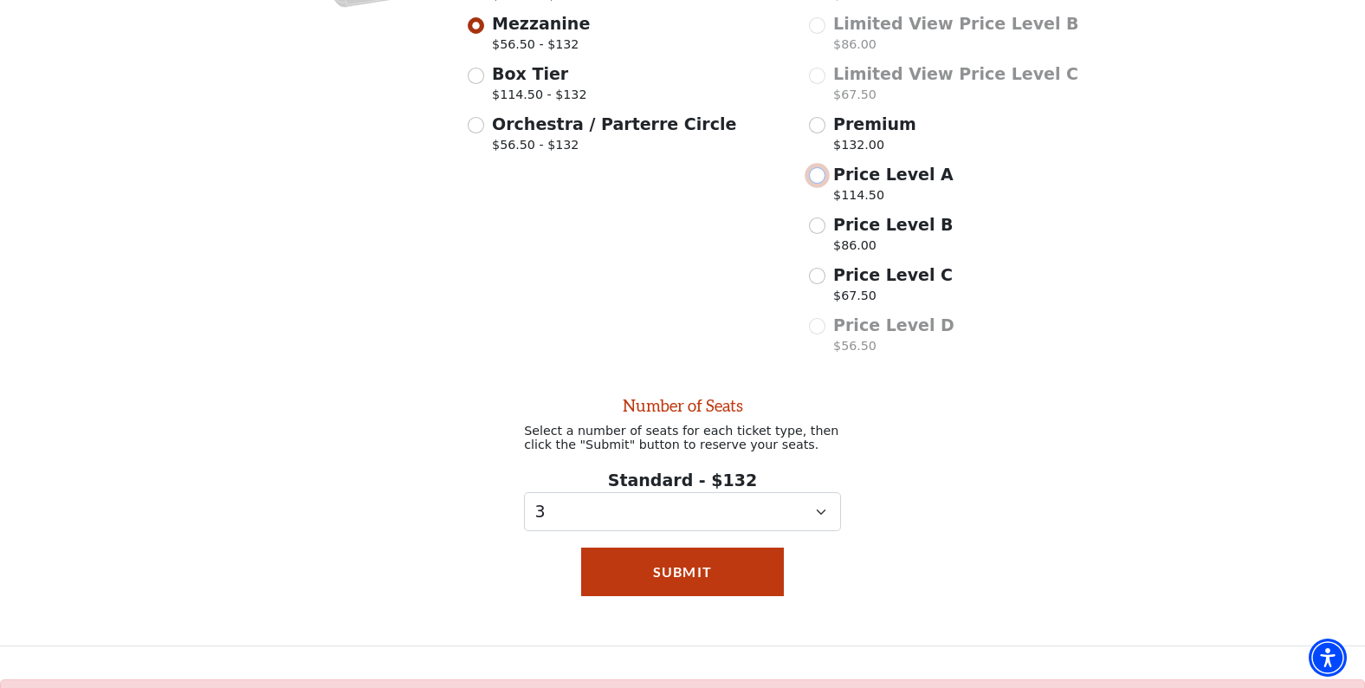
click at [818, 176] on input "Price Level A $114.50" at bounding box center [817, 175] width 16 height 16
radio input "true"
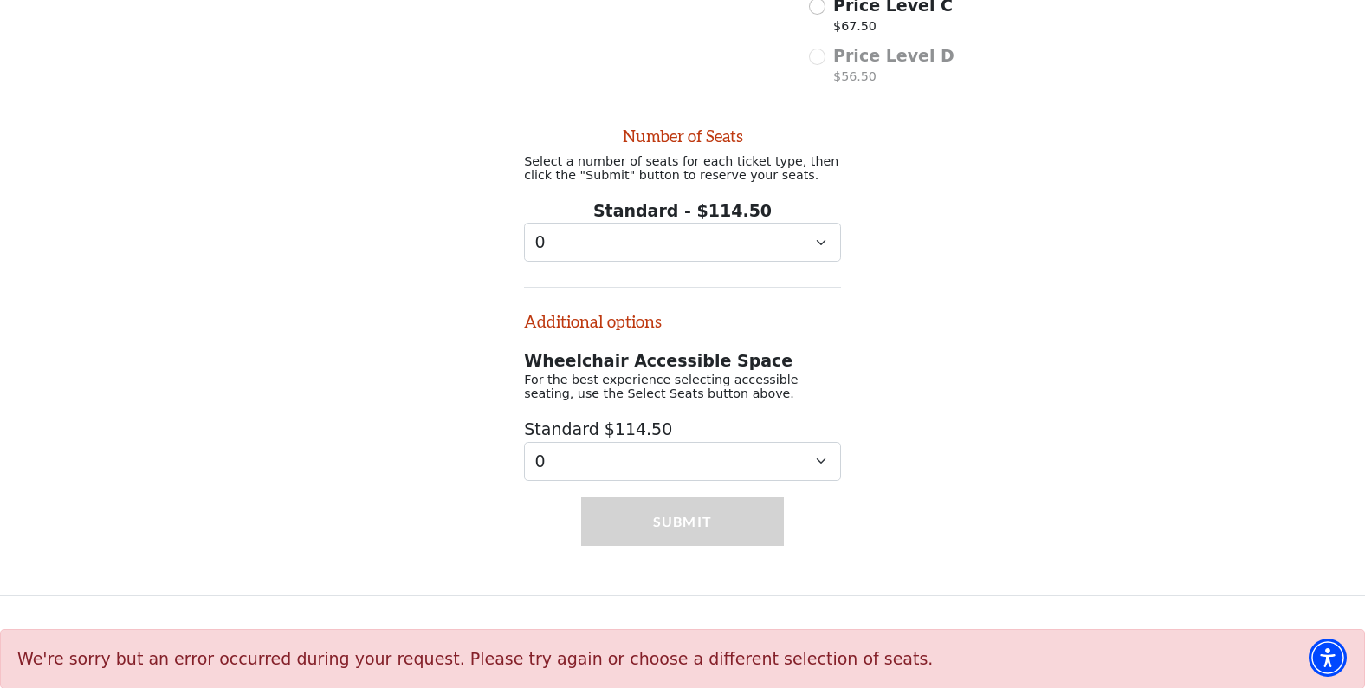
scroll to position [901, 0]
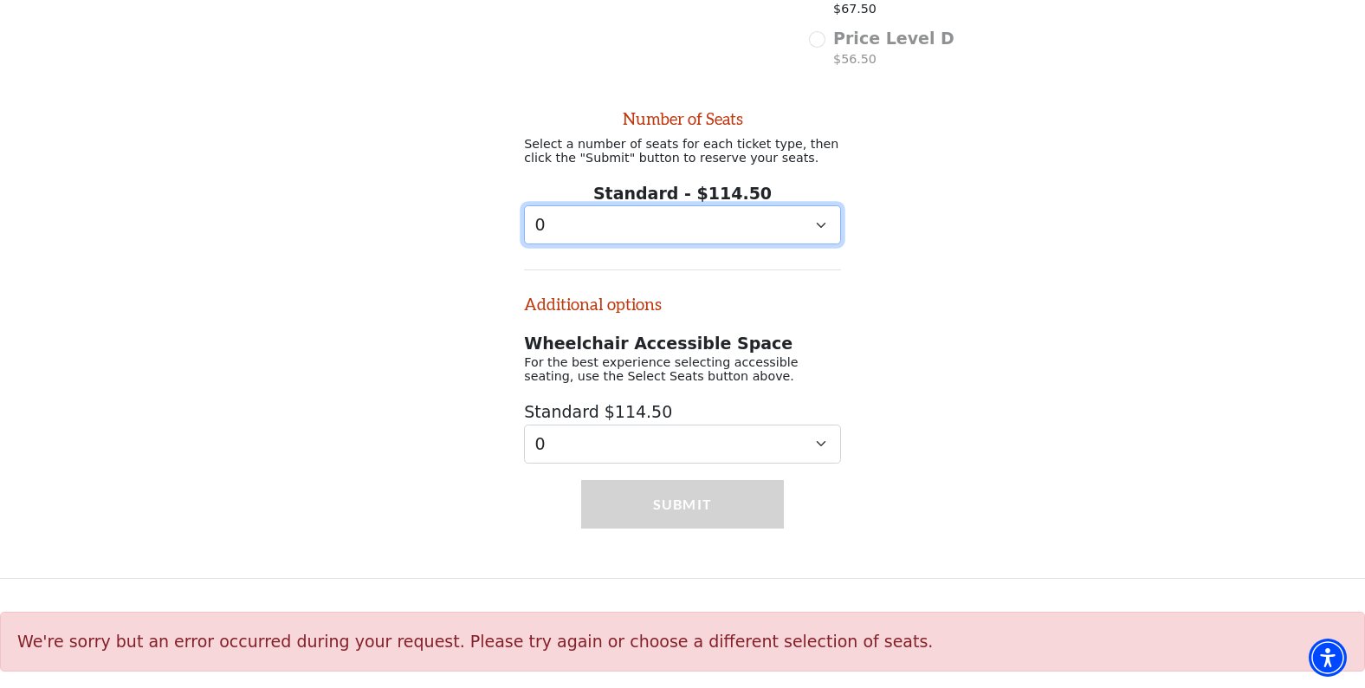
click at [820, 229] on select "0 1 2 3 4 5 6 7 8 9" at bounding box center [682, 224] width 317 height 39
select select "3"
click at [524, 205] on select "0 1 2 3 4 5 6 7 8 9" at bounding box center [682, 224] width 317 height 39
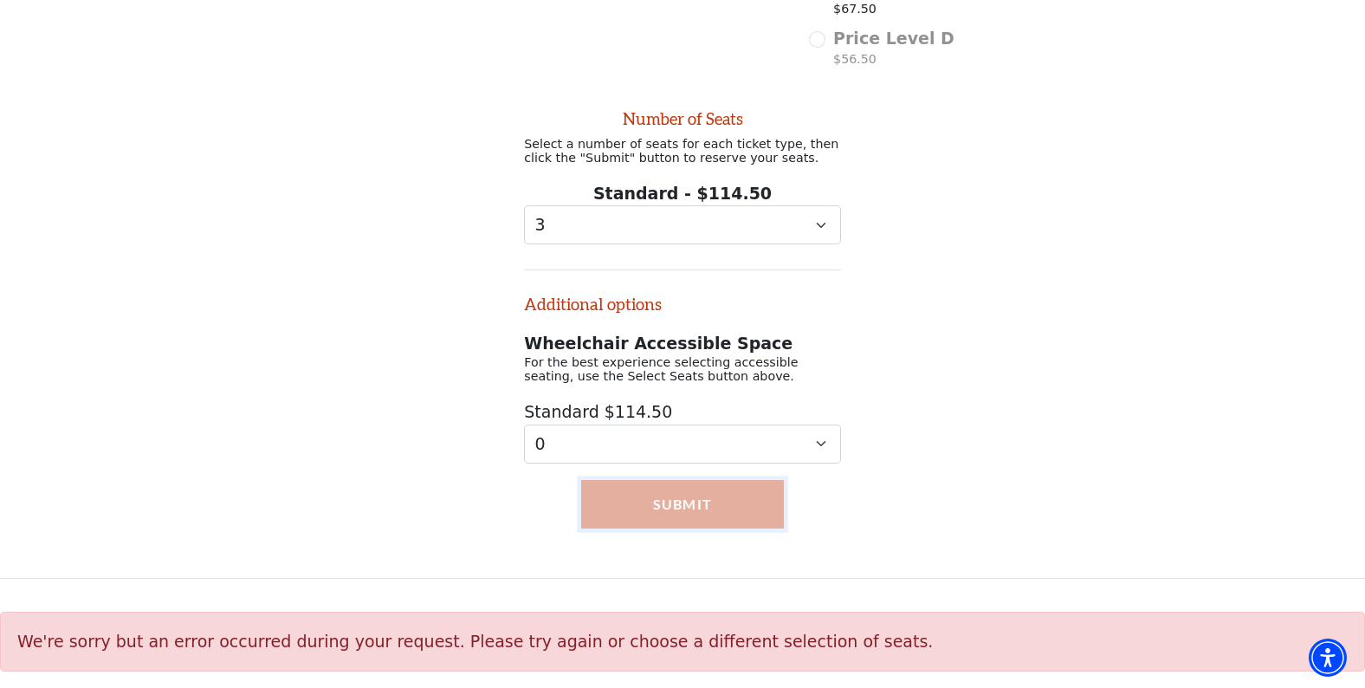
click at [670, 494] on button "Submit" at bounding box center [682, 504] width 203 height 49
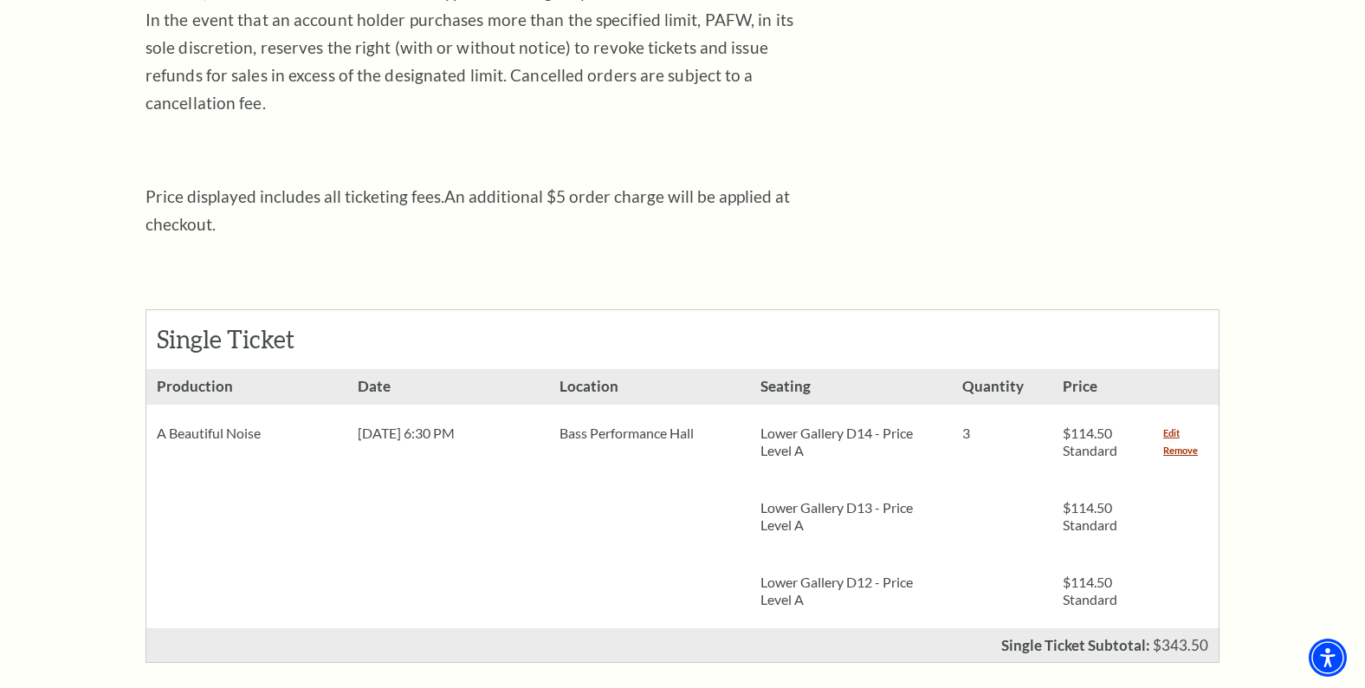
scroll to position [516, 0]
click at [1168, 441] on link "Remove" at bounding box center [1180, 449] width 35 height 17
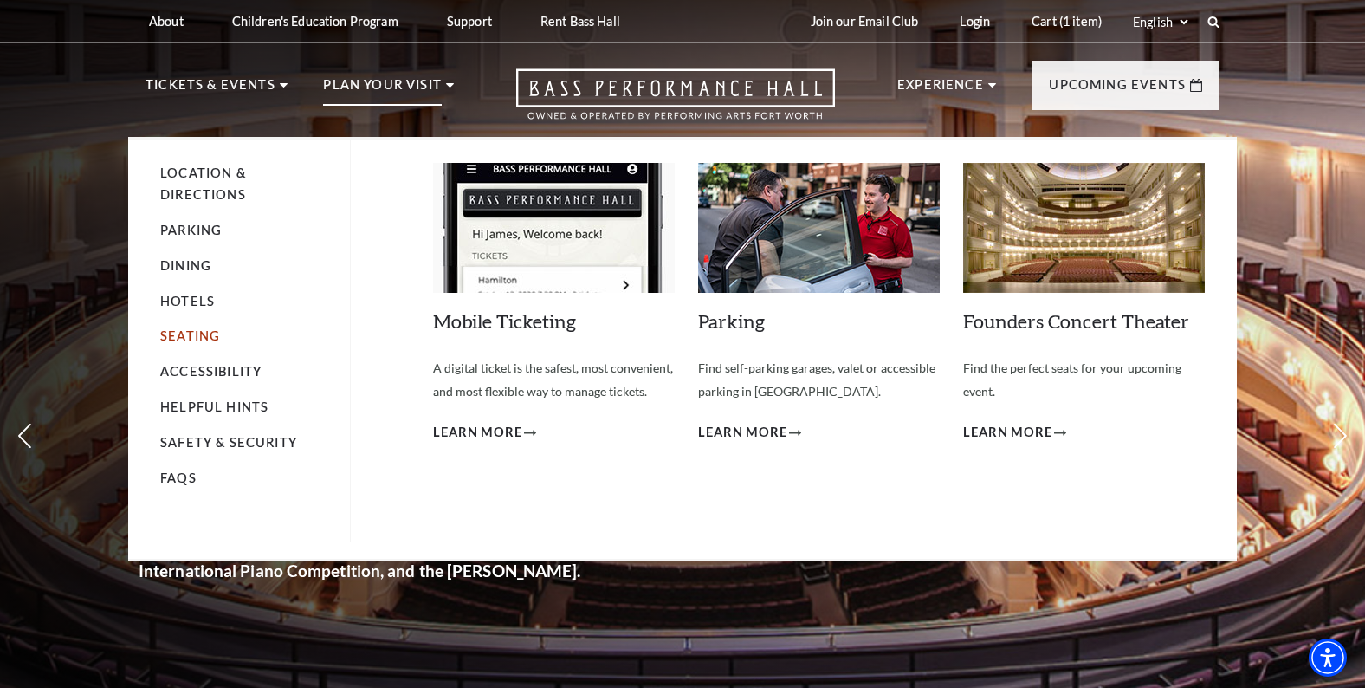
click at [175, 338] on link "Seating" at bounding box center [190, 335] width 60 height 15
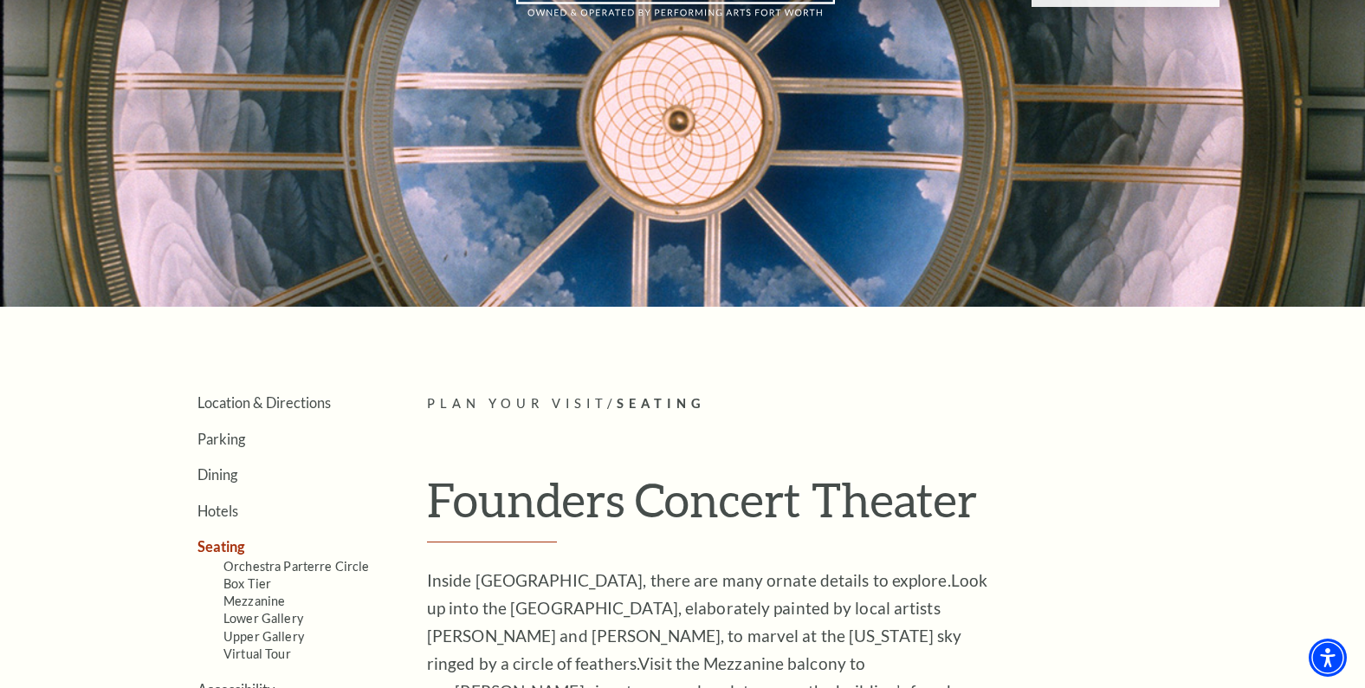
scroll to position [118, 0]
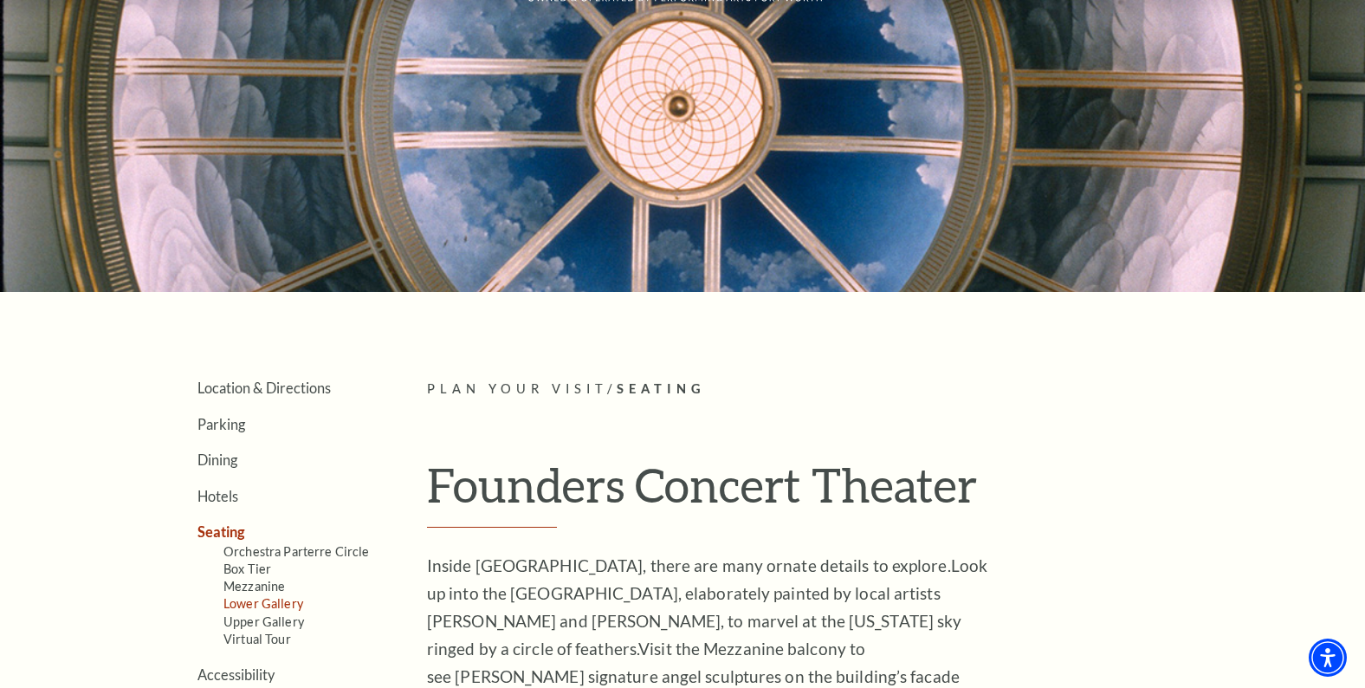
click at [293, 603] on link "Lower Gallery" at bounding box center [263, 603] width 80 height 15
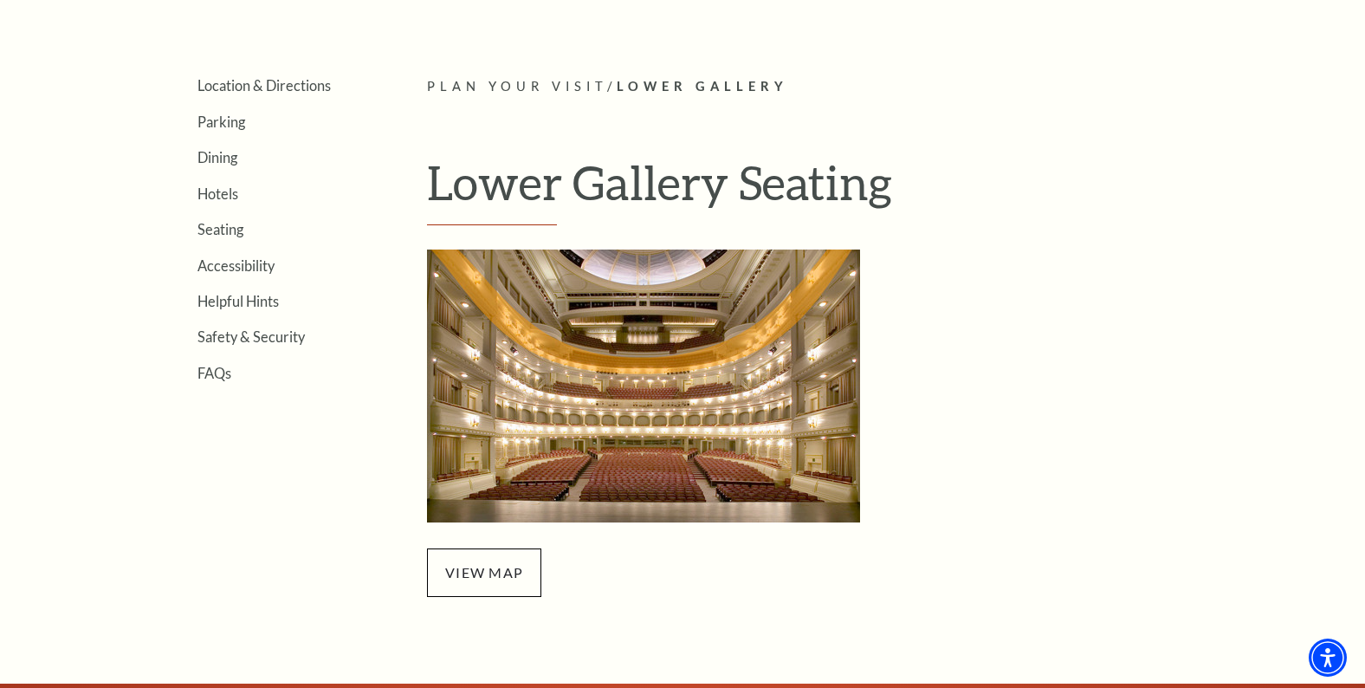
scroll to position [458, 0]
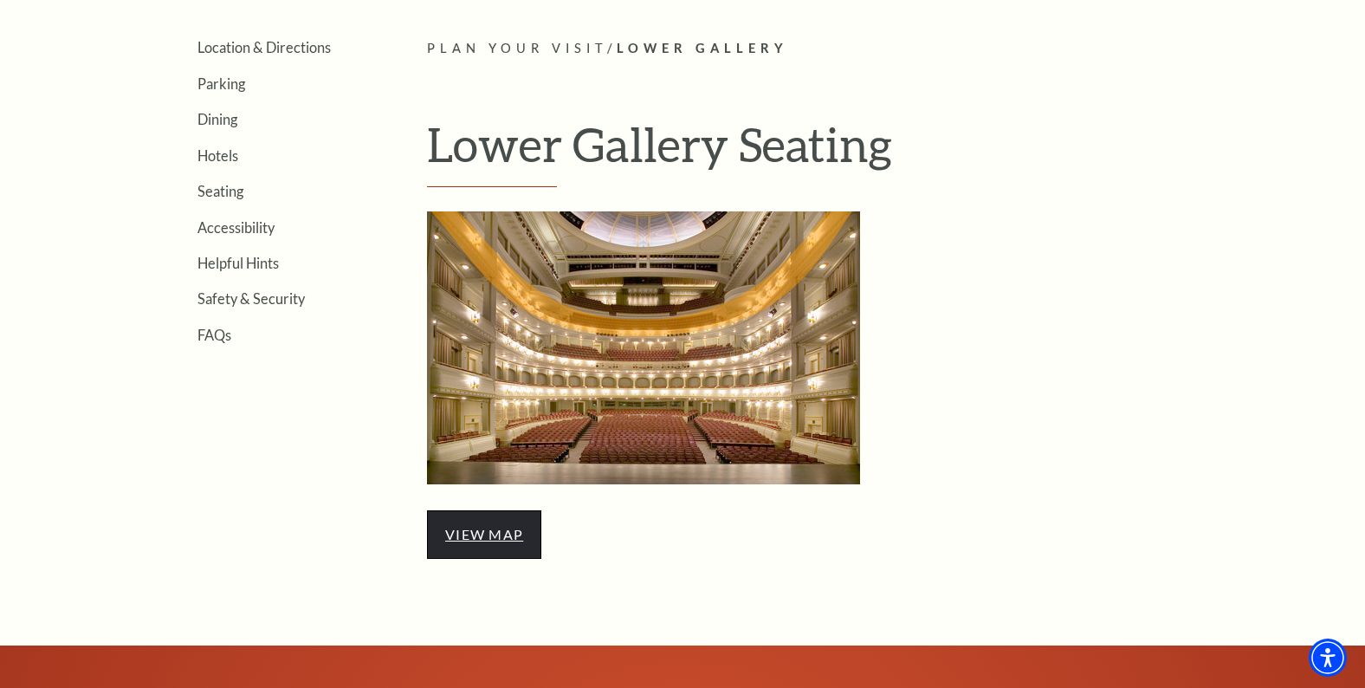
click at [501, 540] on link "view map" at bounding box center [484, 534] width 78 height 16
